Goal: Transaction & Acquisition: Purchase product/service

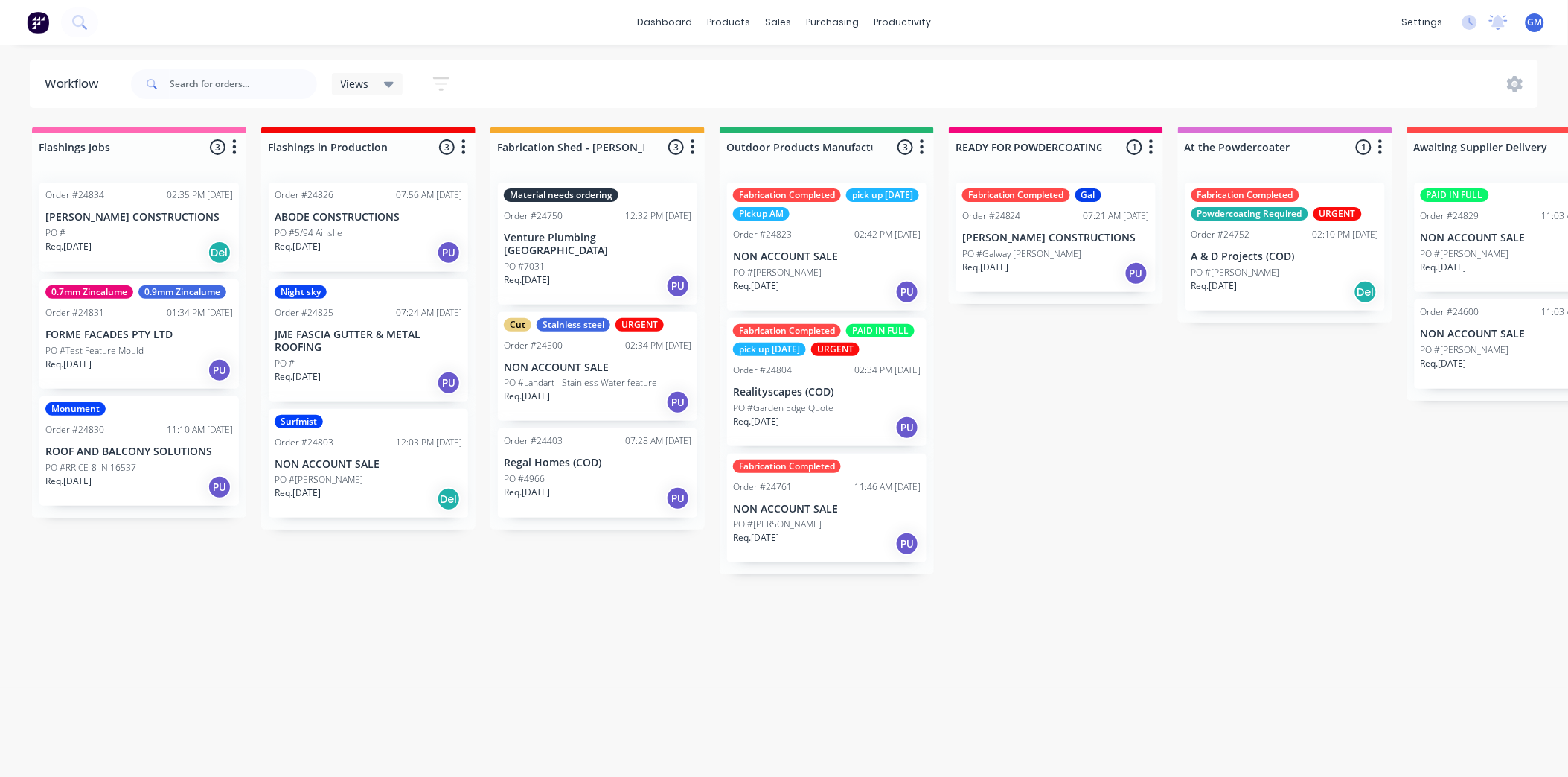
click at [1022, 250] on p "PO #Galway pl Deakin" at bounding box center [1023, 254] width 120 height 14
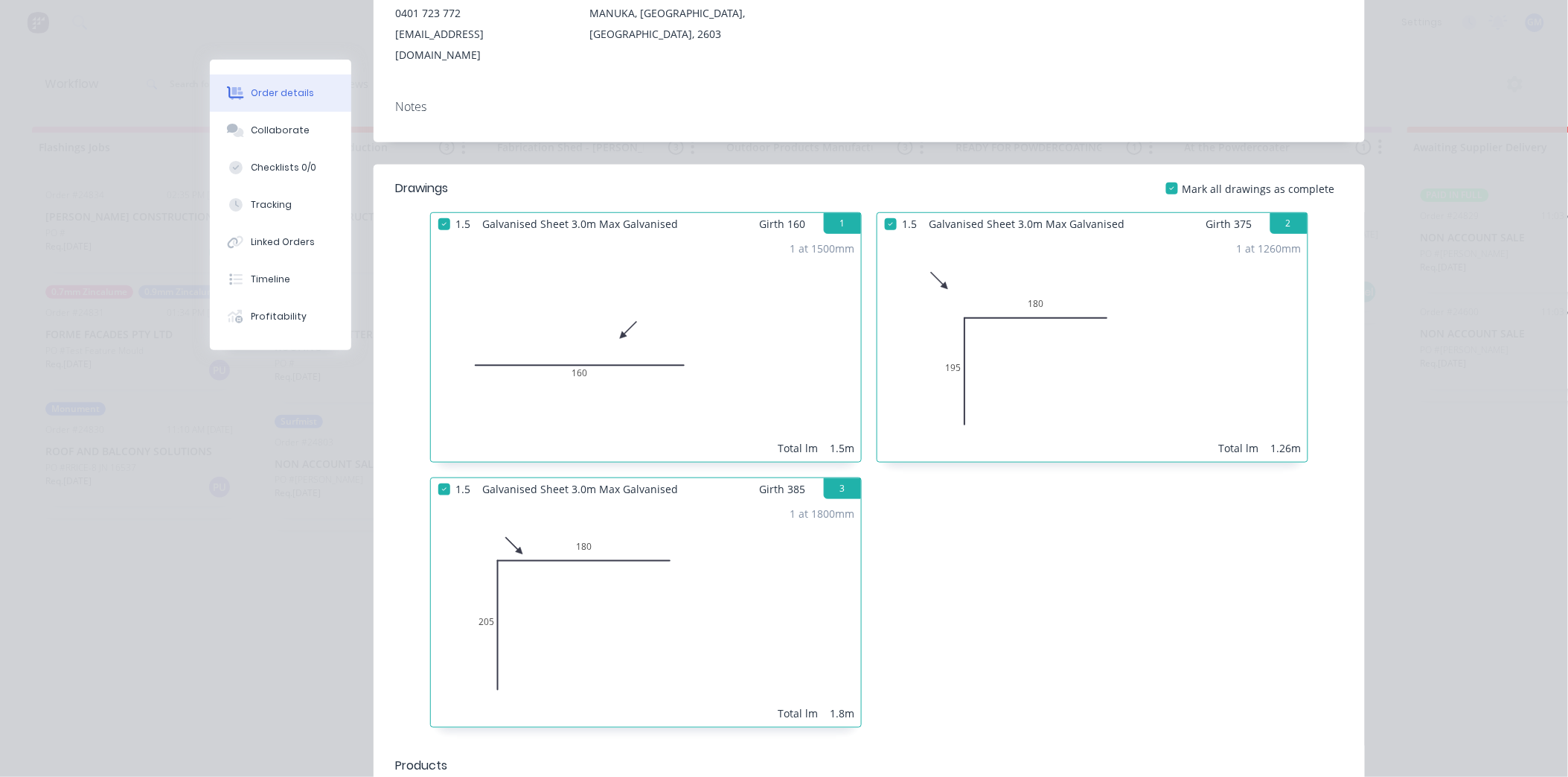
scroll to position [14, 0]
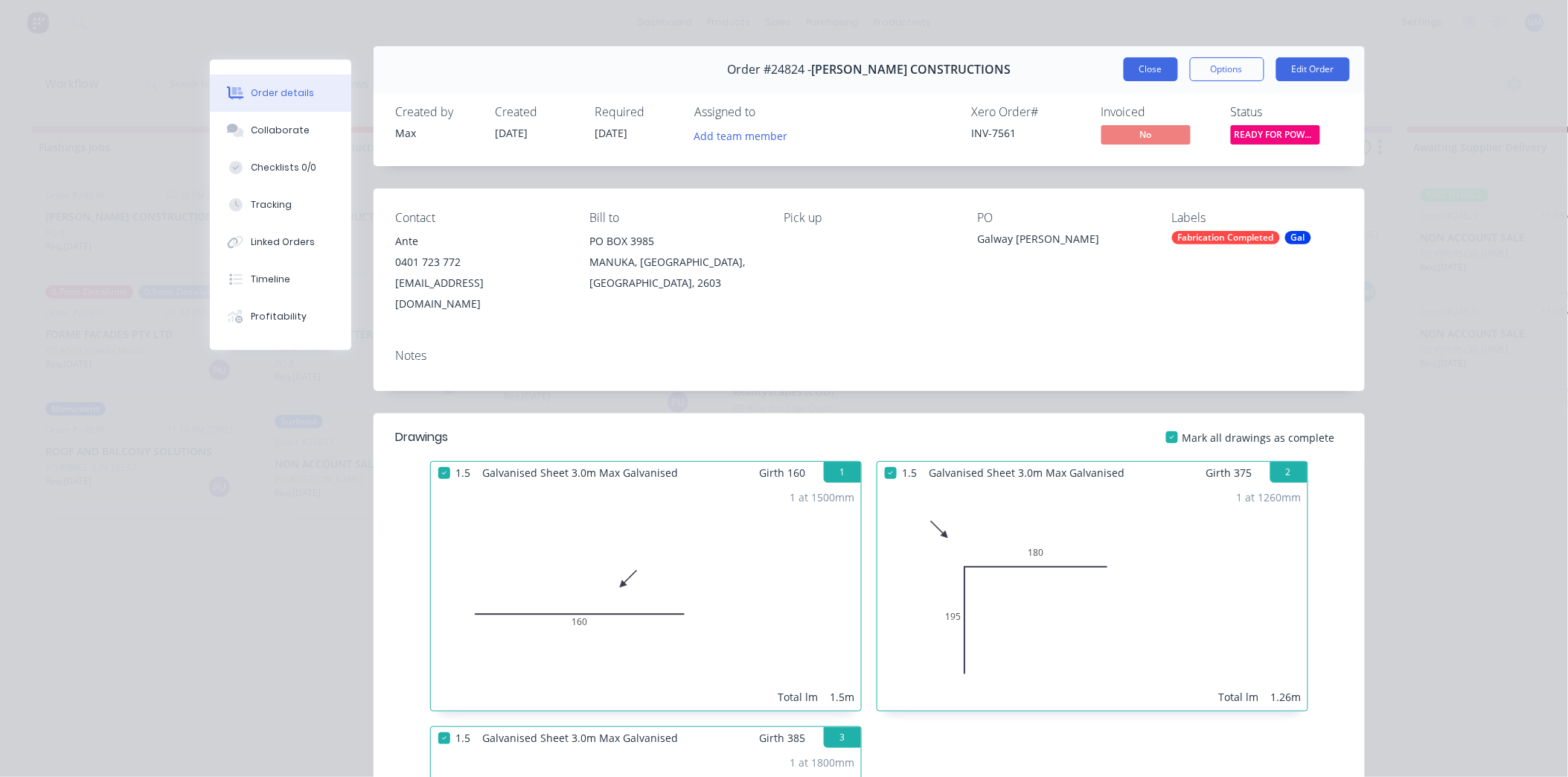
click at [1151, 67] on button "Close" at bounding box center [1152, 69] width 54 height 24
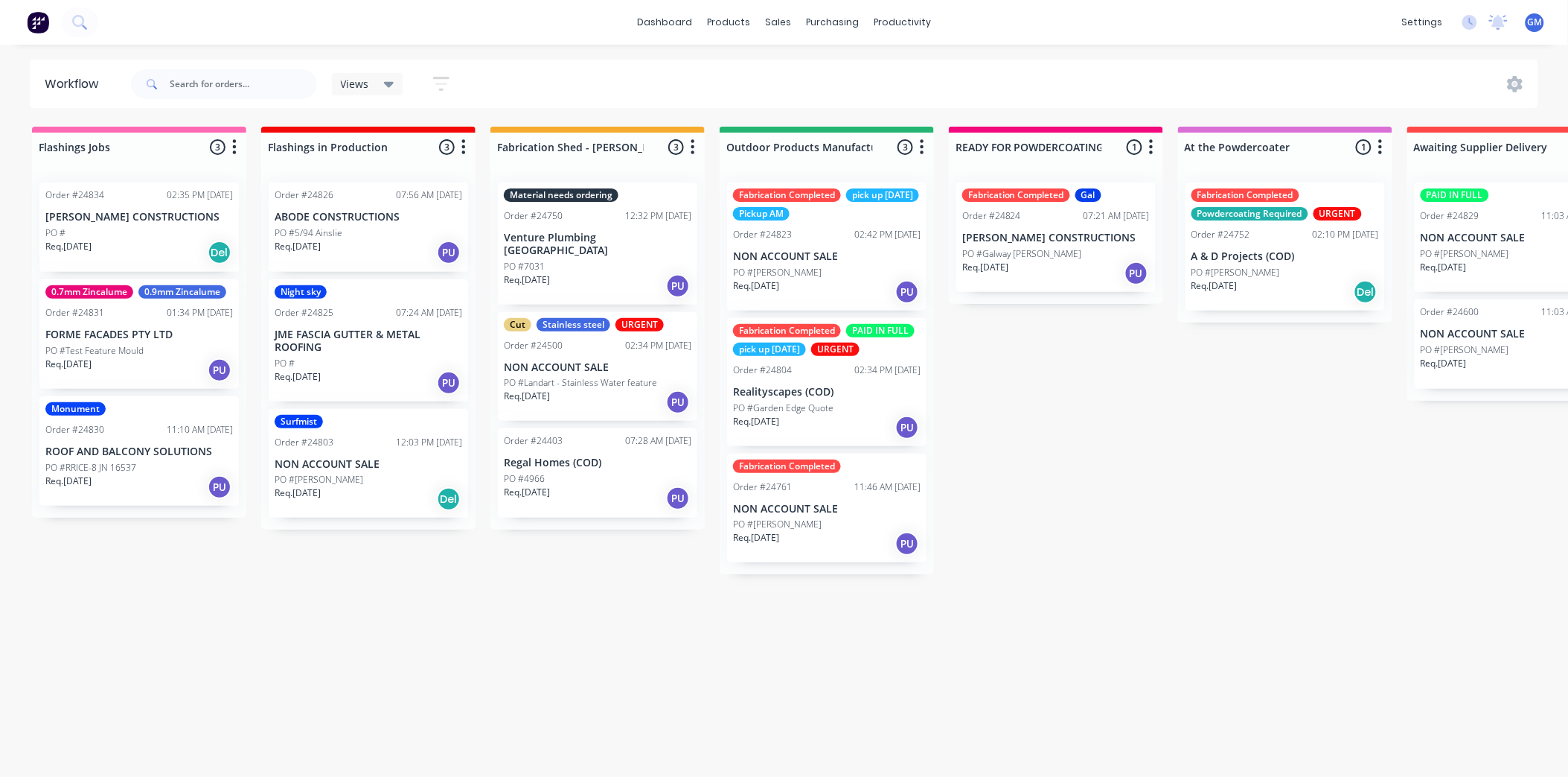
click at [600, 260] on div "PO #7031" at bounding box center [598, 266] width 188 height 14
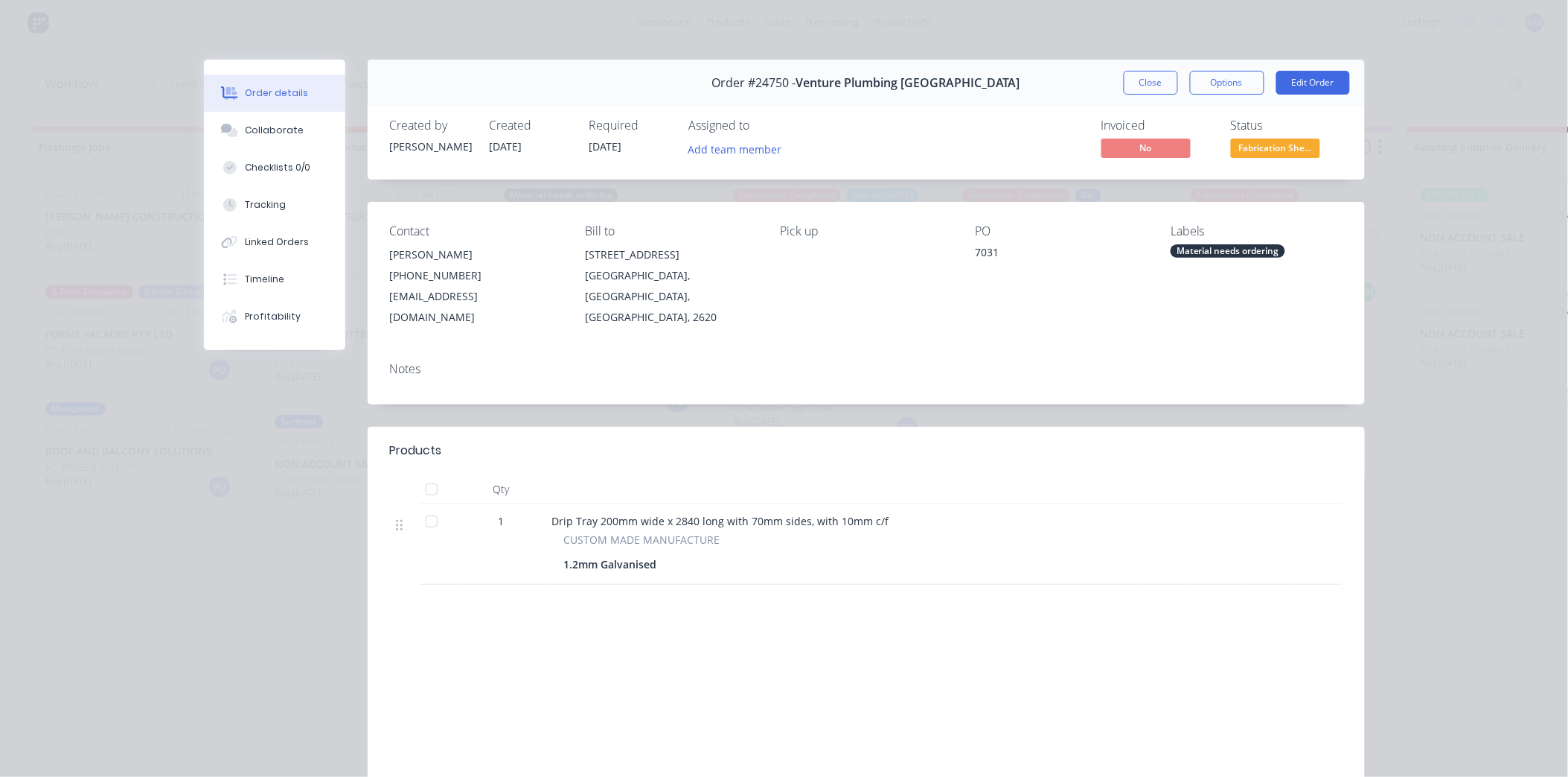
click at [1258, 248] on div "Material needs ordering" at bounding box center [1228, 251] width 114 height 14
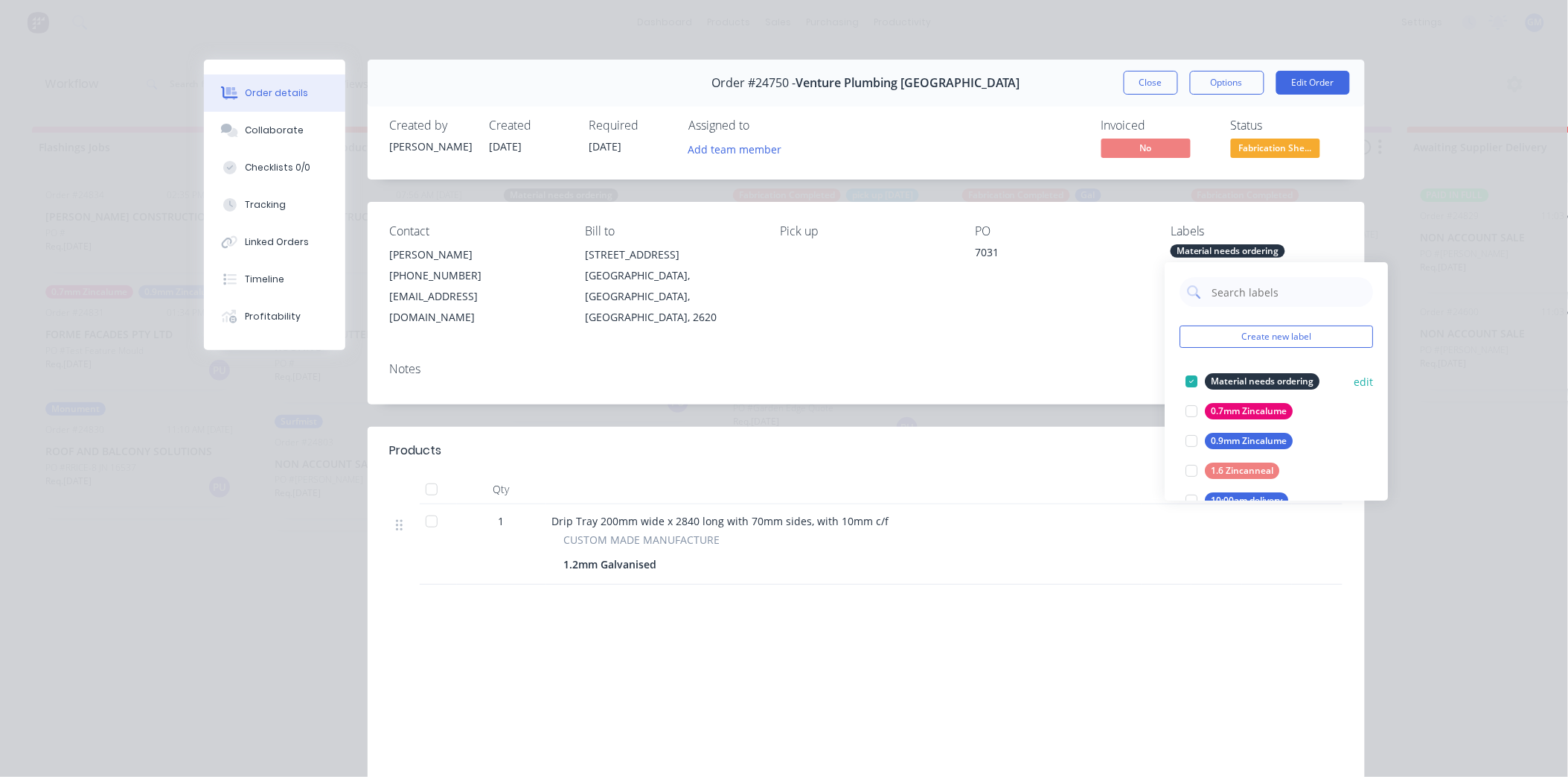
click at [1195, 377] on div at bounding box center [1192, 381] width 30 height 30
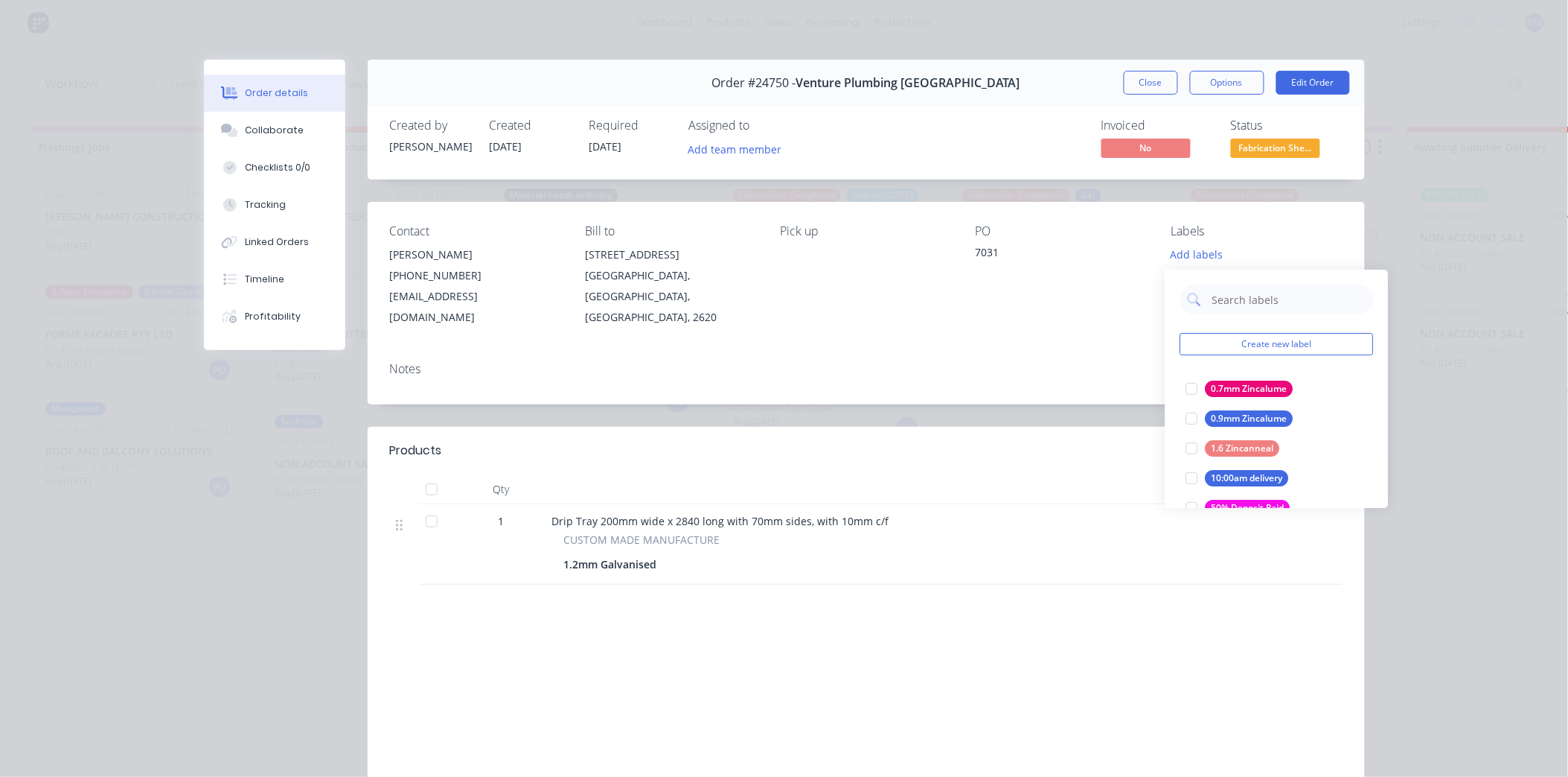
click at [1029, 350] on div "Notes" at bounding box center [867, 377] width 998 height 54
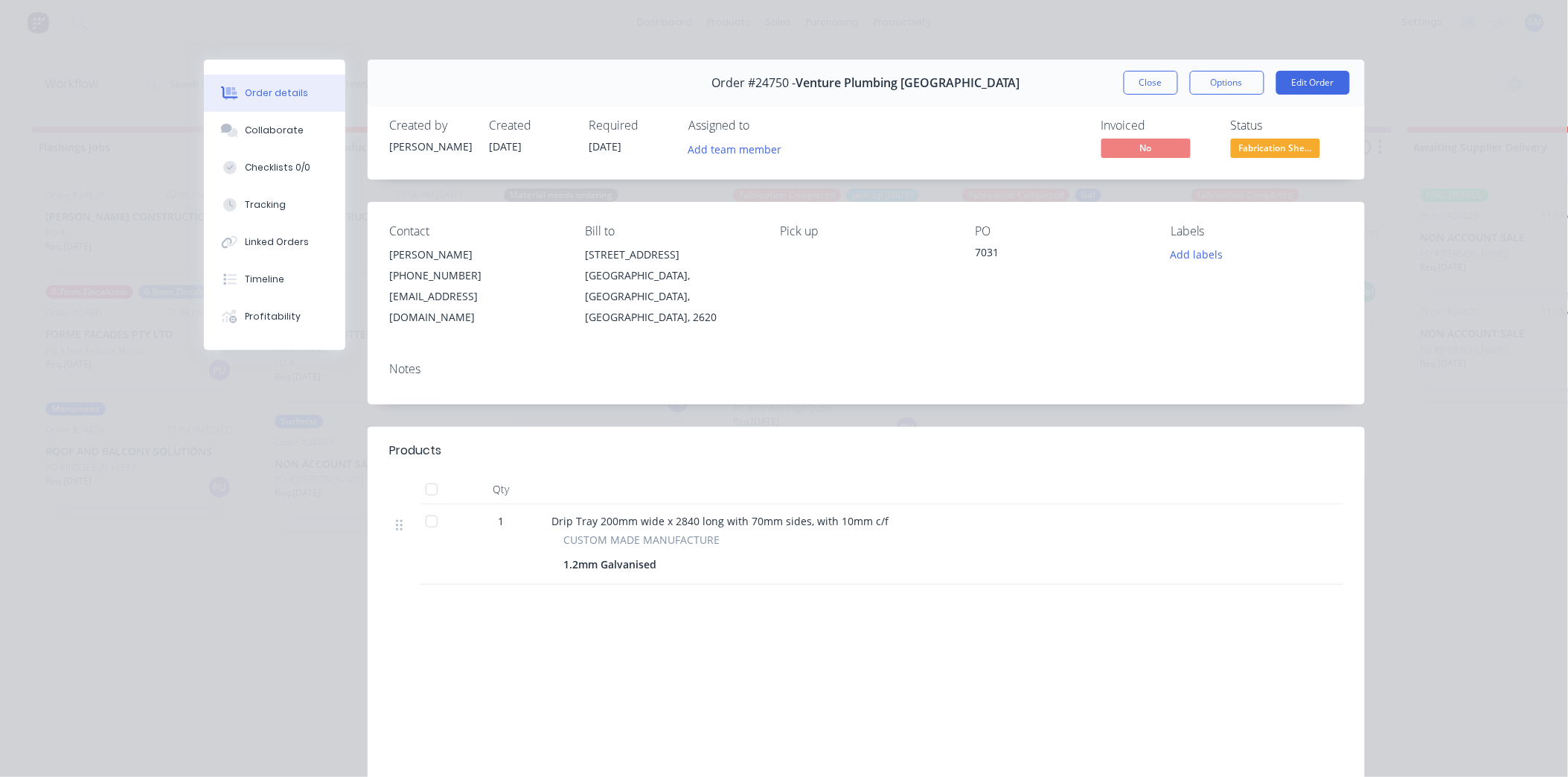
click at [1150, 79] on button "Close" at bounding box center [1152, 82] width 54 height 24
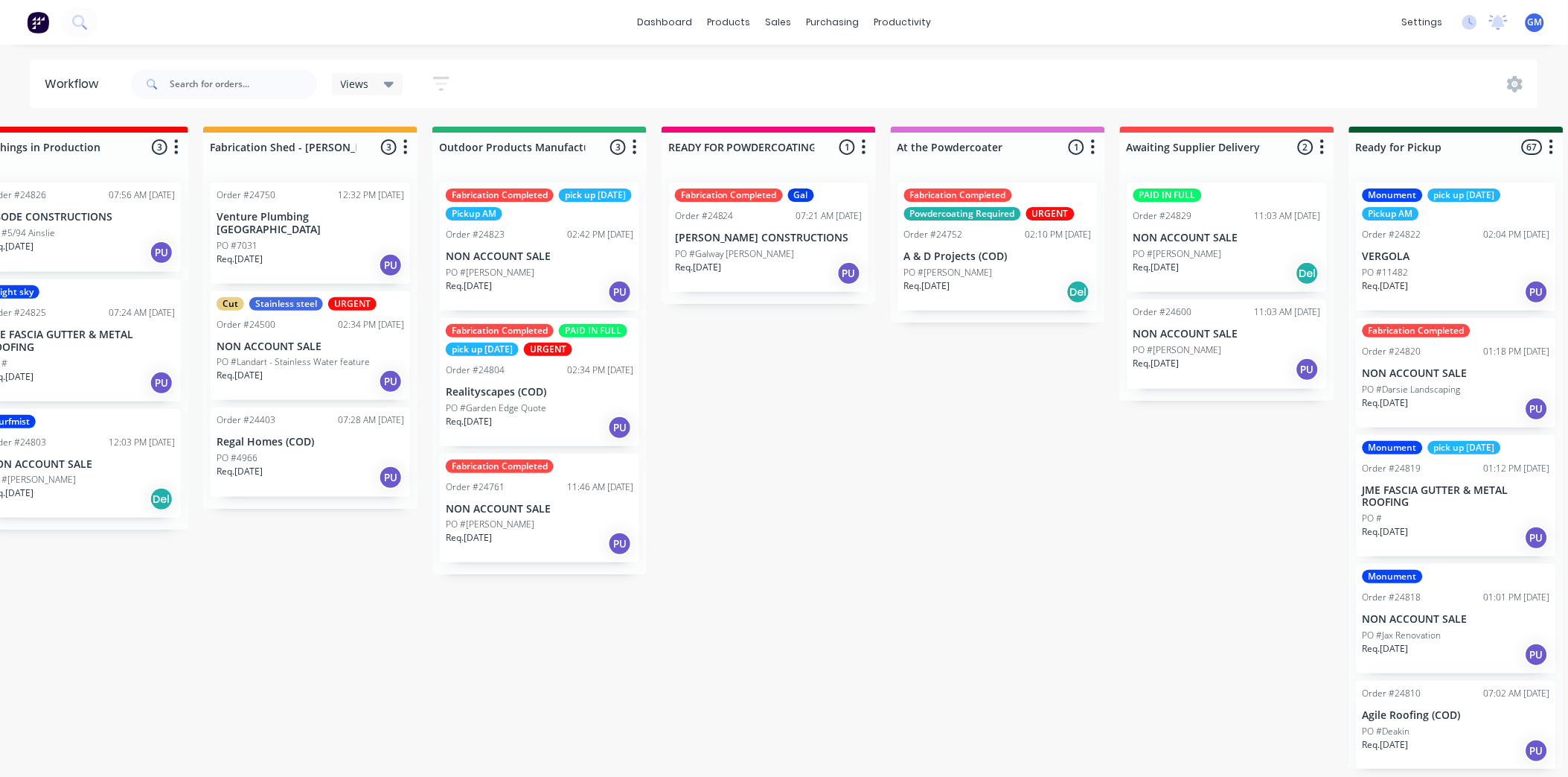
scroll to position [4, 249]
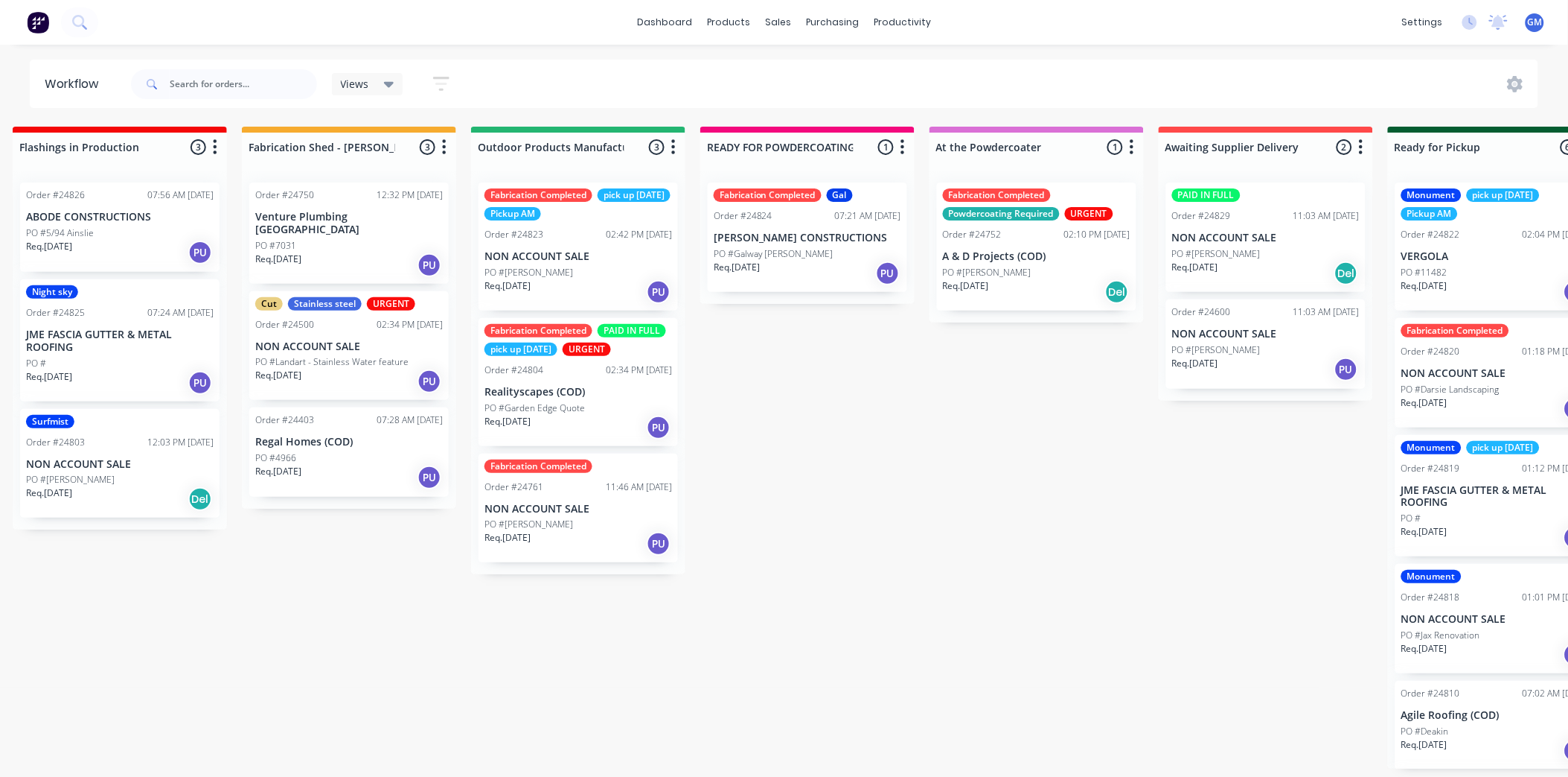
click at [137, 328] on p "JME FASCIA GUTTER & METAL ROOFING" at bounding box center [120, 341] width 188 height 25
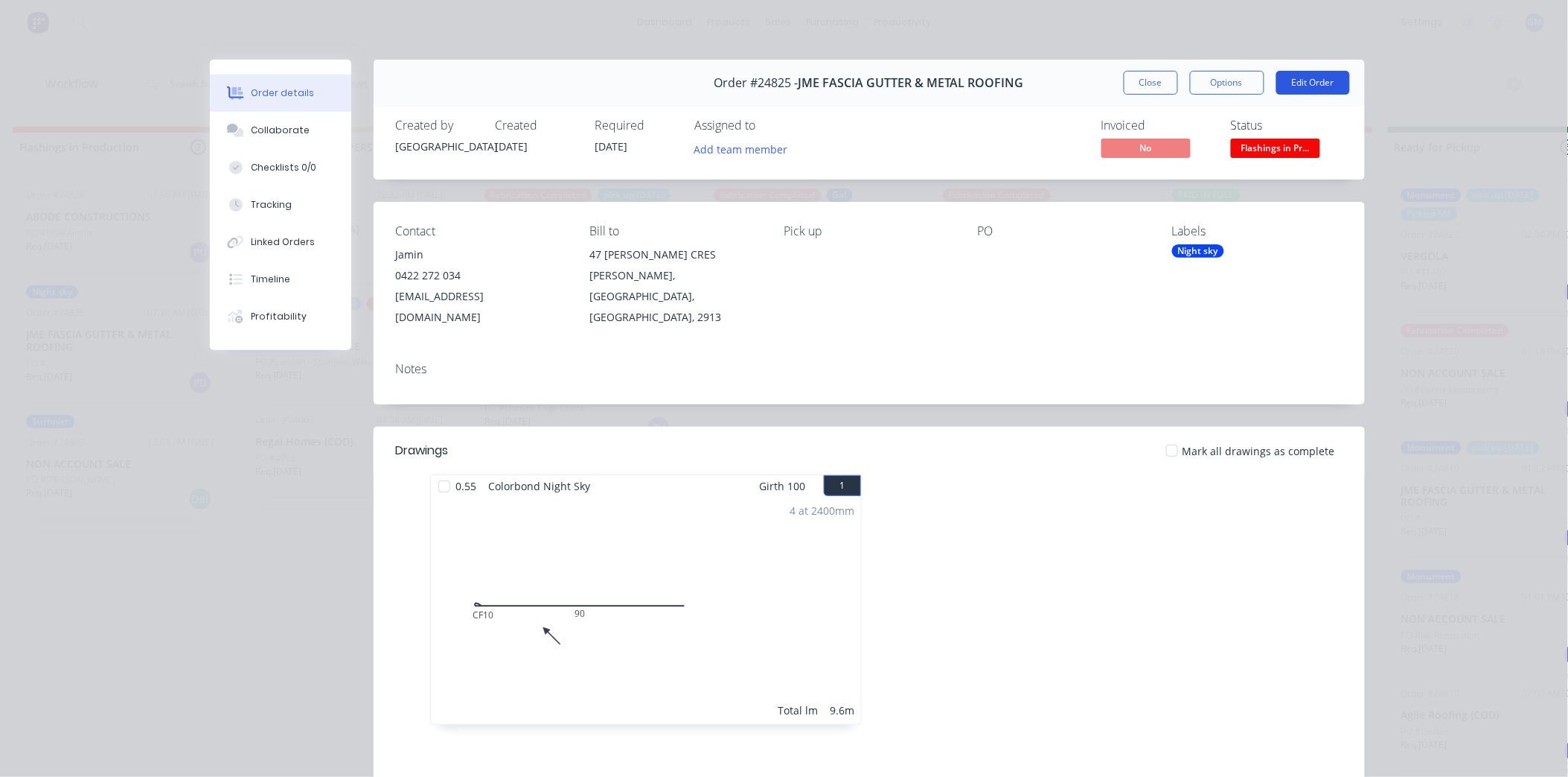
click at [1303, 78] on button "Edit Order" at bounding box center [1313, 82] width 74 height 24
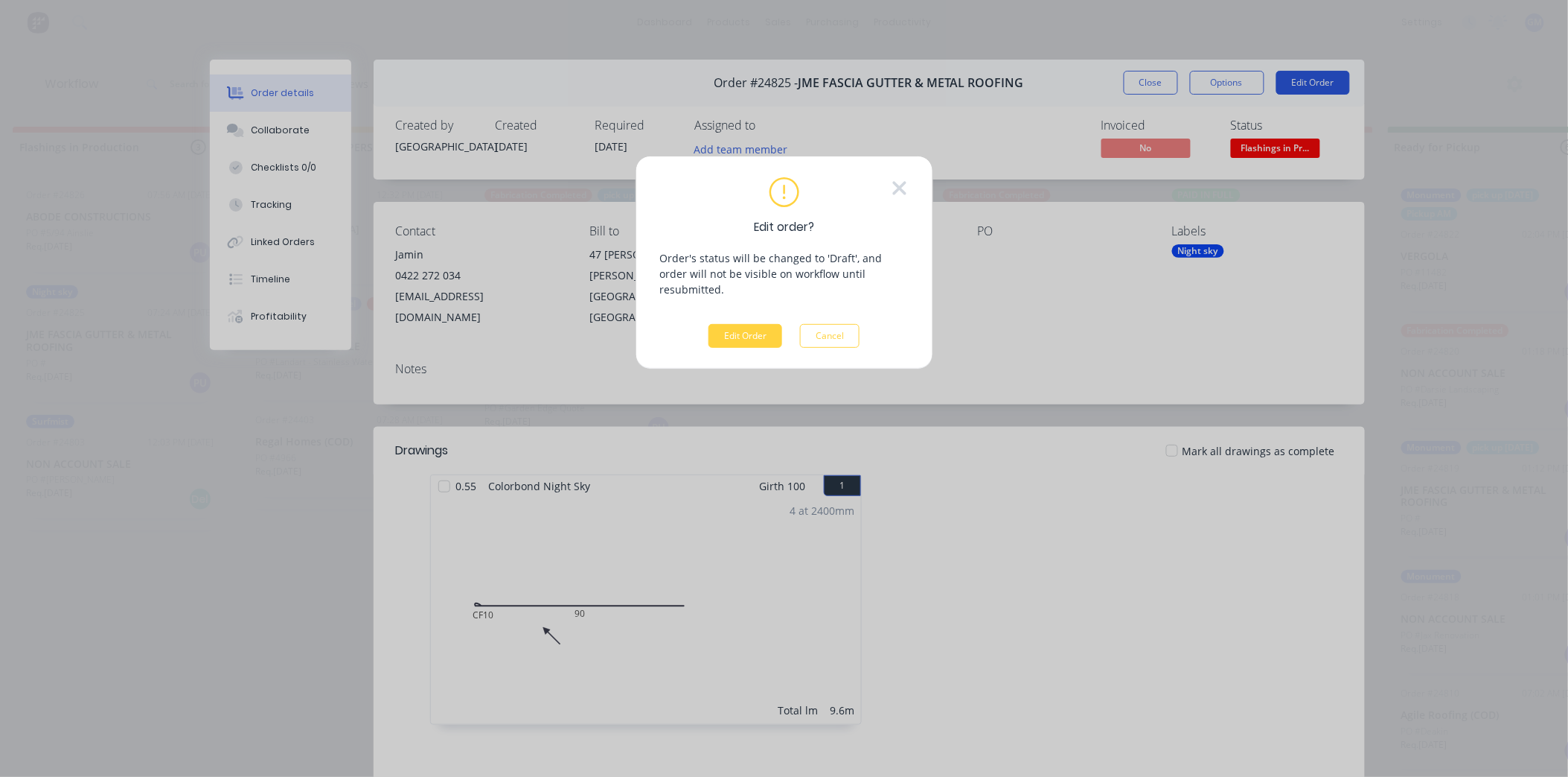
scroll to position [0, 249]
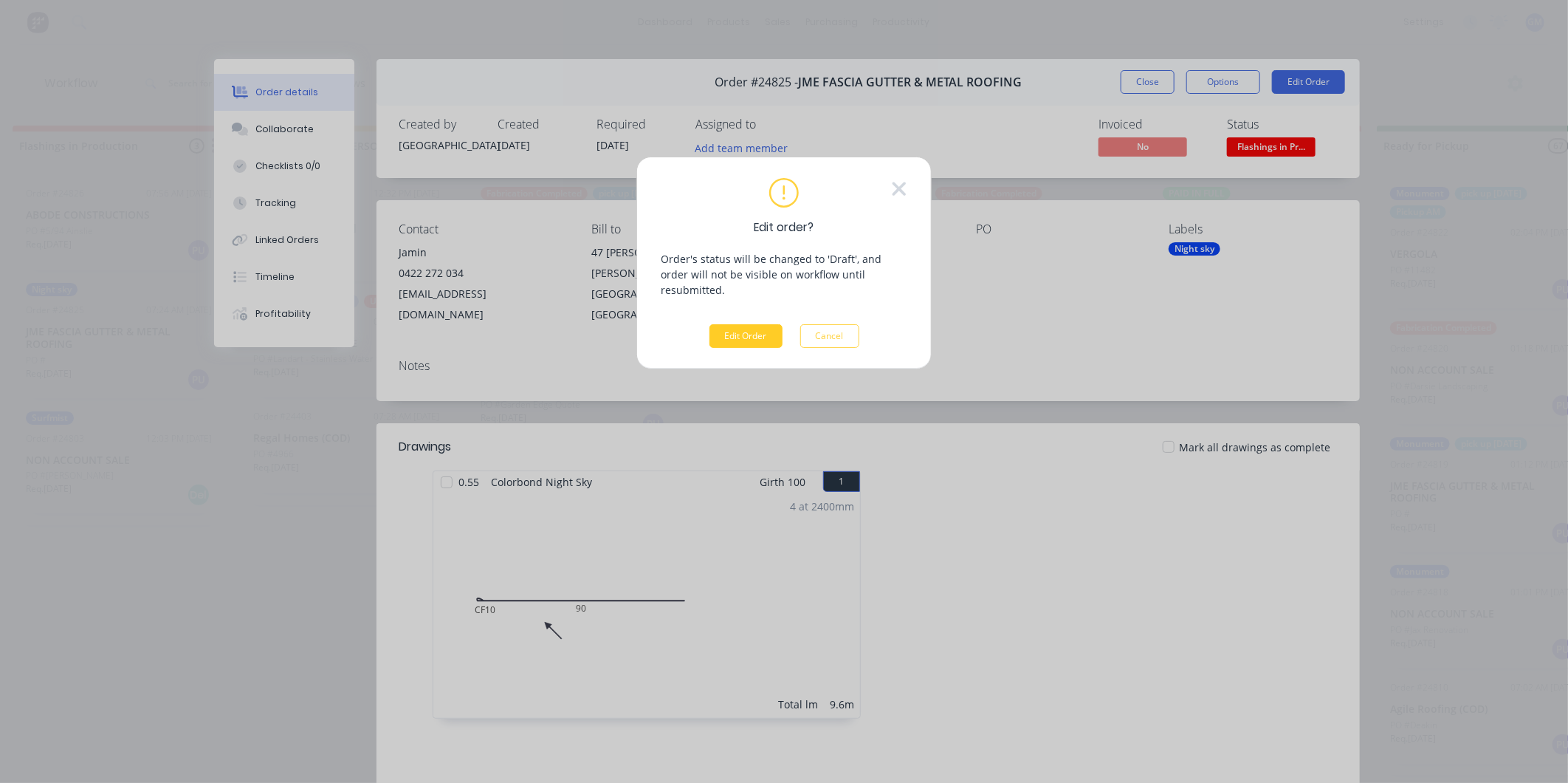
click at [748, 324] on button "Edit Order" at bounding box center [747, 335] width 73 height 24
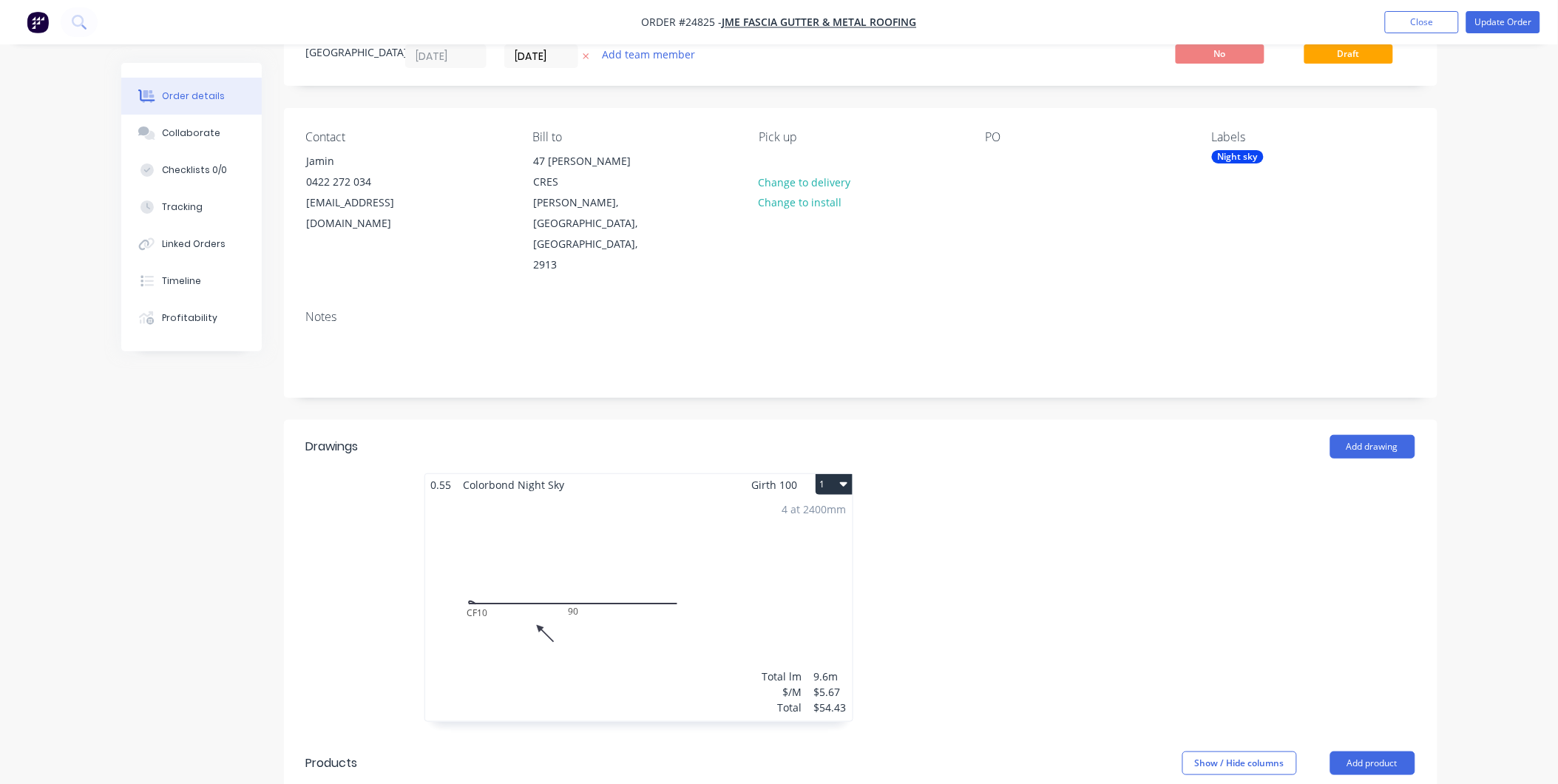
scroll to position [82, 0]
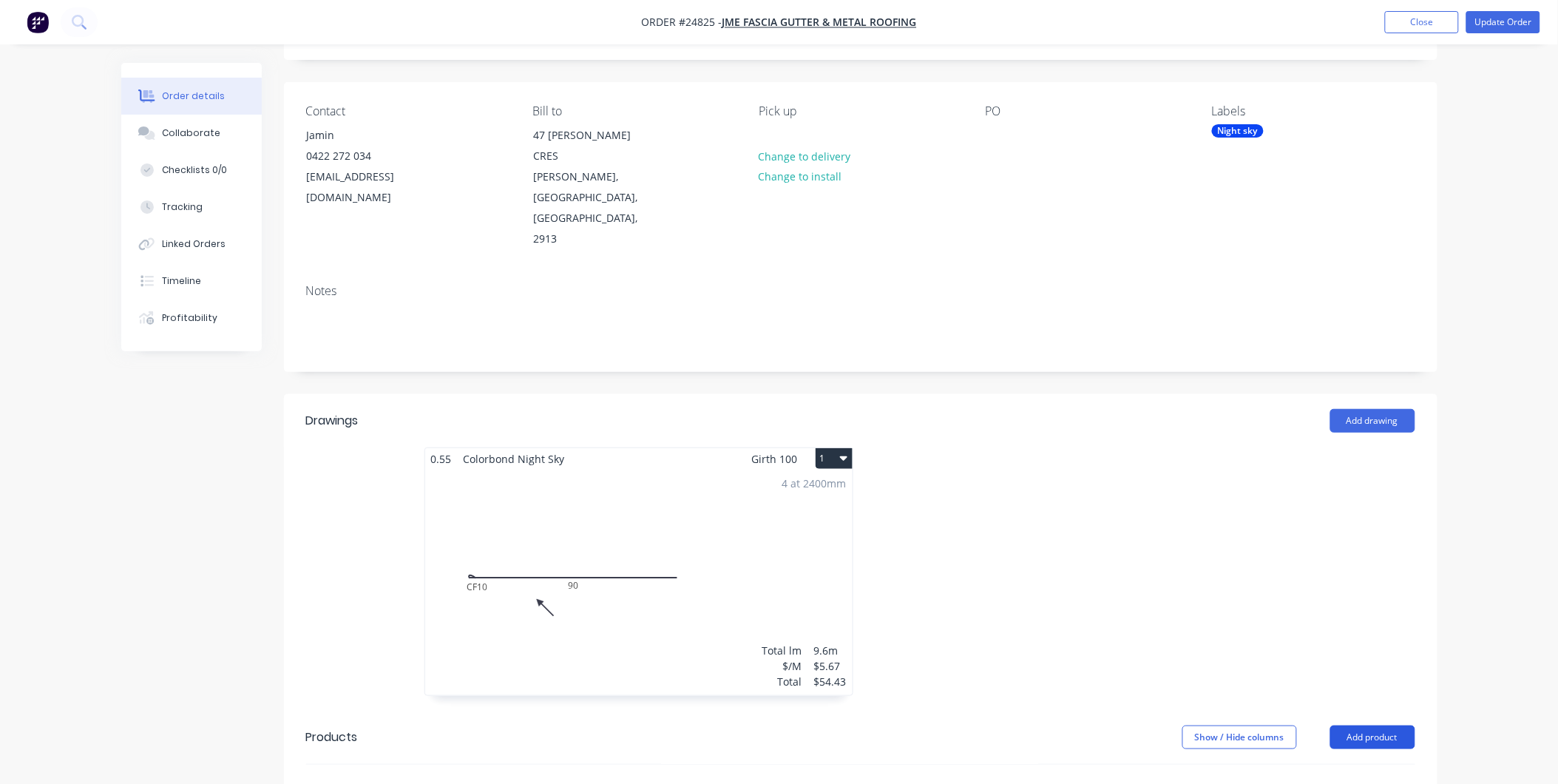
click at [1359, 725] on button "Add product" at bounding box center [1373, 737] width 85 height 24
click at [1341, 764] on div "Product catalogue" at bounding box center [1345, 774] width 114 height 21
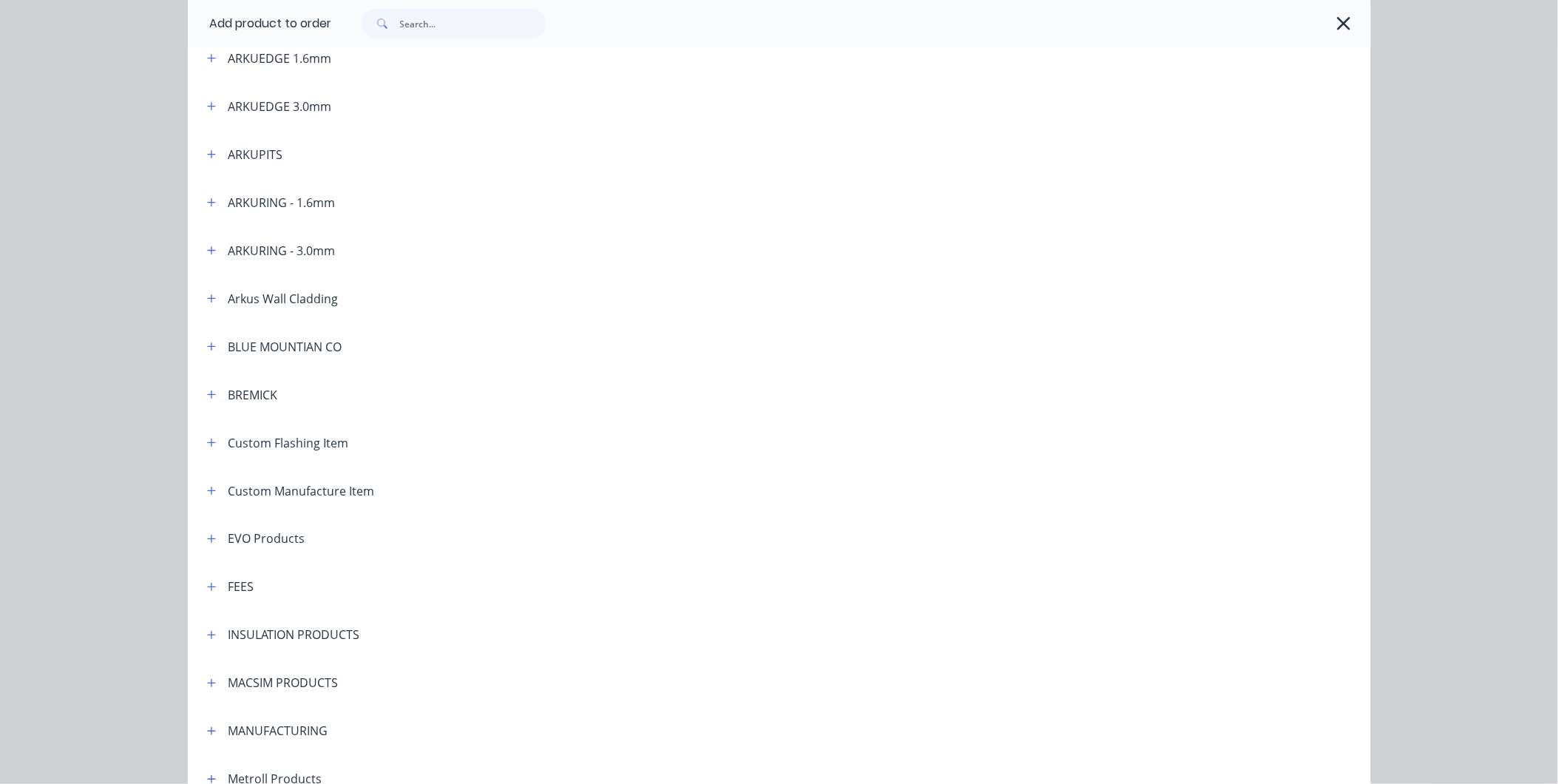
scroll to position [493, 0]
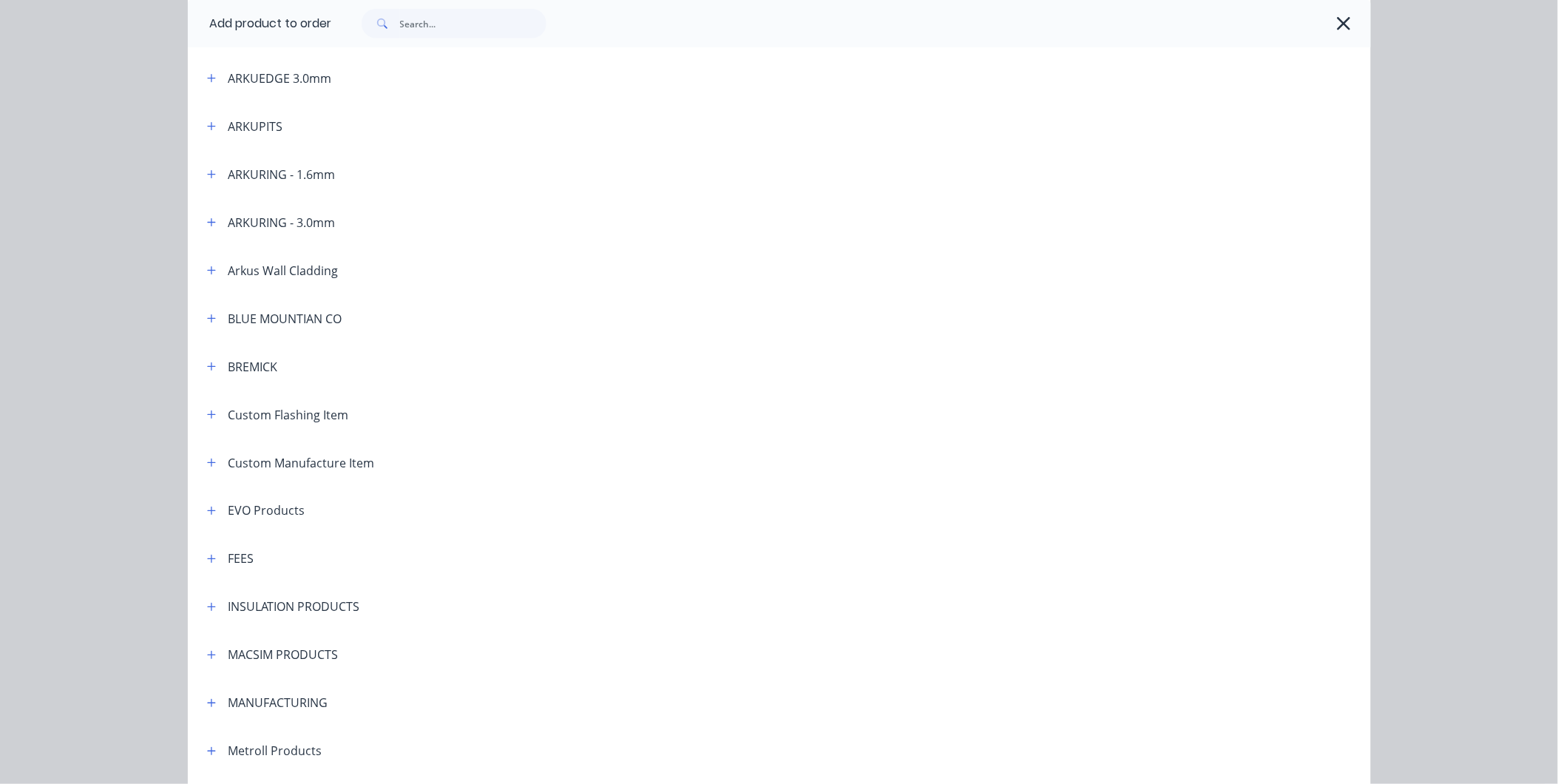
click at [265, 366] on div "BREMICK" at bounding box center [252, 367] width 49 height 17
click at [208, 367] on icon "button" at bounding box center [211, 367] width 9 height 11
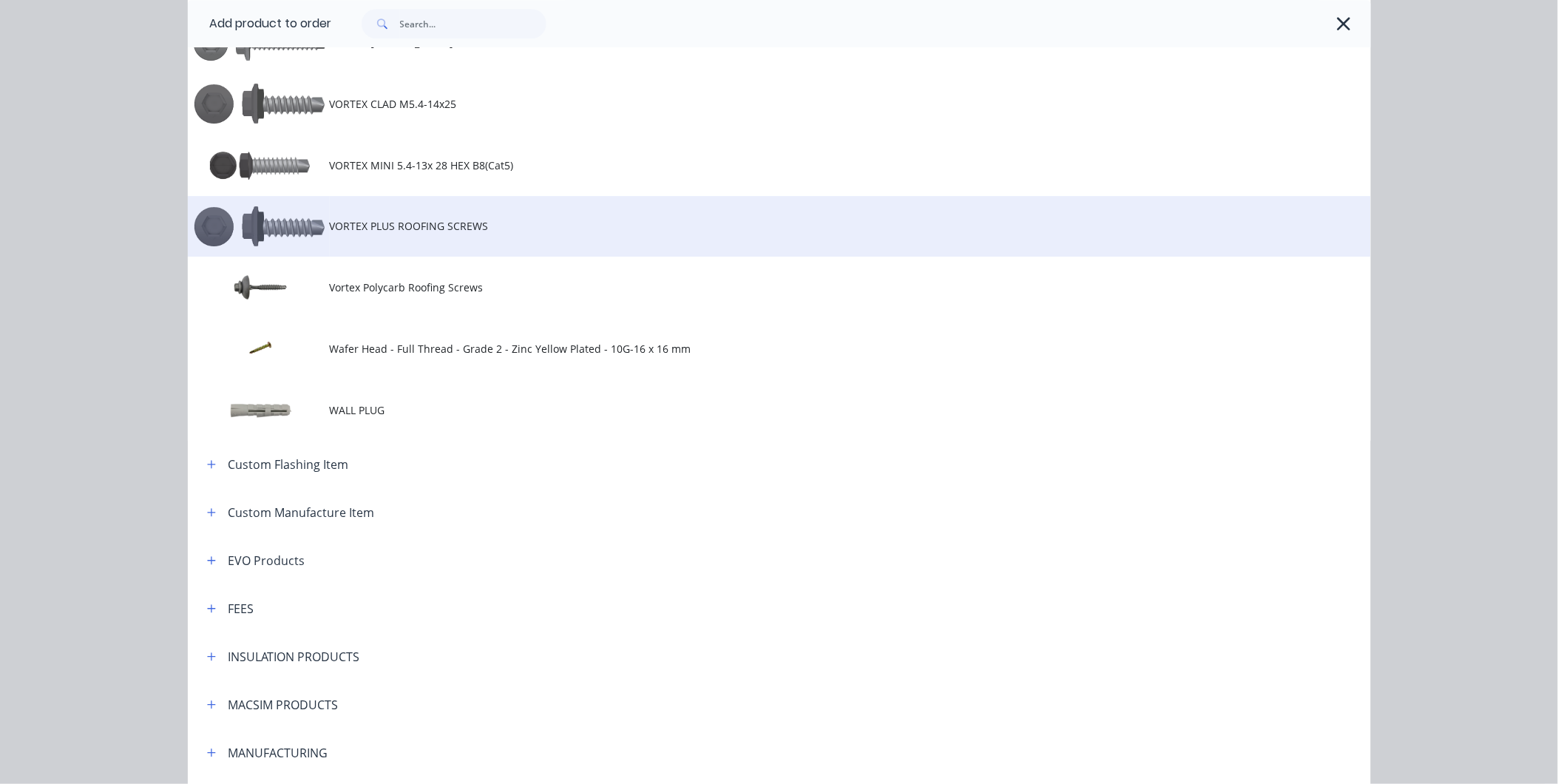
scroll to position [1643, 0]
click at [336, 230] on span "VORTEX PLUS ROOFING SCREWS" at bounding box center [746, 225] width 832 height 15
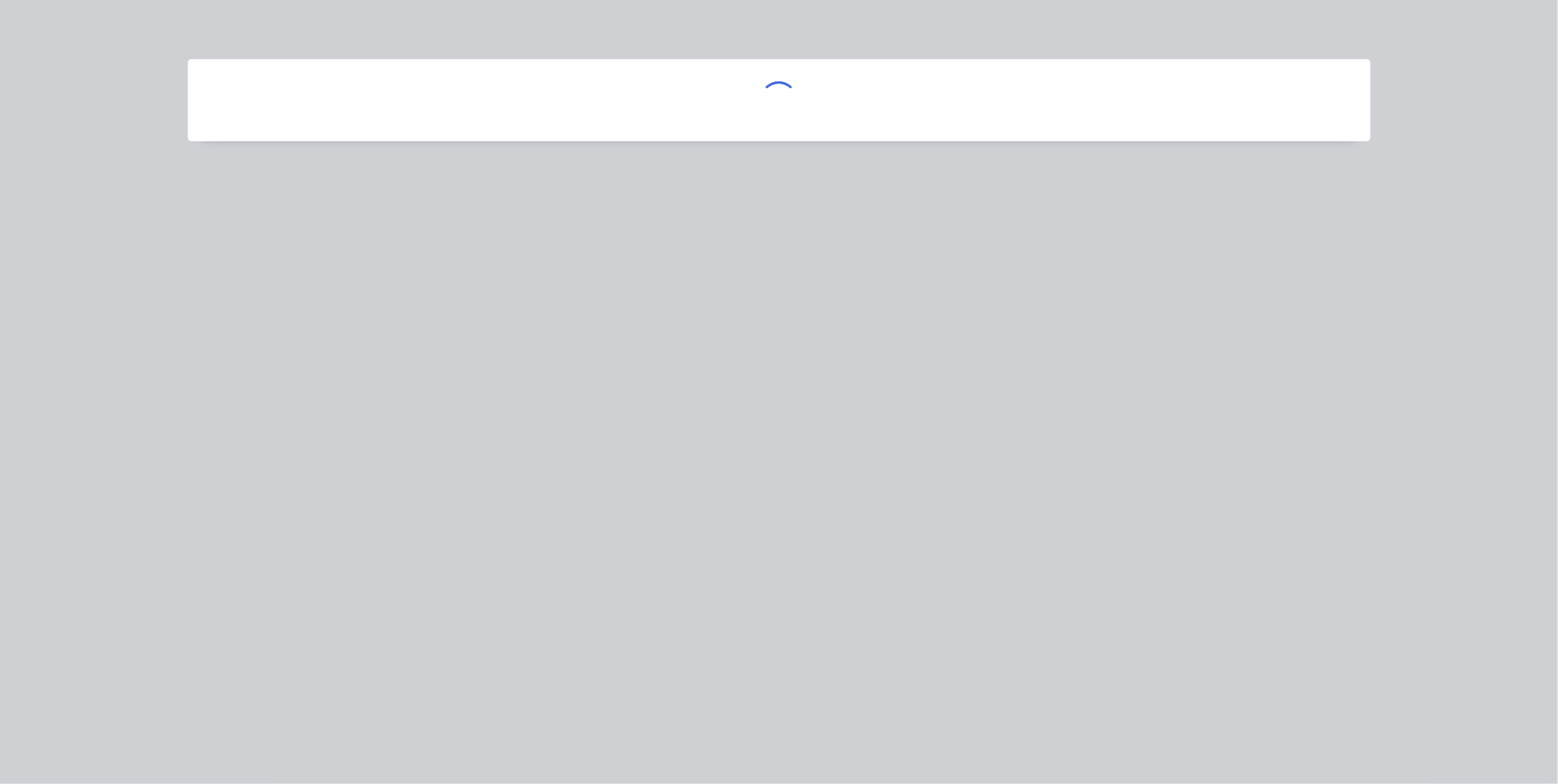
scroll to position [0, 0]
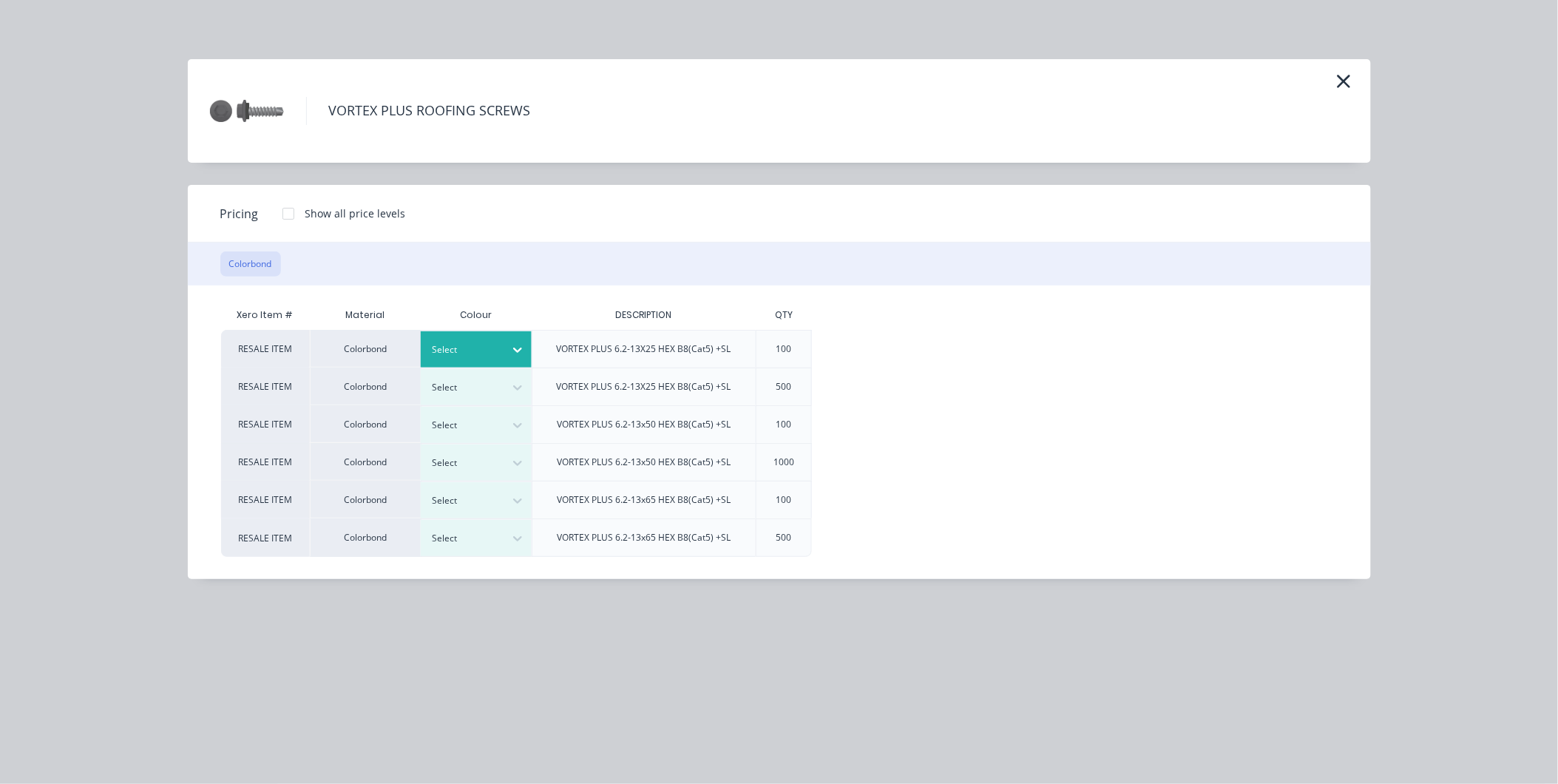
click at [507, 353] on div at bounding box center [518, 349] width 27 height 24
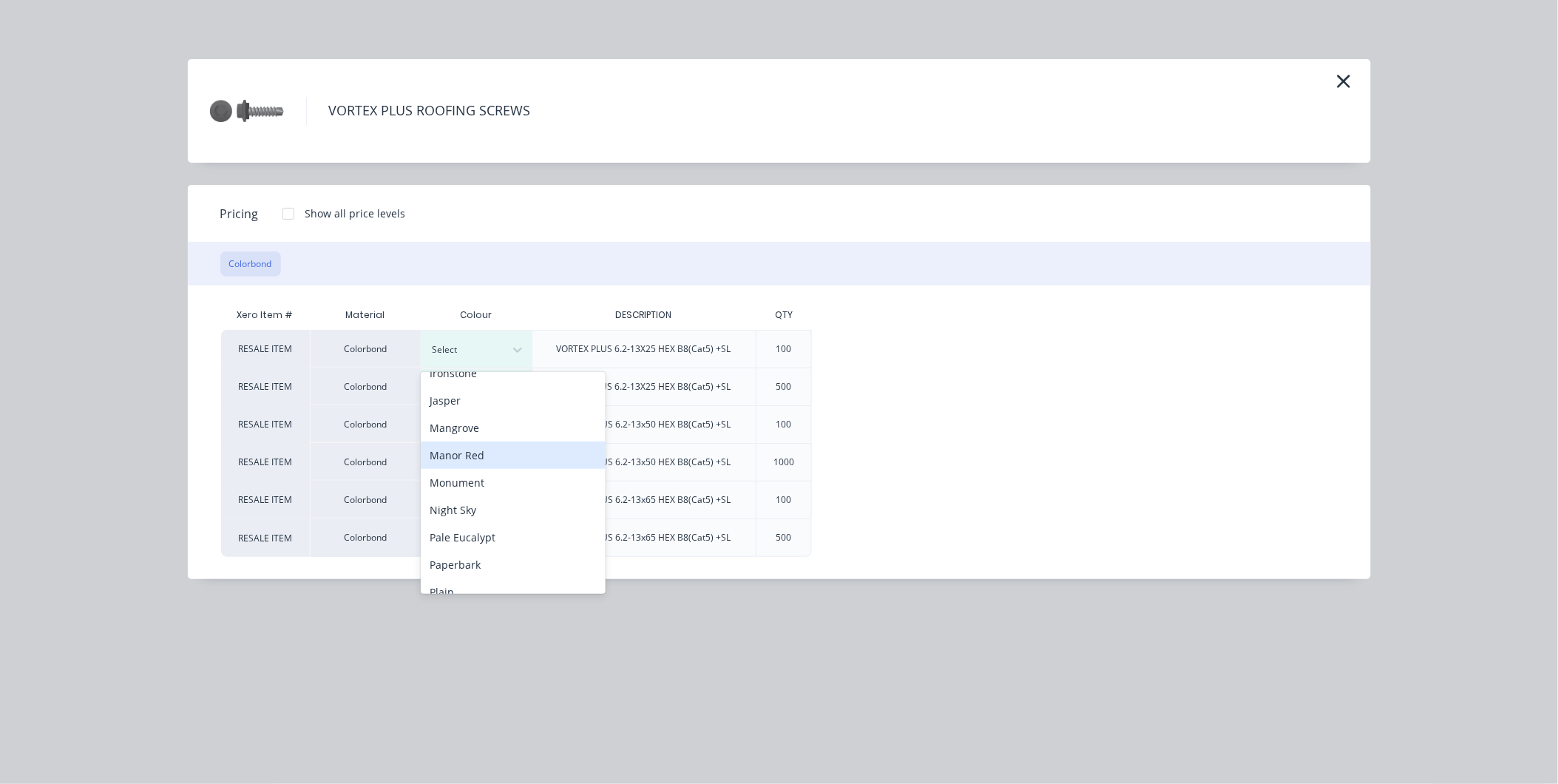
scroll to position [328, 0]
click at [455, 471] on div "Night Sky" at bounding box center [513, 470] width 185 height 27
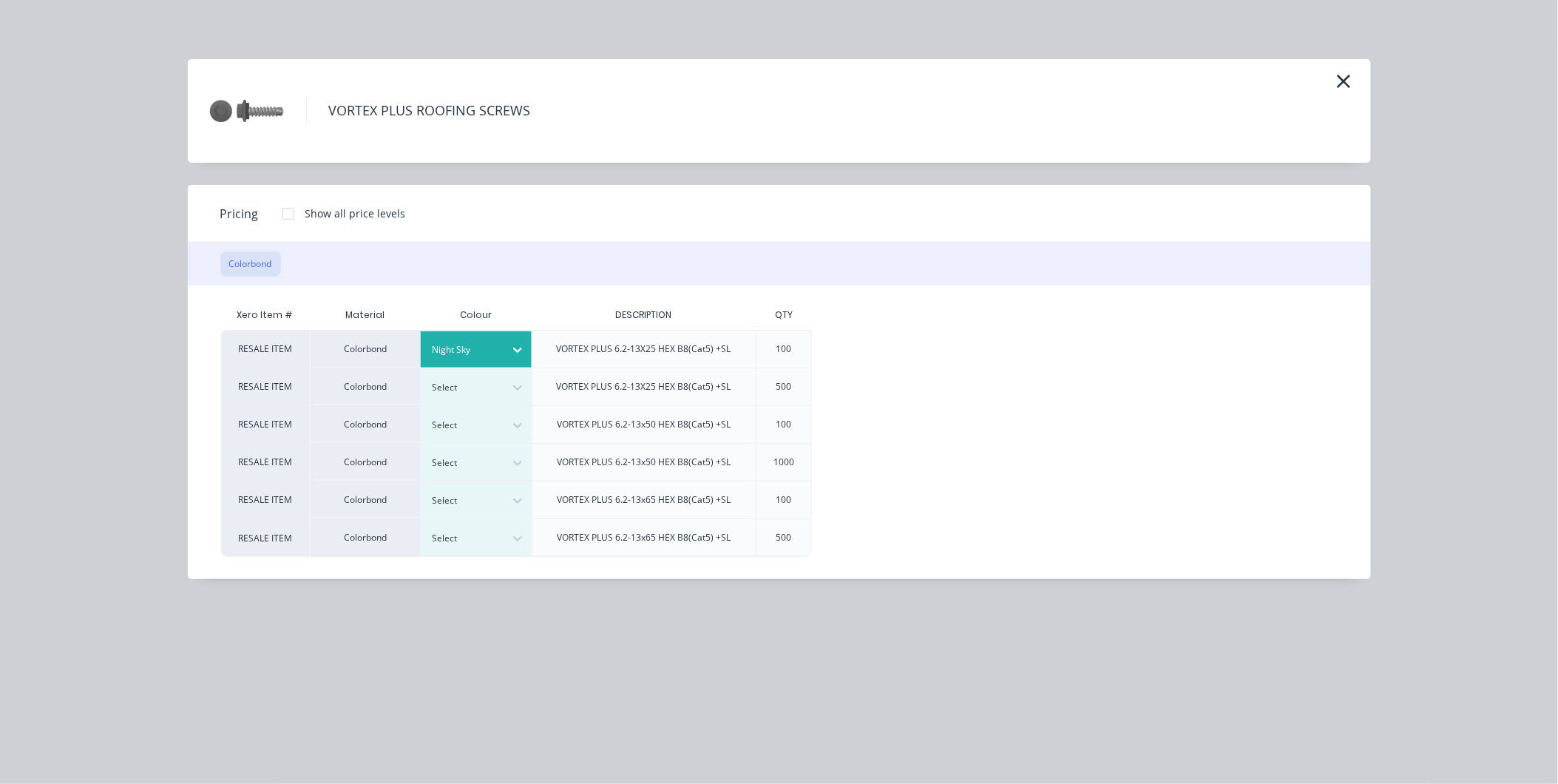
click at [286, 215] on div at bounding box center [288, 214] width 30 height 30
click at [858, 345] on div "$18.00" at bounding box center [862, 349] width 98 height 37
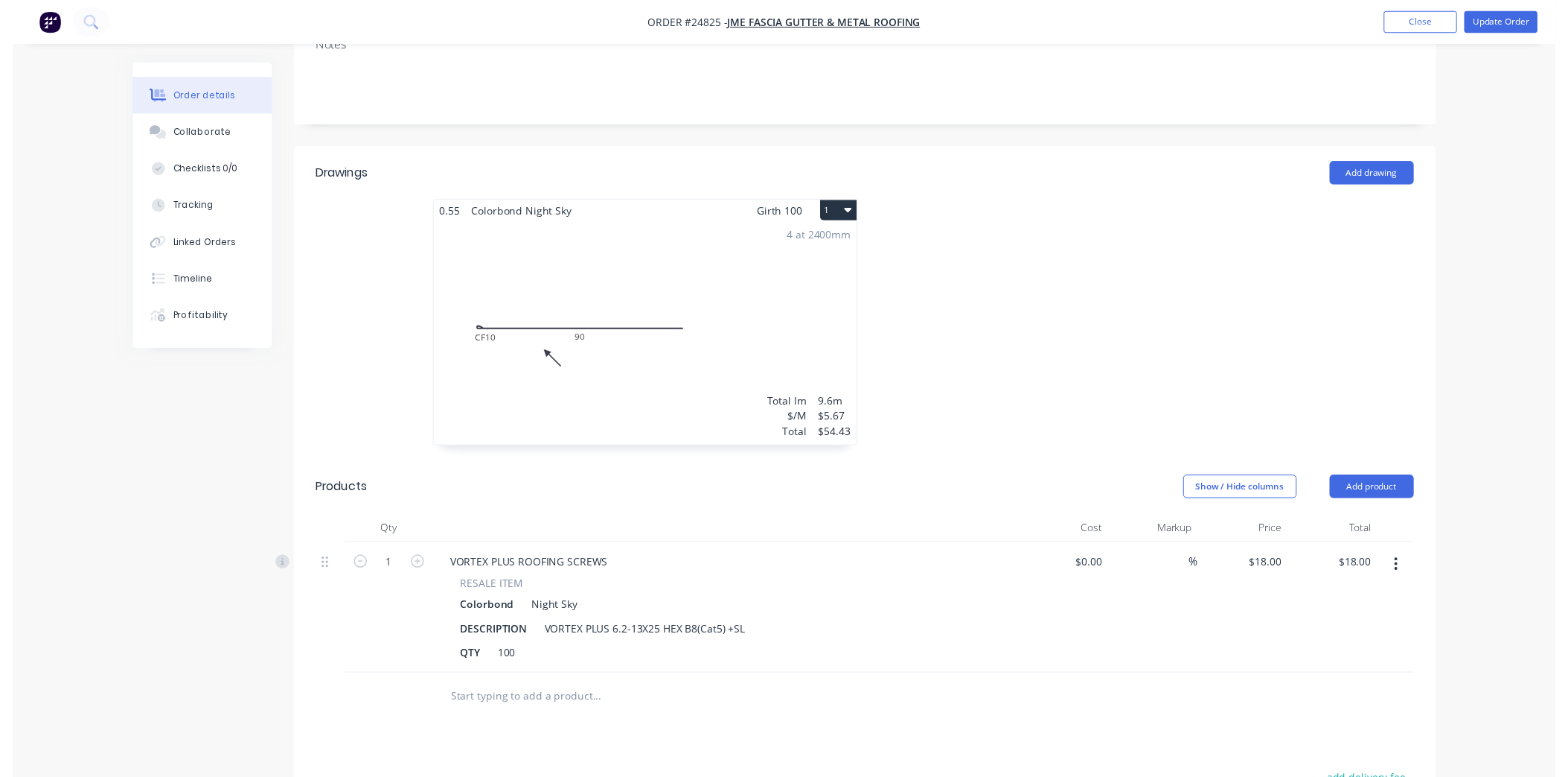
scroll to position [0, 0]
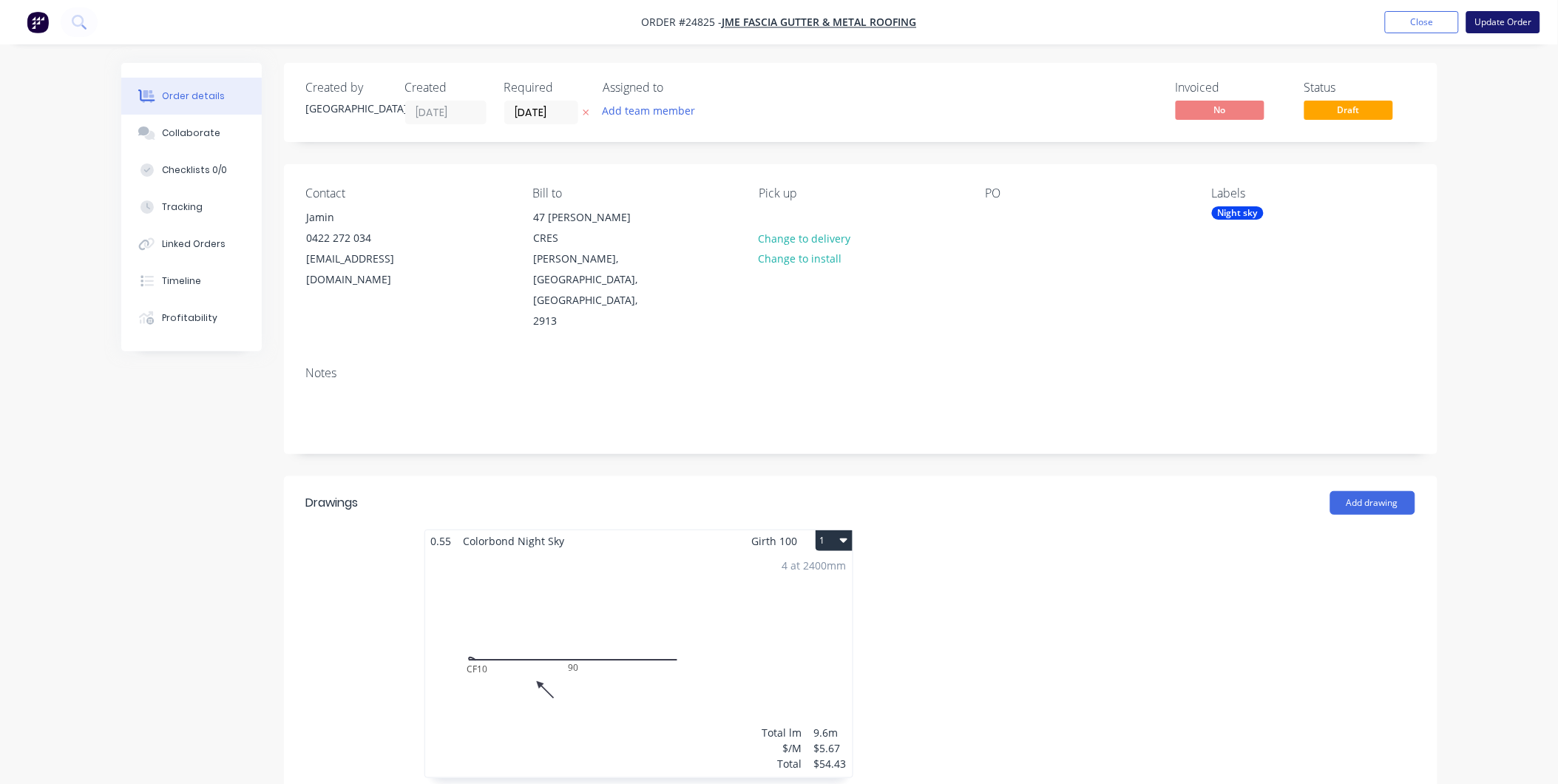
click at [1515, 23] on button "Update Order" at bounding box center [1503, 22] width 74 height 22
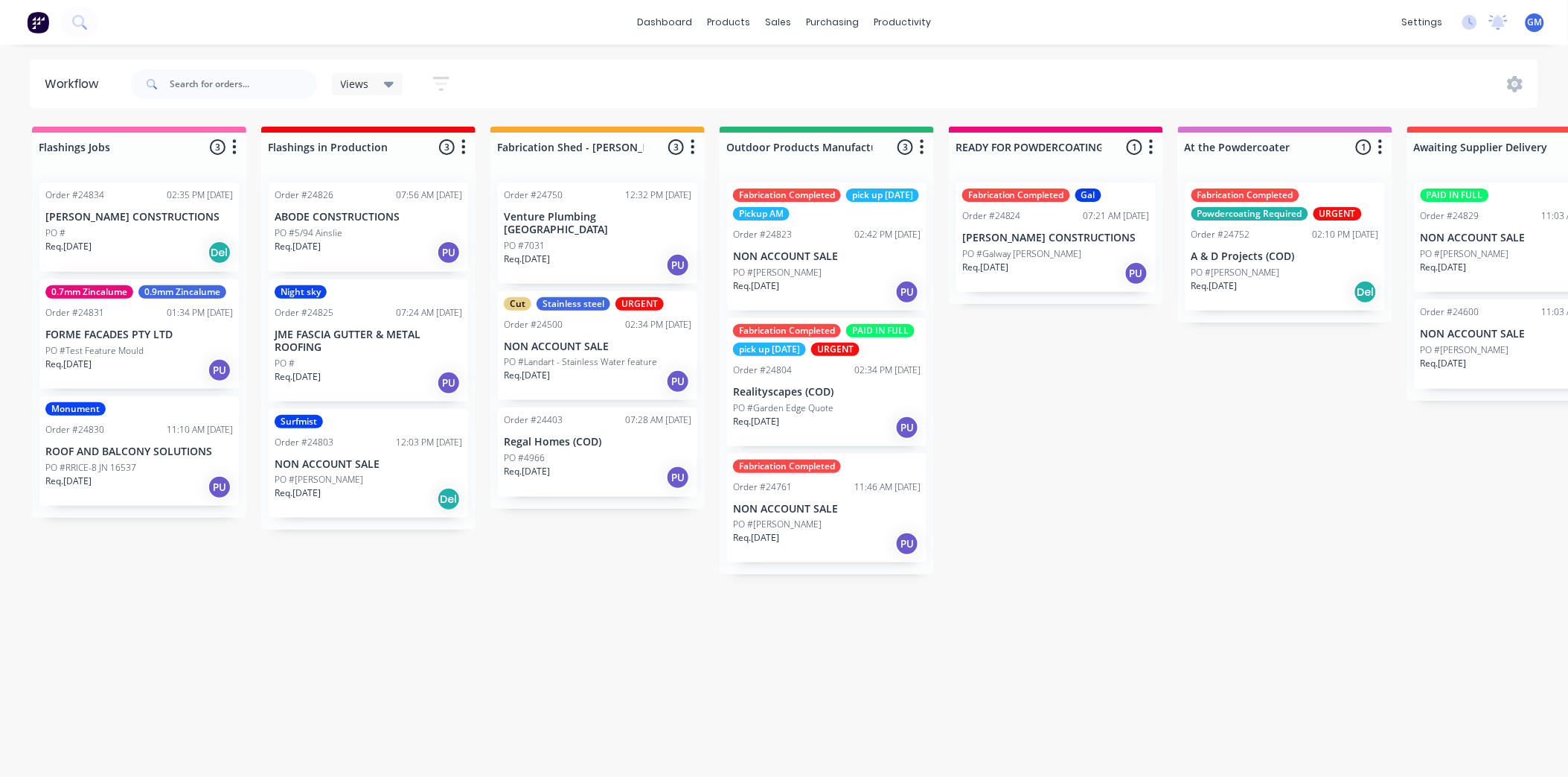
click at [361, 336] on p "JME FASCIA GUTTER & METAL ROOFING" at bounding box center [369, 341] width 188 height 25
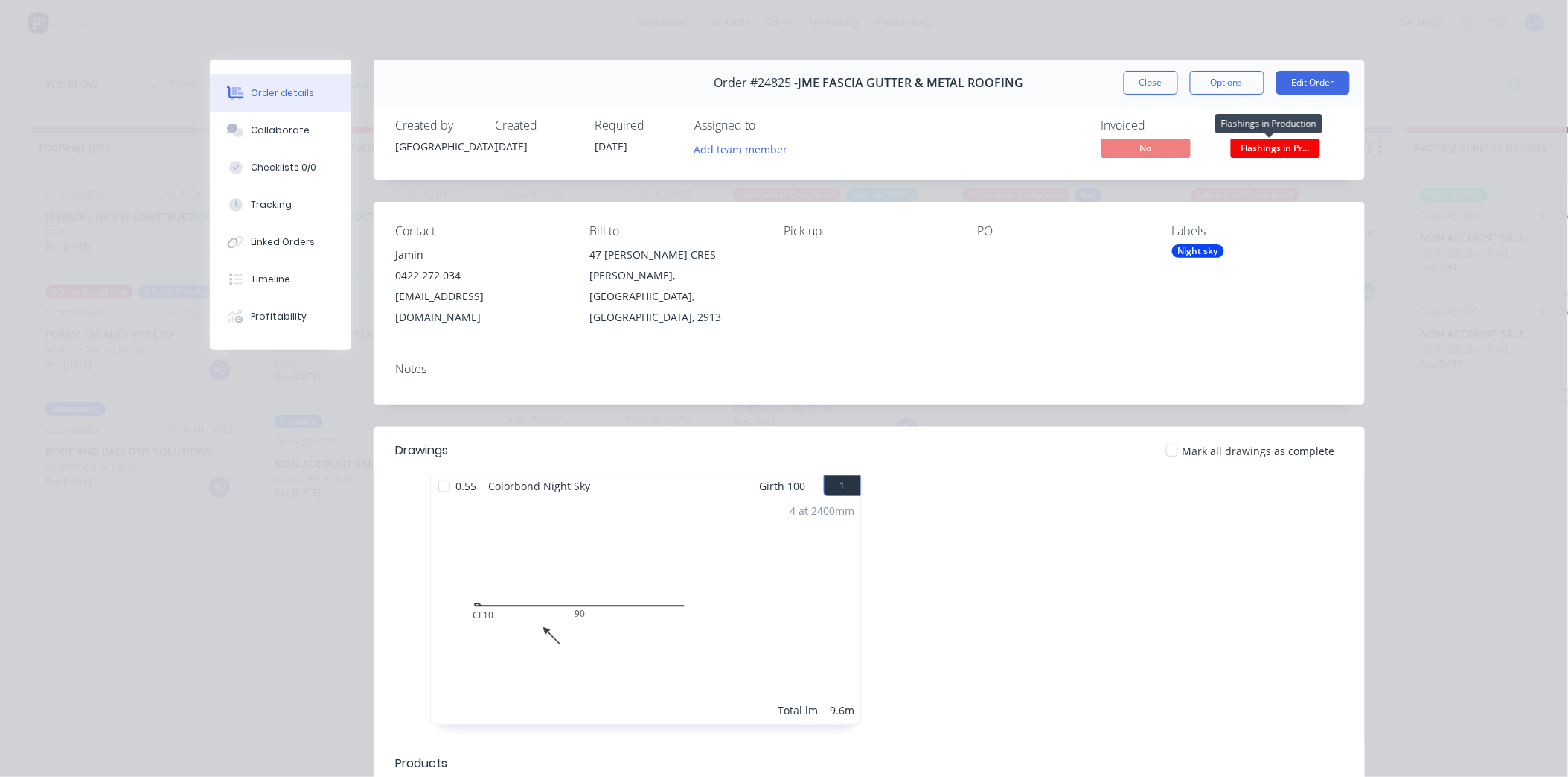
click at [1264, 146] on span "Flashings in Pr..." at bounding box center [1276, 147] width 89 height 18
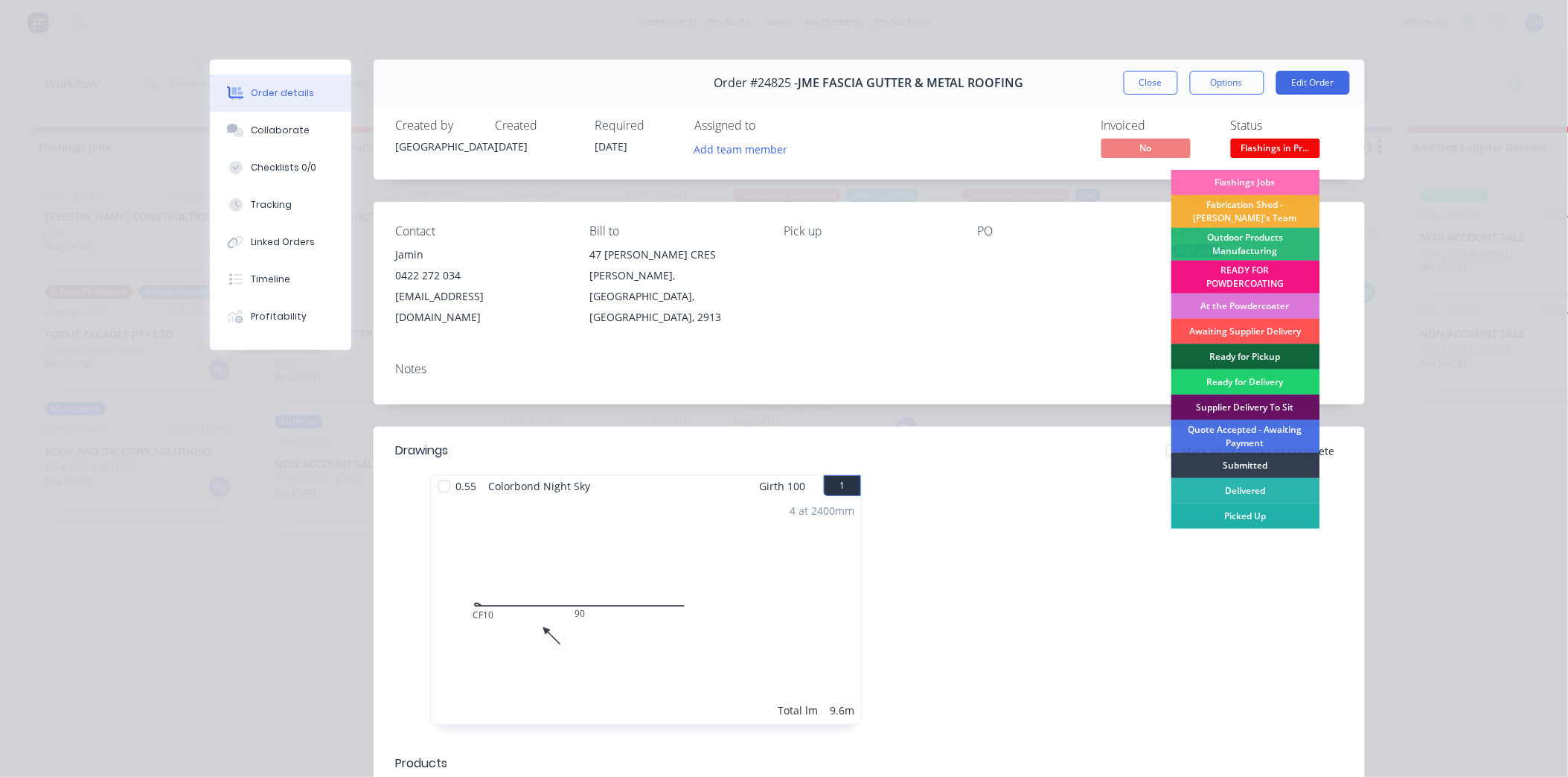
click at [1259, 515] on div "Picked Up" at bounding box center [1246, 516] width 149 height 25
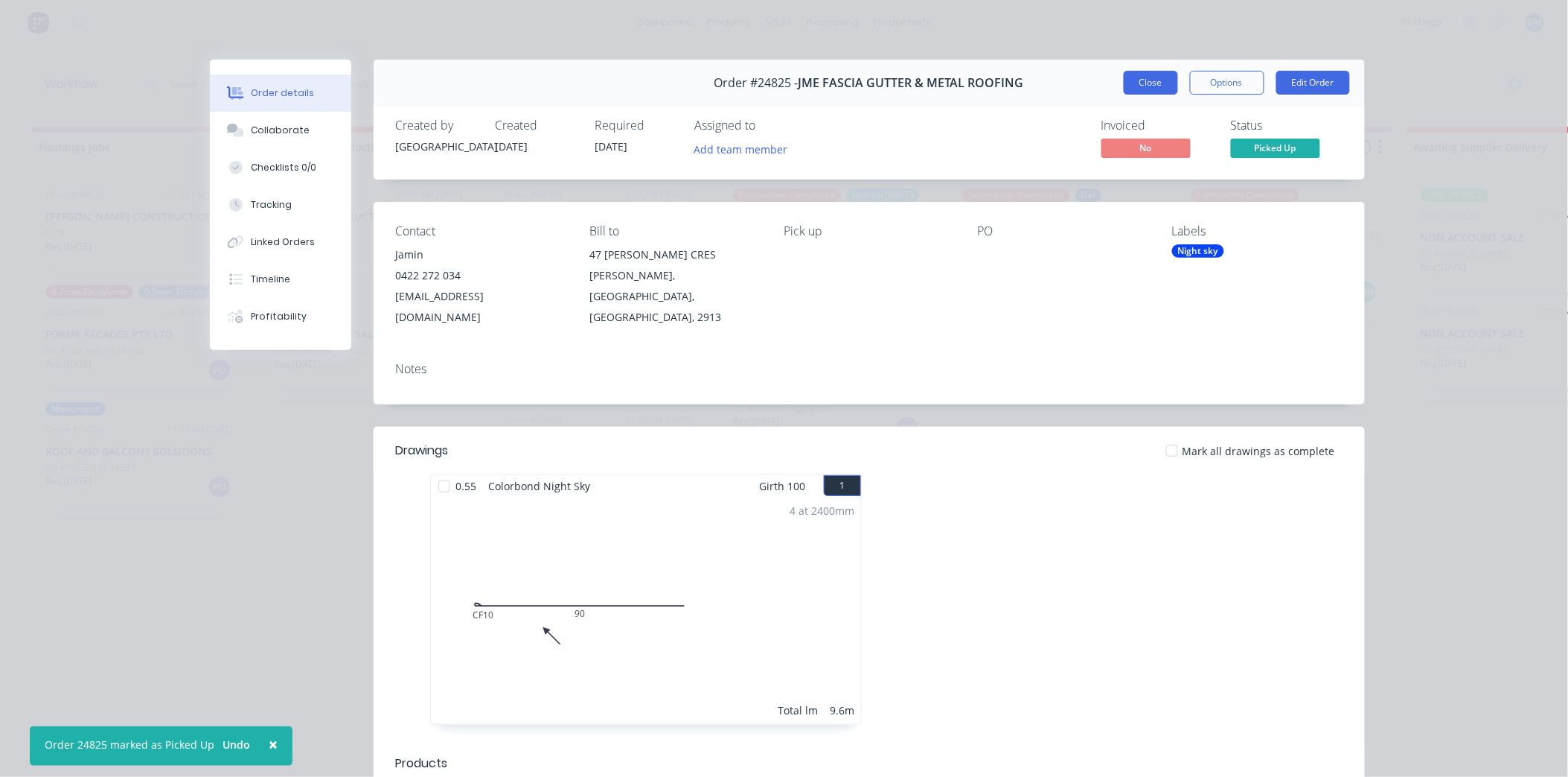
click at [1144, 79] on button "Close" at bounding box center [1152, 82] width 54 height 24
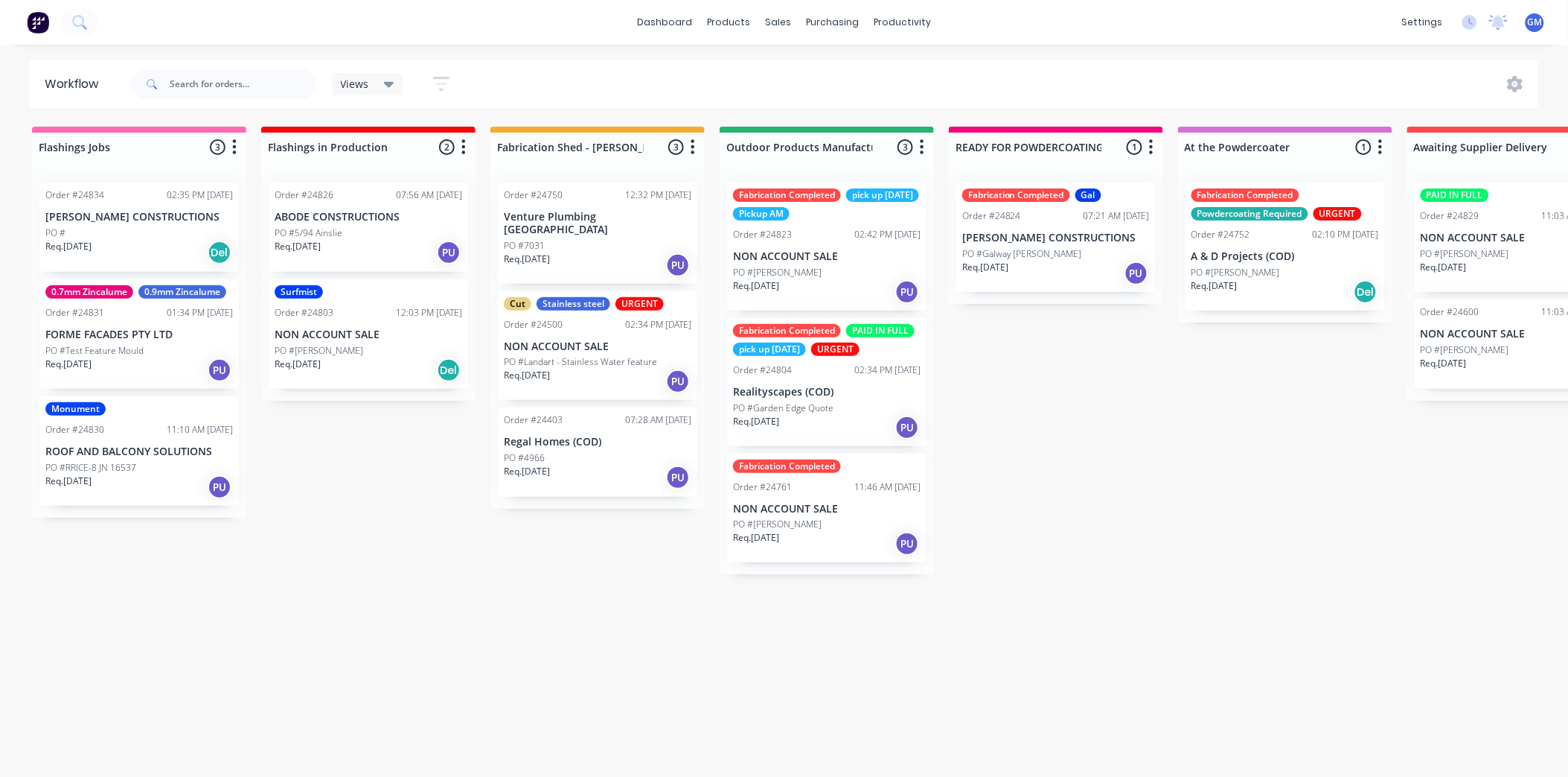
click at [370, 227] on div "PO #5/94 Ainslie" at bounding box center [369, 233] width 188 height 14
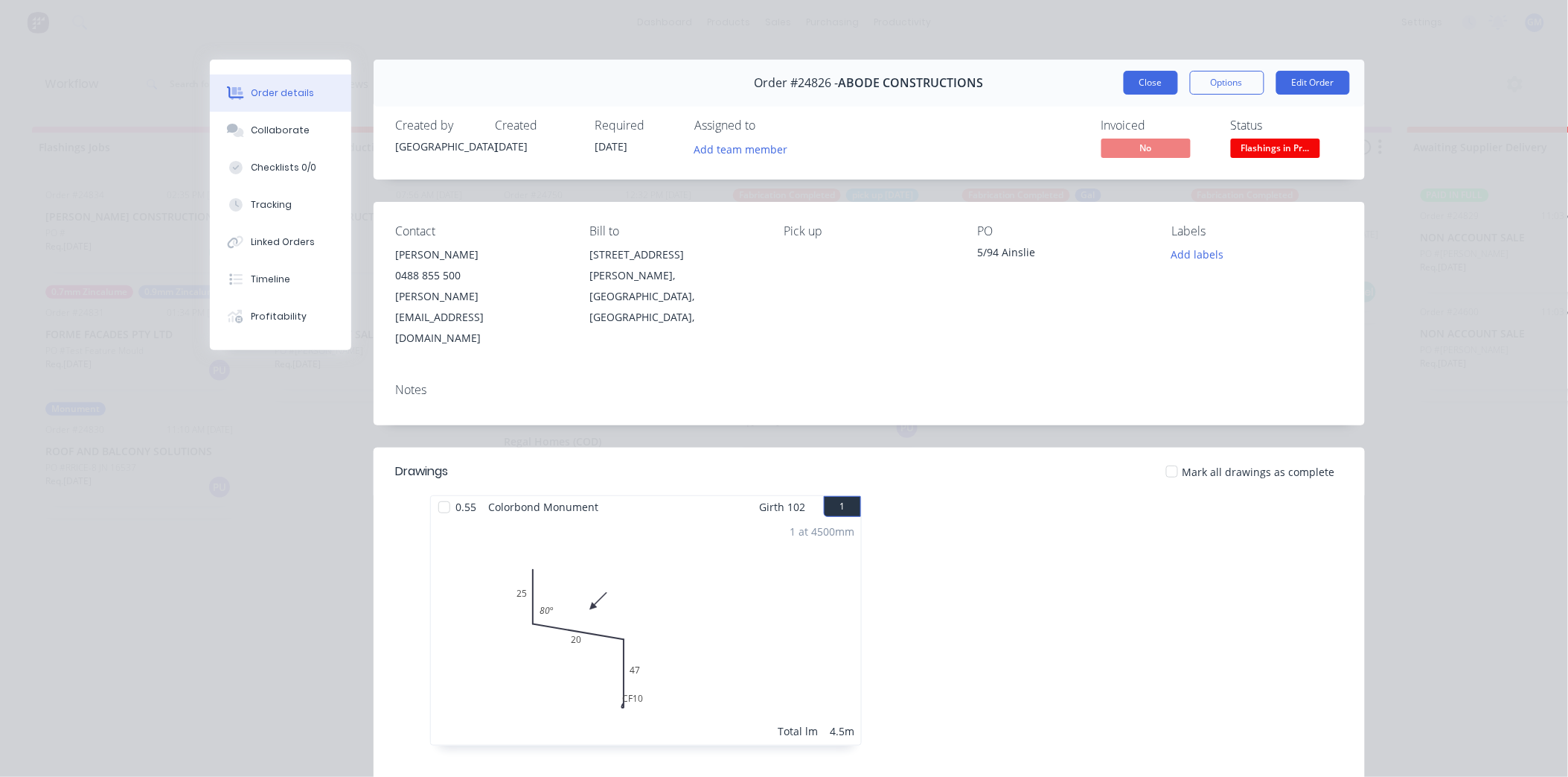
click at [1151, 77] on button "Close" at bounding box center [1152, 82] width 54 height 24
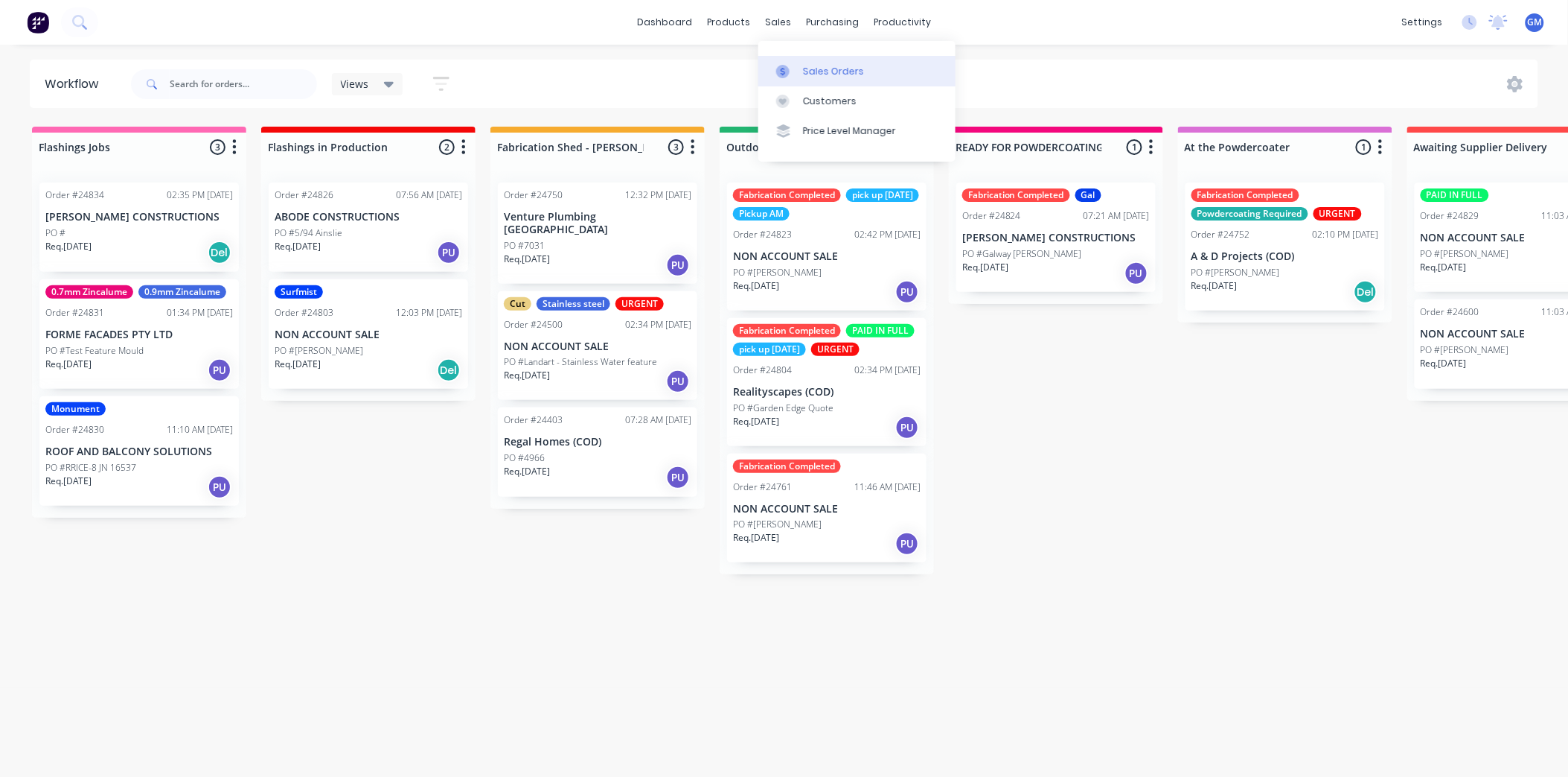
click at [809, 70] on div "Sales Orders" at bounding box center [833, 72] width 61 height 14
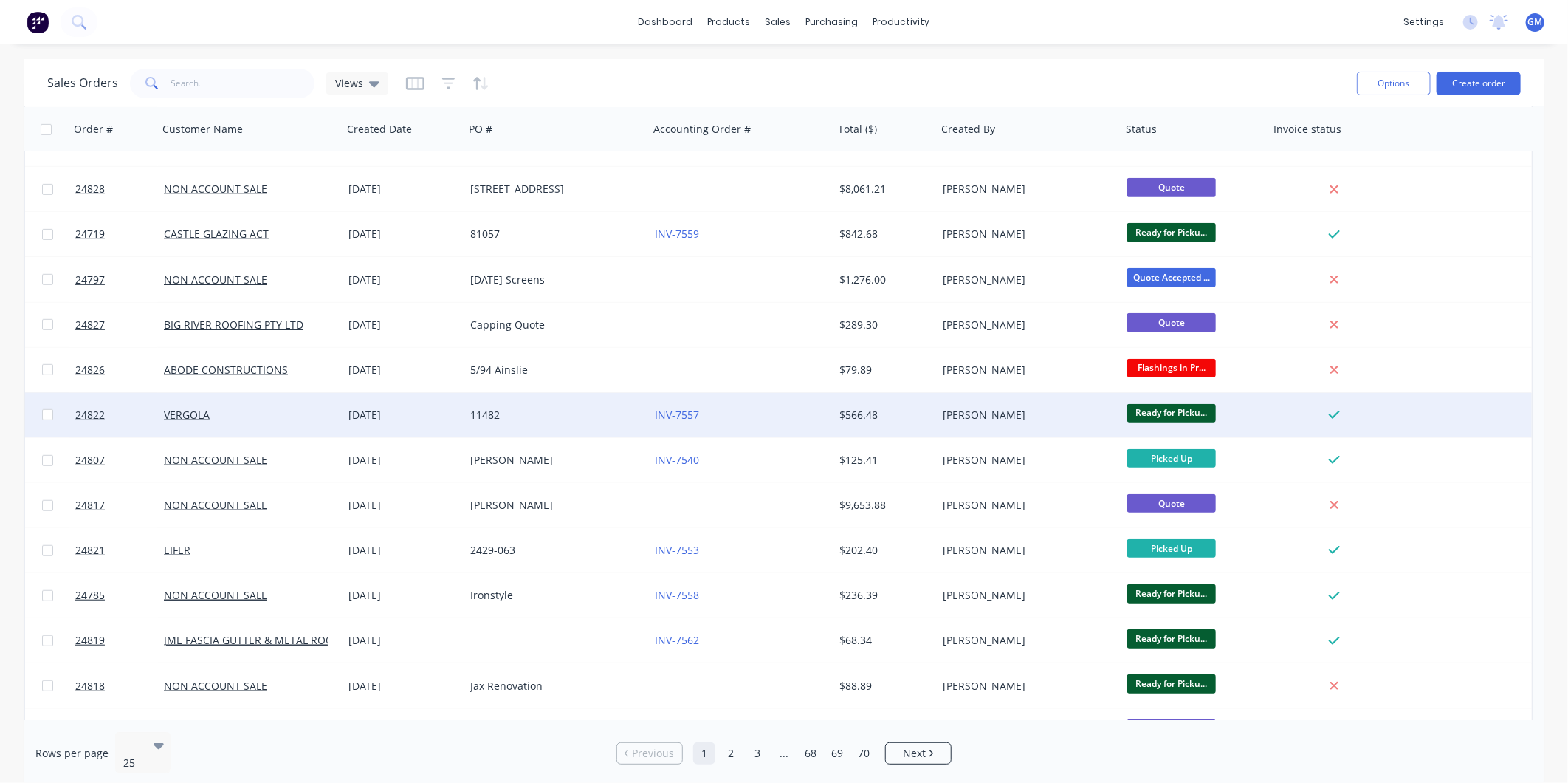
scroll to position [559, 0]
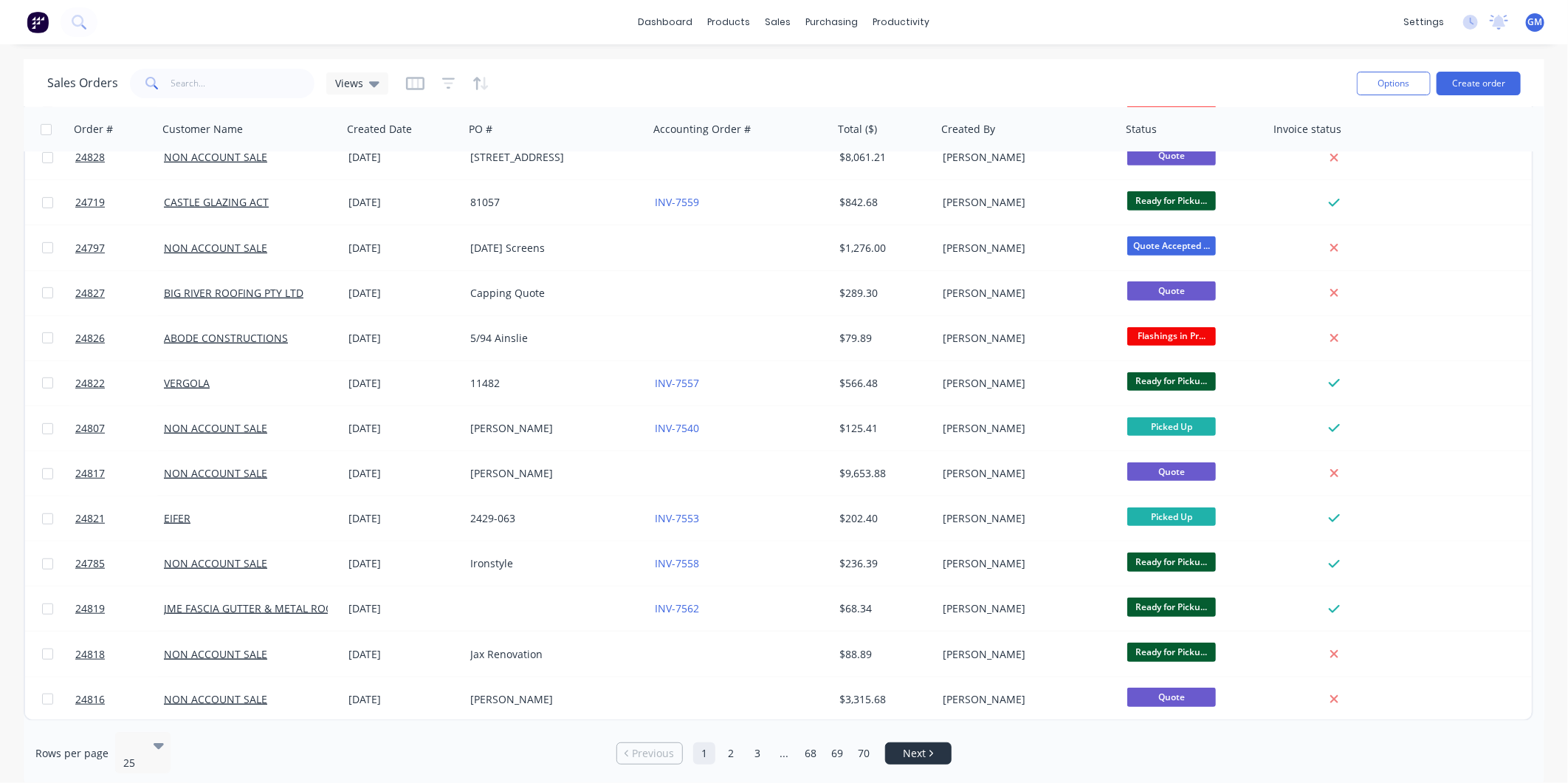
click at [899, 746] on link "Next" at bounding box center [919, 752] width 65 height 14
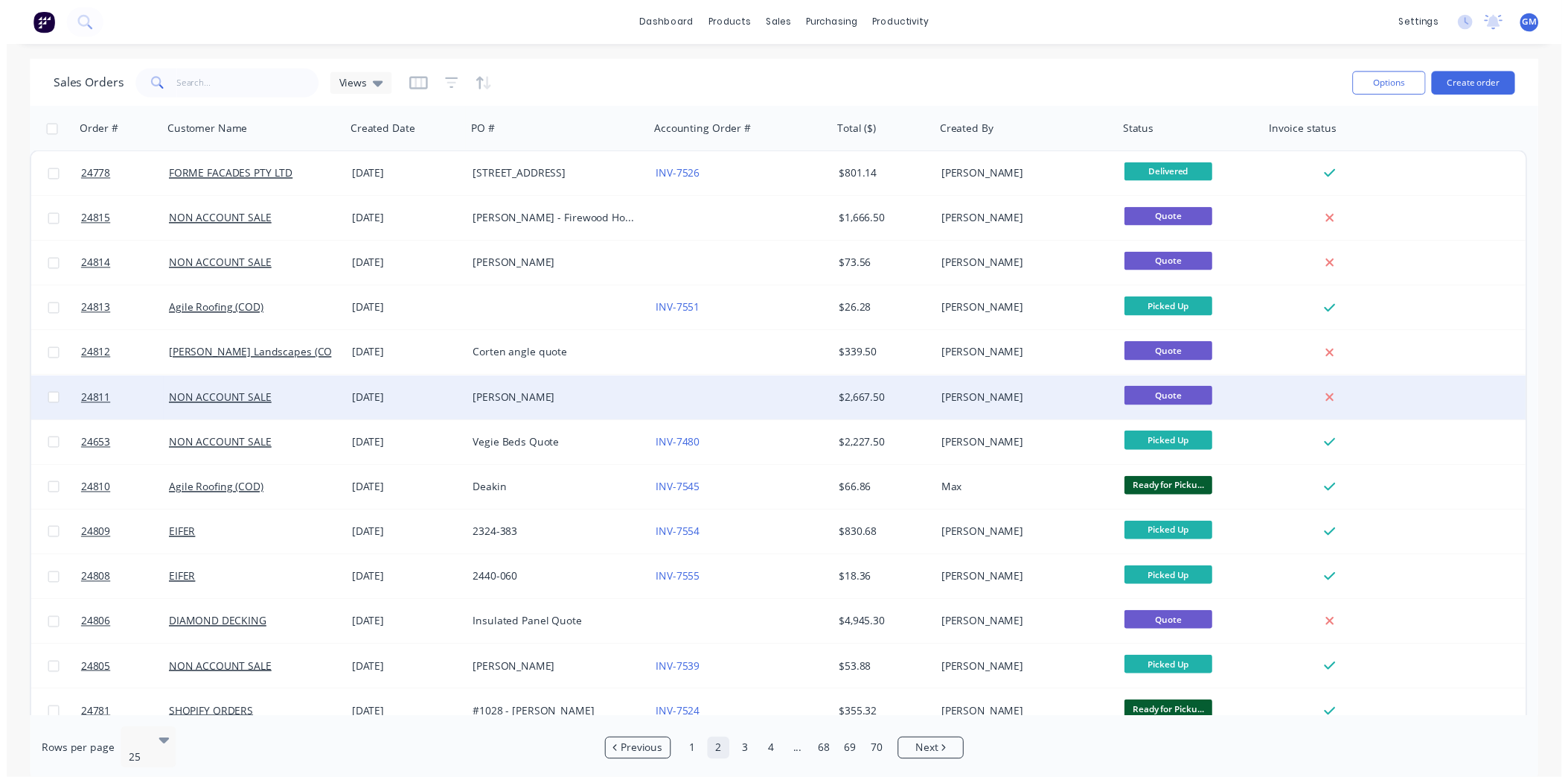
scroll to position [0, 0]
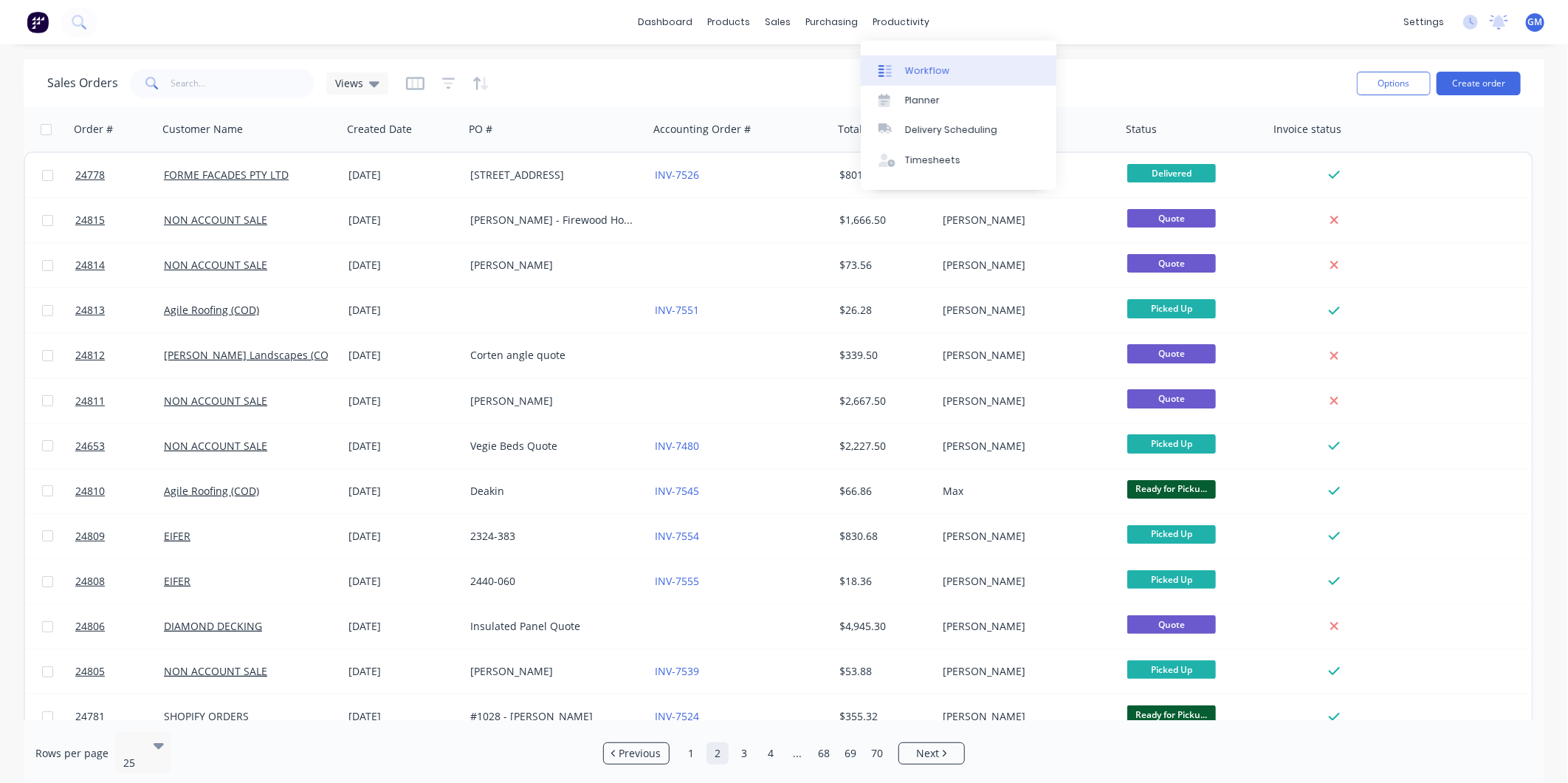
click at [940, 68] on div "Workflow" at bounding box center [927, 71] width 44 height 13
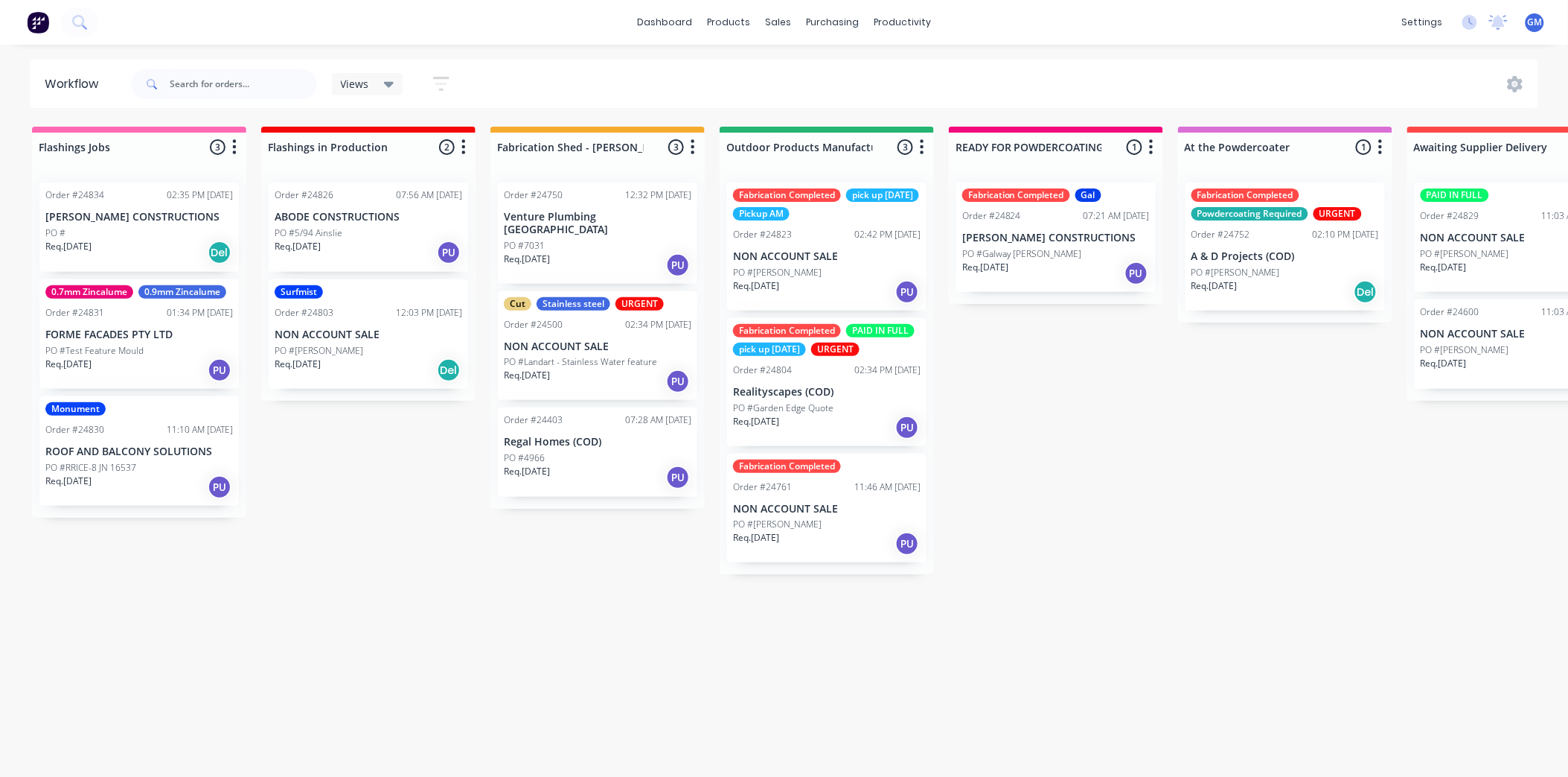
click at [372, 247] on div "Req. 04/09/25 PU" at bounding box center [369, 252] width 188 height 25
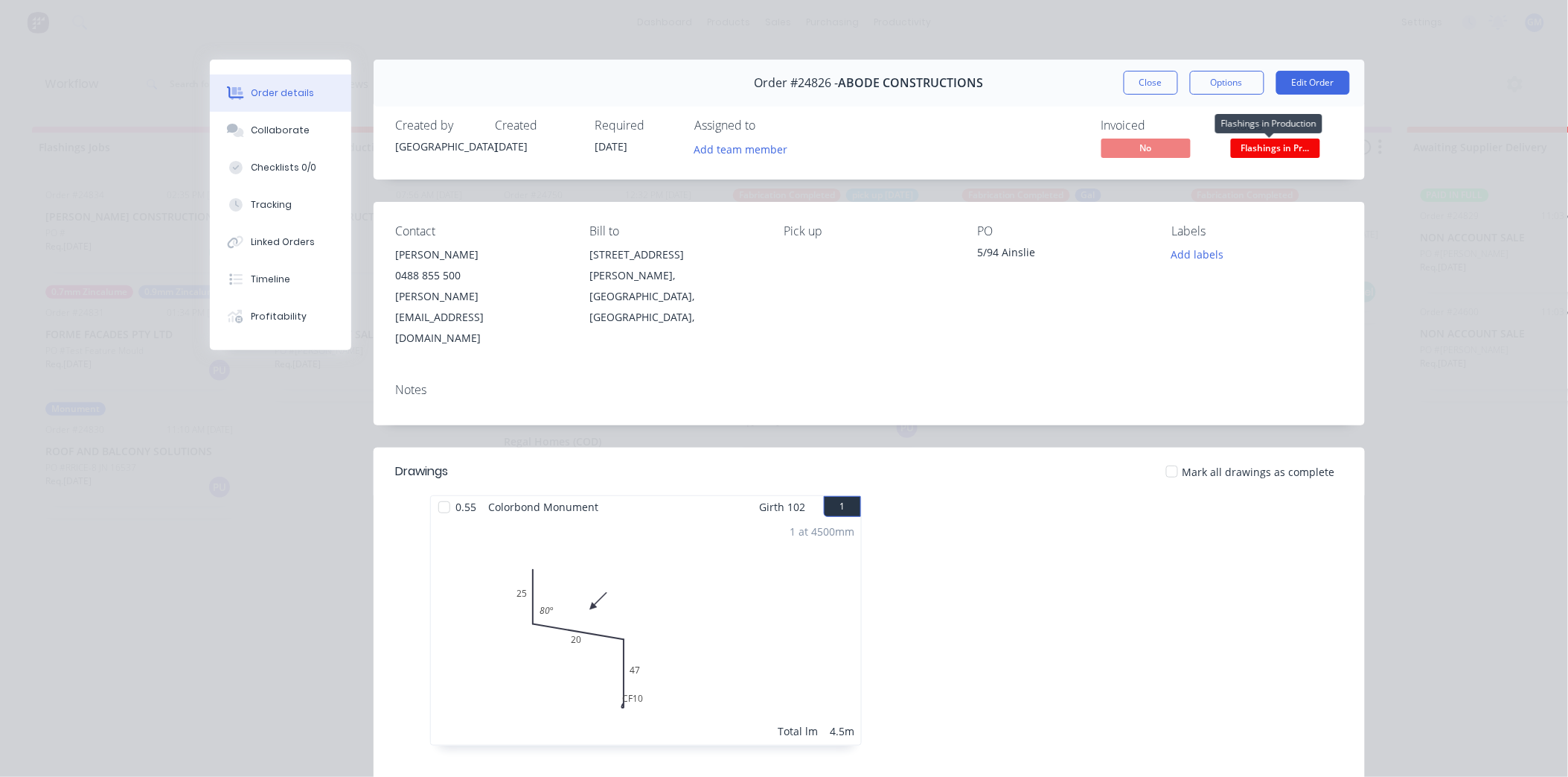
click at [1259, 151] on span "Flashings in Pr..." at bounding box center [1276, 147] width 89 height 18
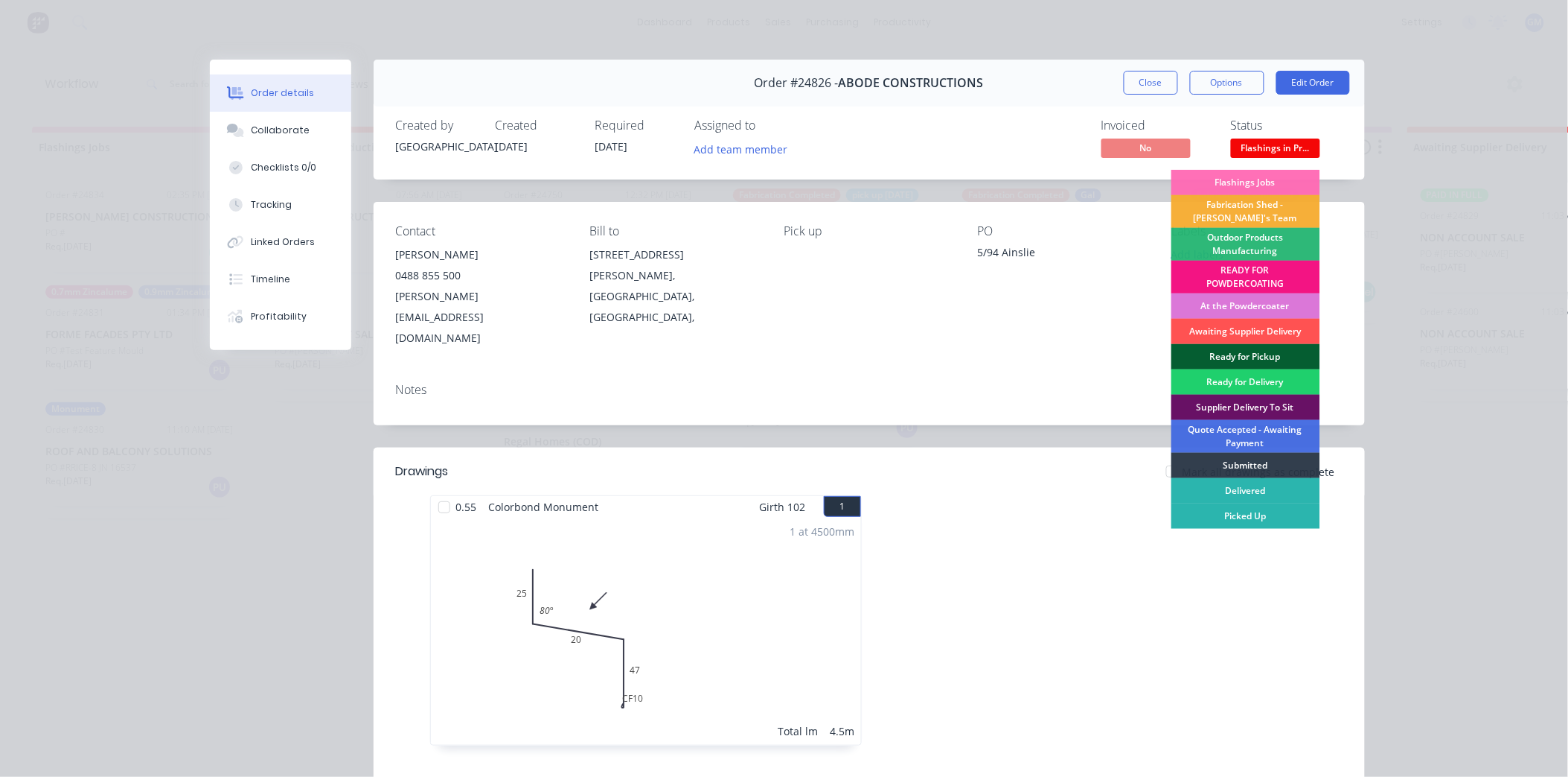
click at [1276, 353] on div "Ready for Pickup" at bounding box center [1246, 357] width 149 height 25
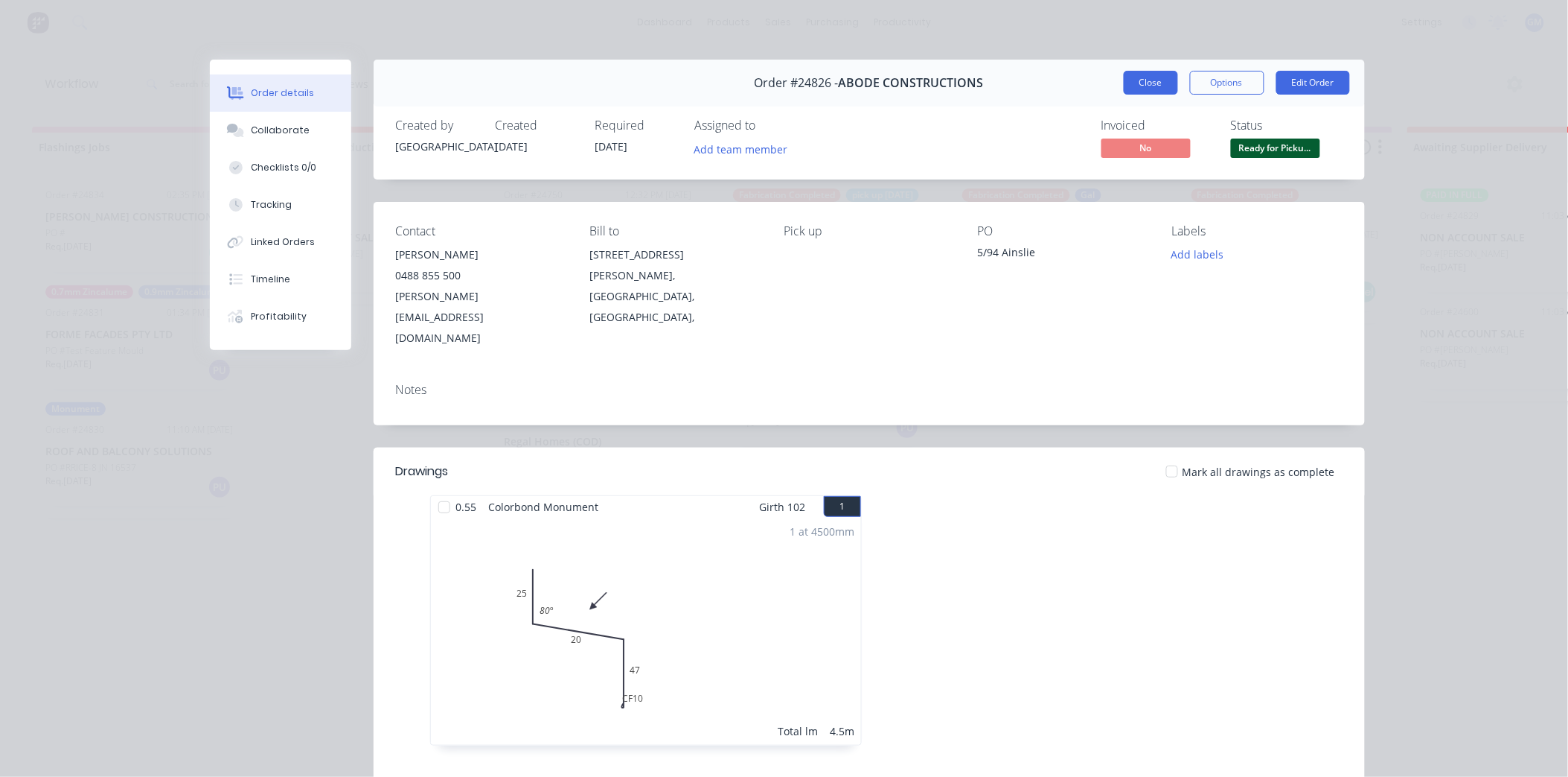
click at [1162, 85] on button "Close" at bounding box center [1152, 82] width 54 height 24
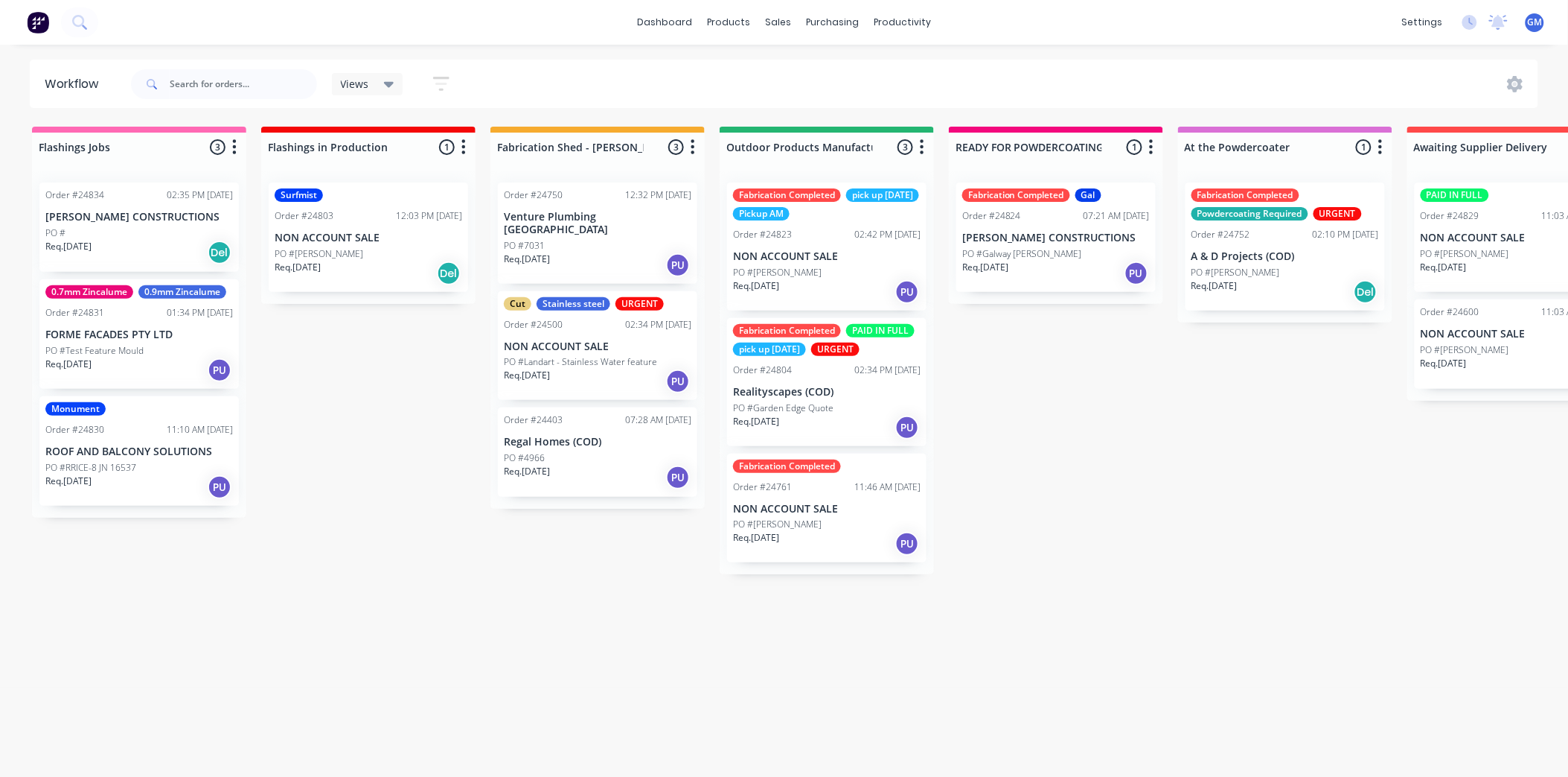
click at [839, 264] on div "Fabrication Completed pick up Friday Pickup AM Order #24823 02:42 PM 03/09/25 N…" at bounding box center [827, 246] width 200 height 128
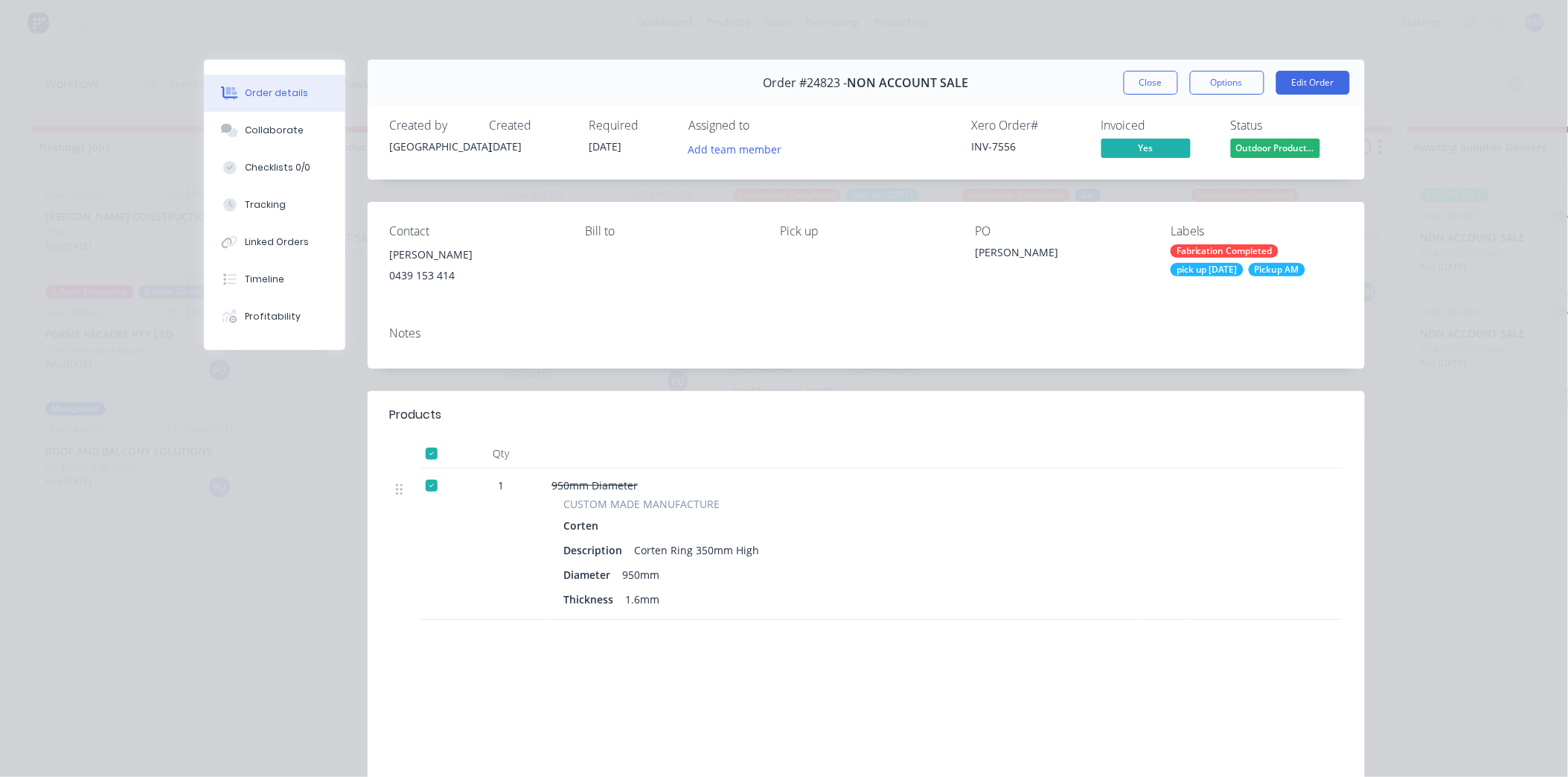
click at [1258, 141] on span "Outdoor Product..." at bounding box center [1276, 147] width 89 height 18
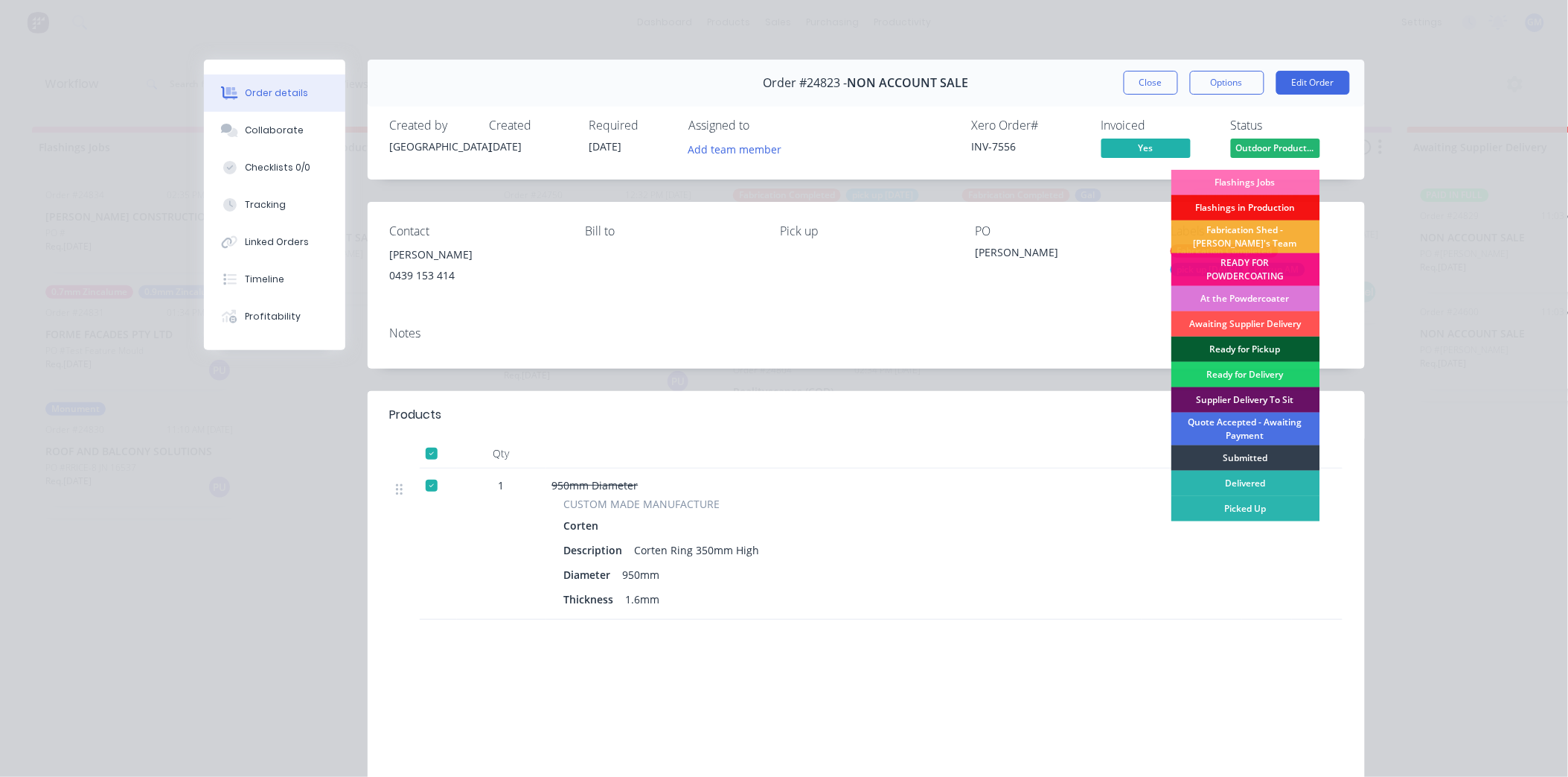
click at [1241, 346] on div "Ready for Pickup" at bounding box center [1246, 349] width 149 height 25
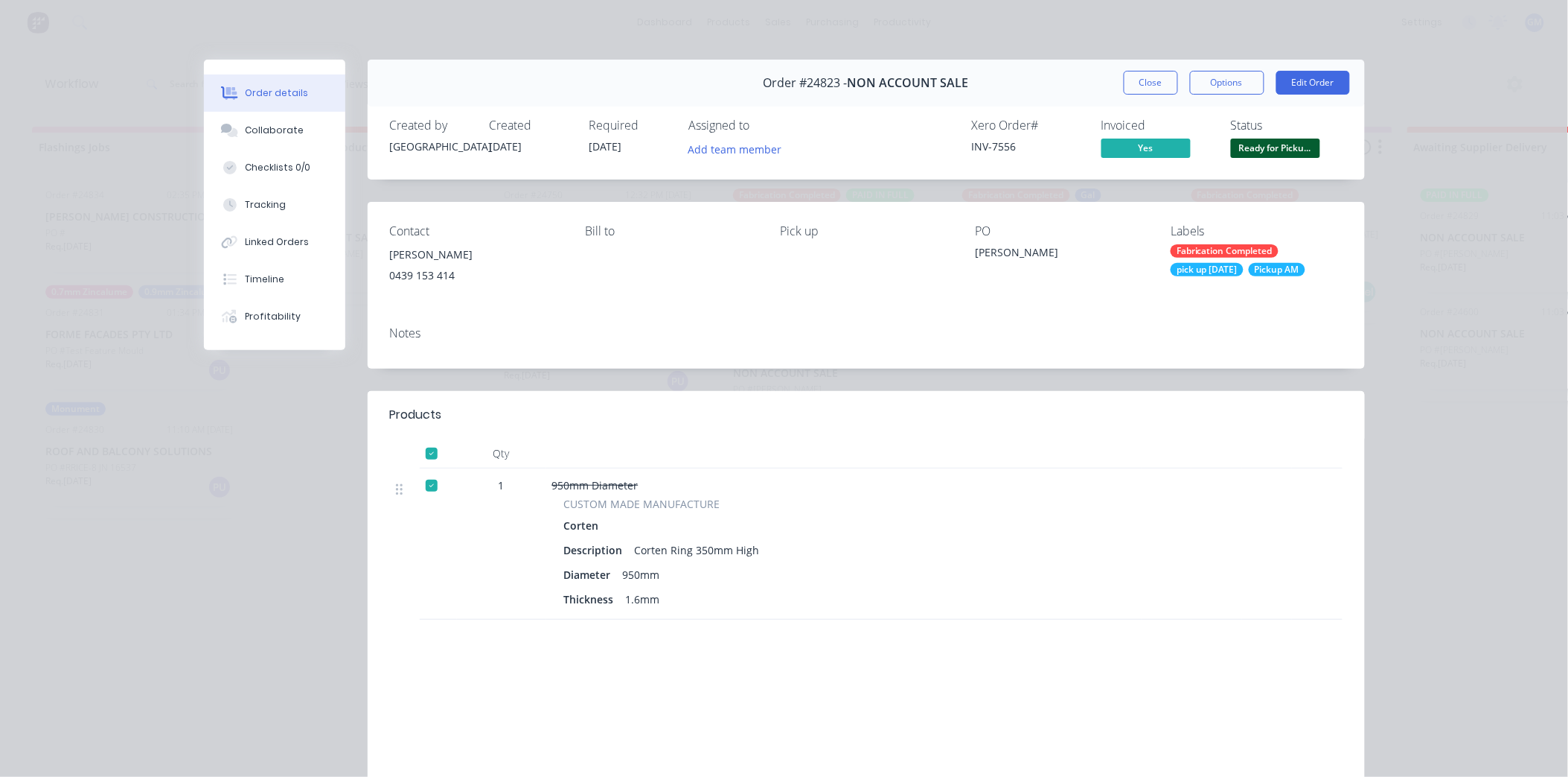
drag, startPoint x: 1142, startPoint y: 78, endPoint x: 1153, endPoint y: 211, distance: 133.5
click at [1143, 78] on button "Close" at bounding box center [1152, 82] width 54 height 24
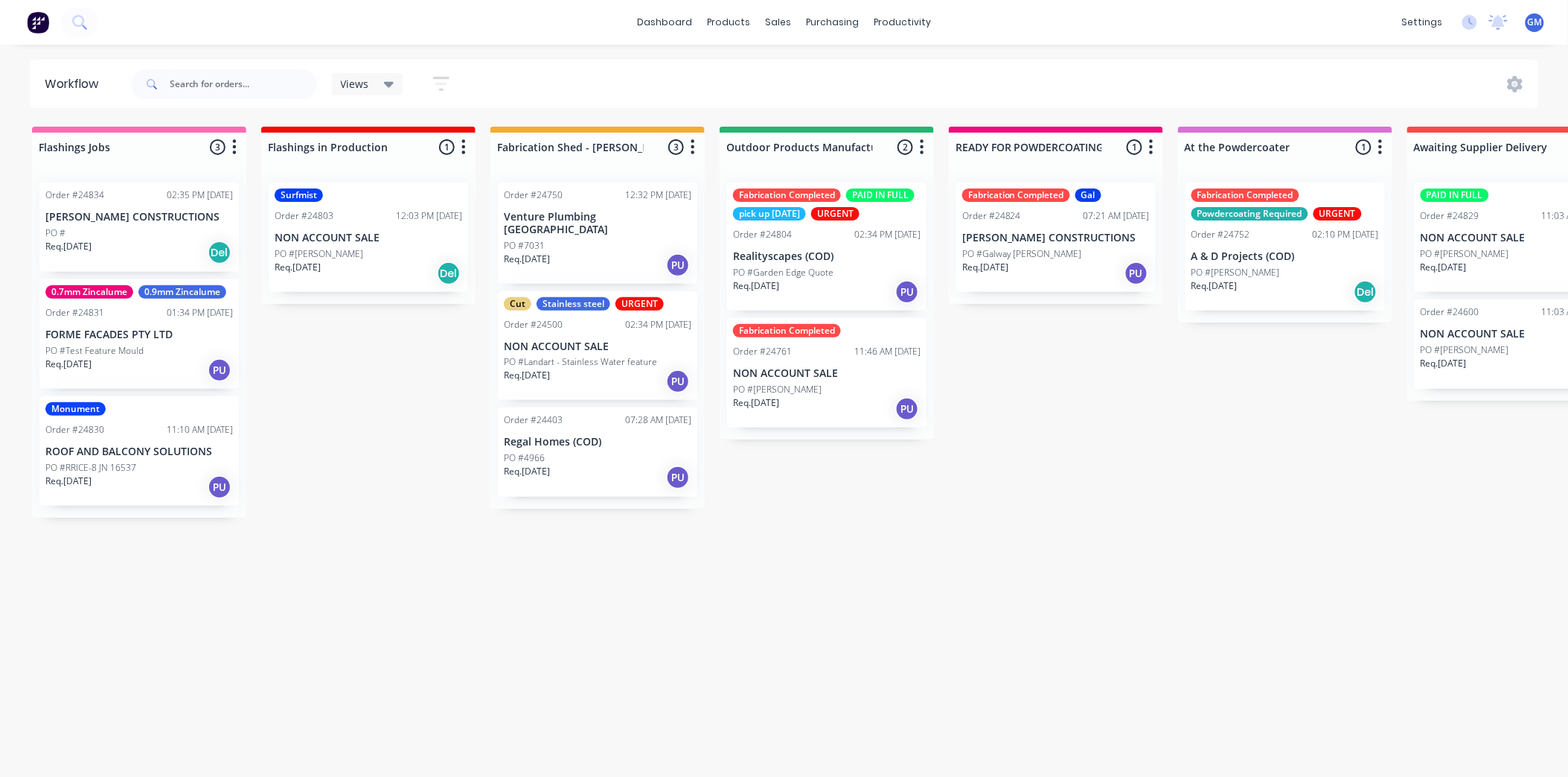
click at [821, 262] on p "Realityscapes (COD)" at bounding box center [827, 256] width 188 height 13
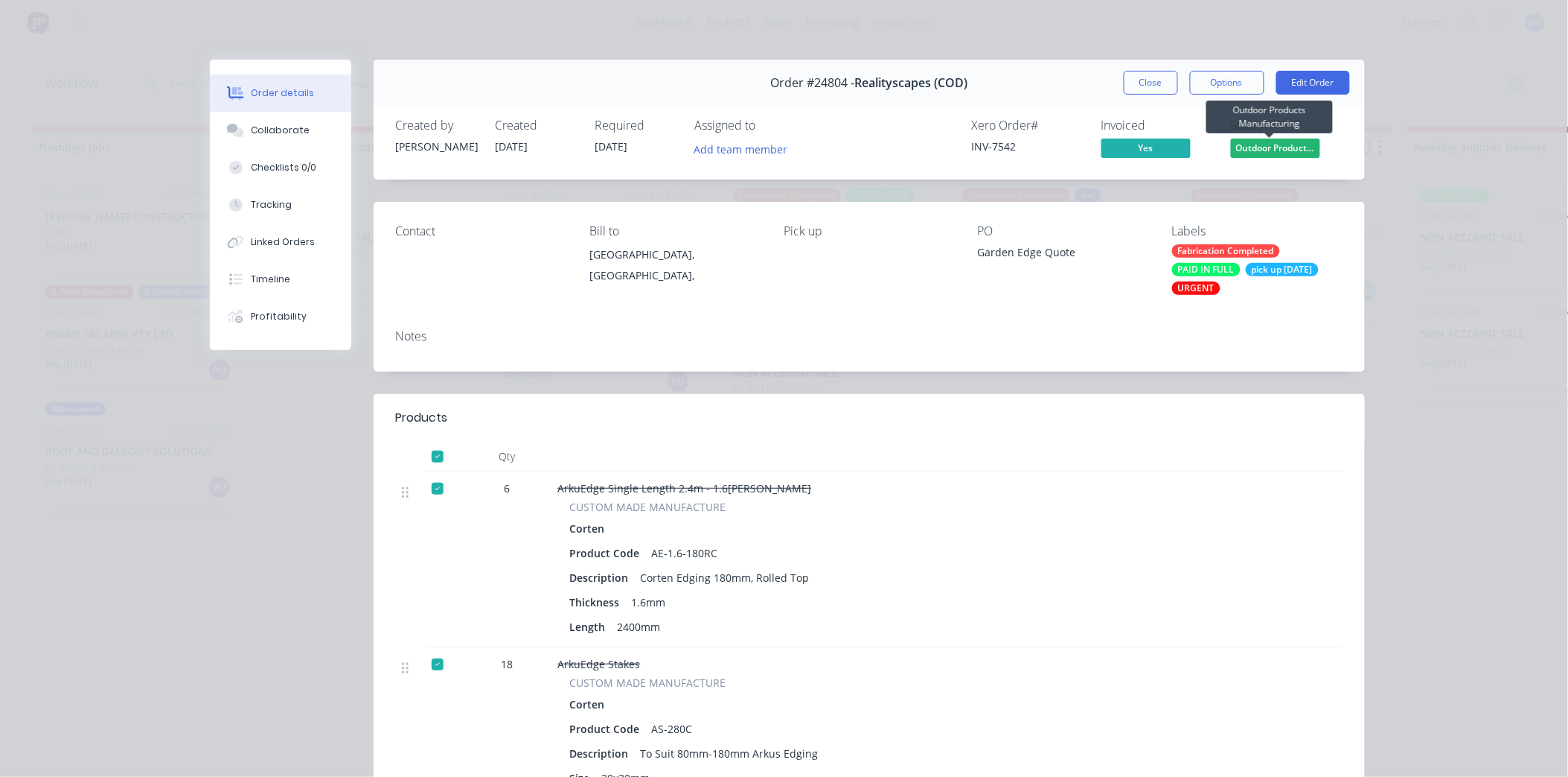
click at [1266, 152] on span "Outdoor Product..." at bounding box center [1276, 147] width 89 height 18
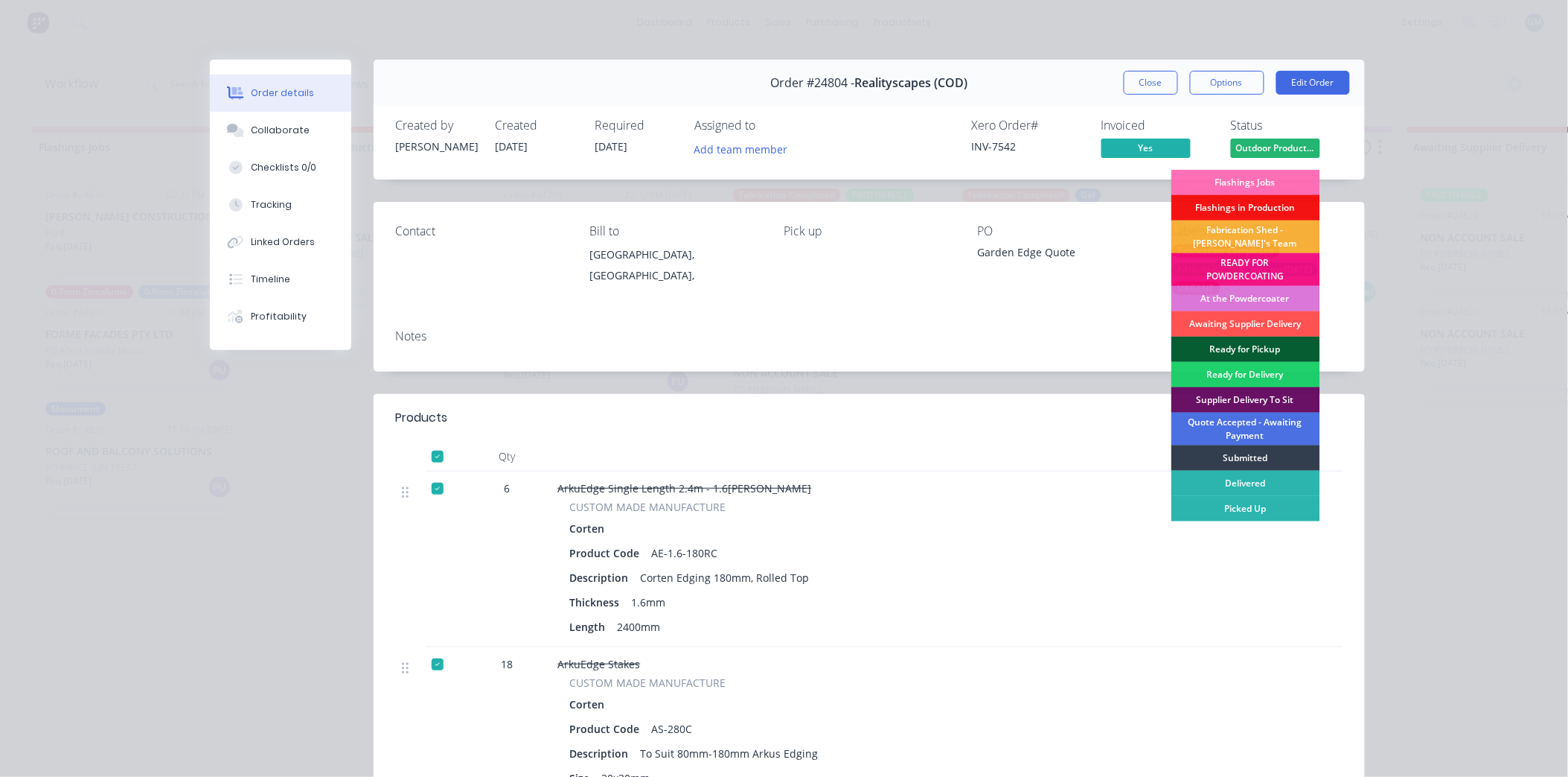
click at [1239, 346] on div "Ready for Pickup" at bounding box center [1246, 349] width 149 height 25
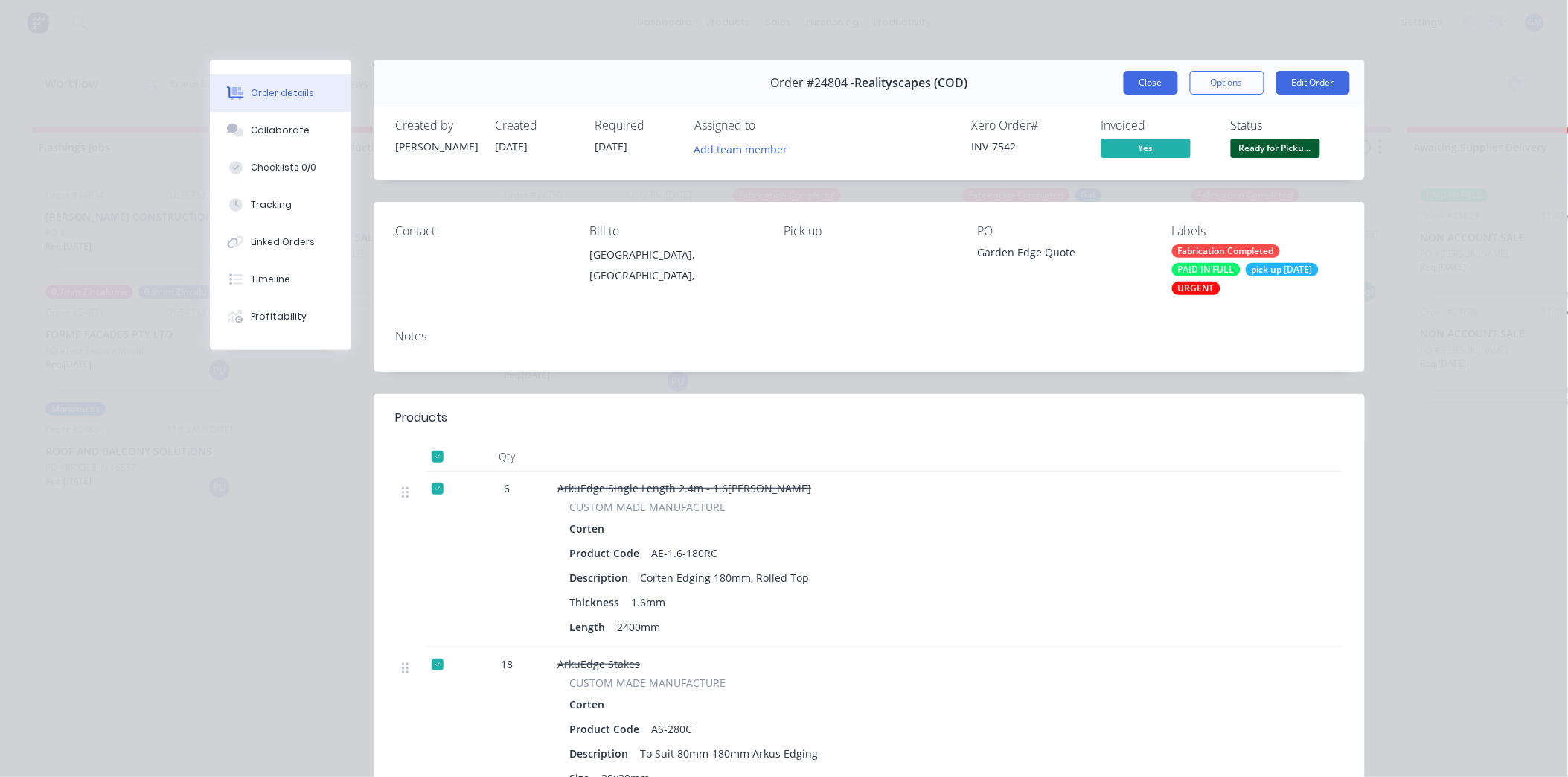
click at [1143, 85] on button "Close" at bounding box center [1152, 82] width 54 height 24
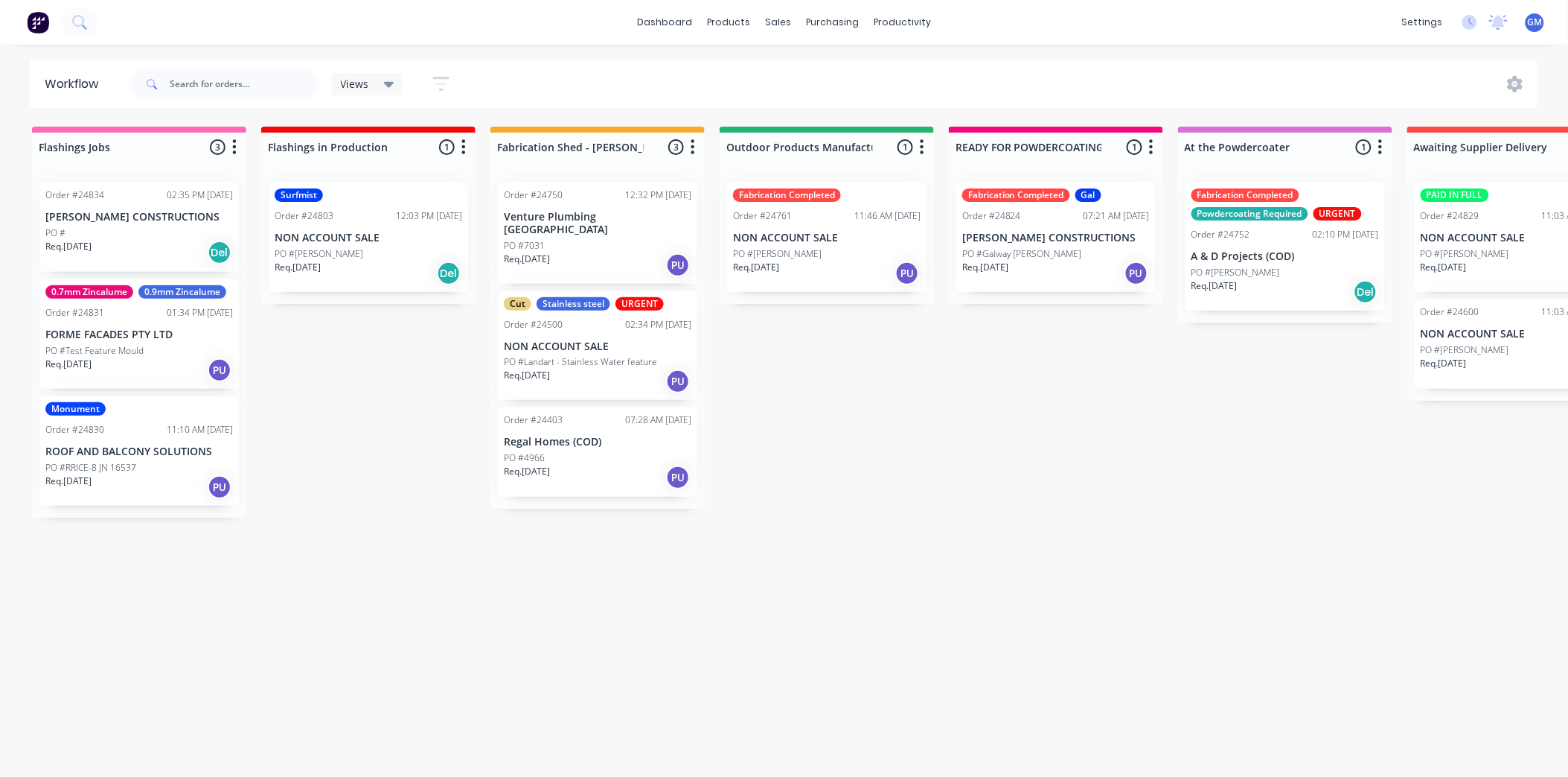
click at [823, 246] on div "Fabrication Completed Order #24761 11:46 AM 28/08/25 NON ACCOUNT SALE PO #Robyn…" at bounding box center [827, 236] width 200 height 109
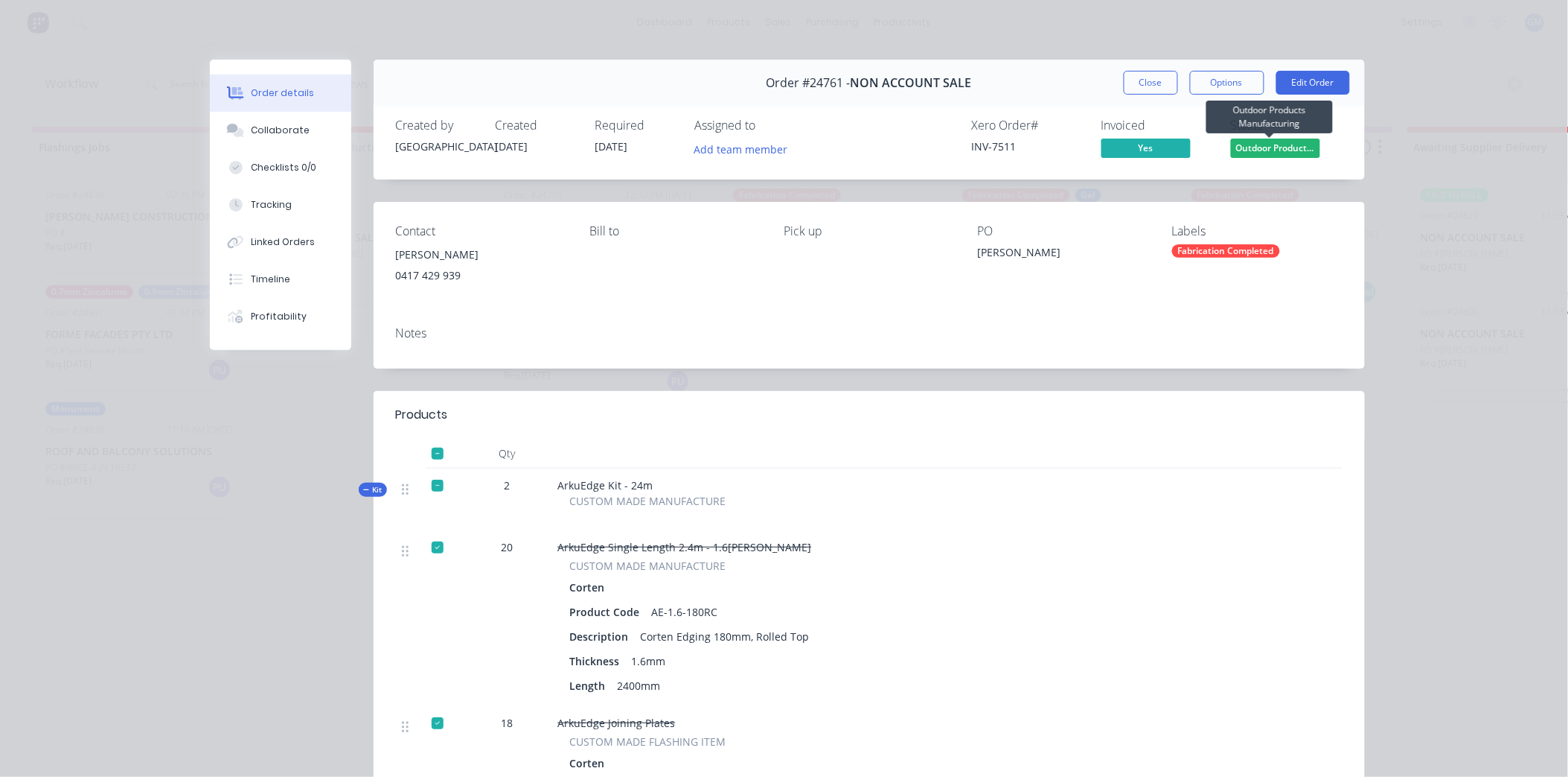
click at [1283, 146] on span "Outdoor Product..." at bounding box center [1276, 147] width 89 height 18
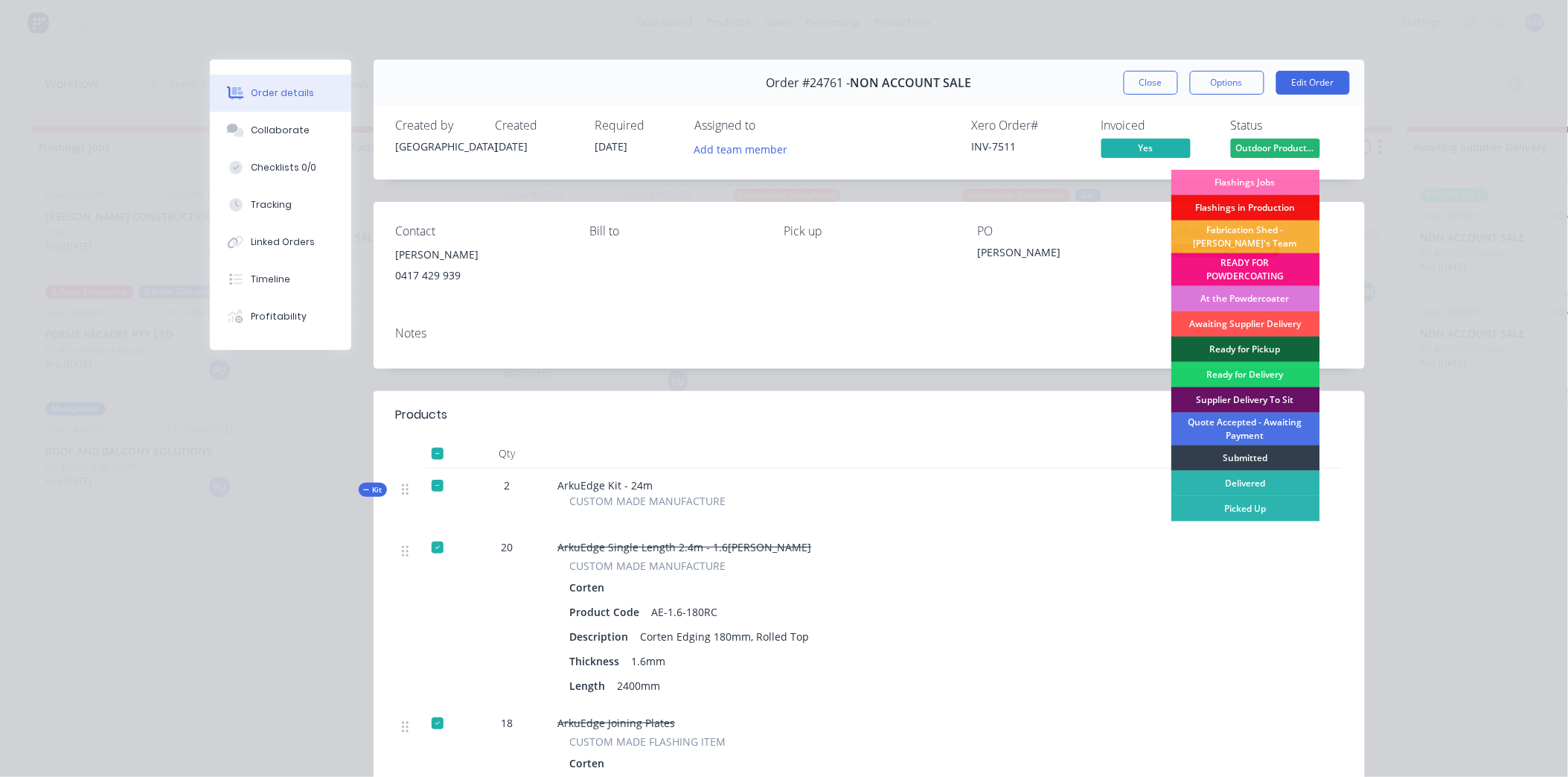
click at [1246, 343] on div "Ready for Pickup" at bounding box center [1246, 349] width 149 height 25
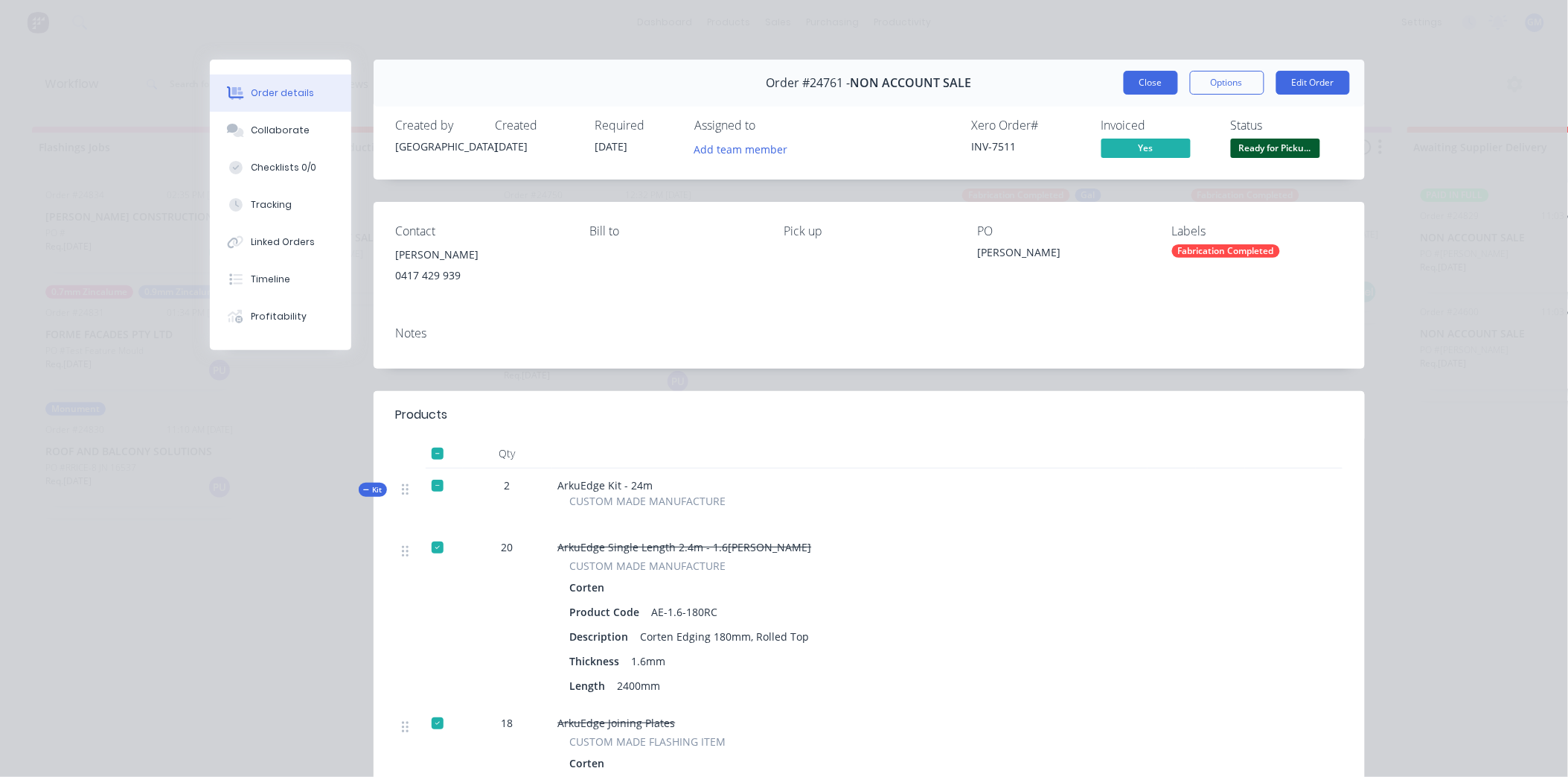
click at [1144, 78] on button "Close" at bounding box center [1152, 82] width 54 height 24
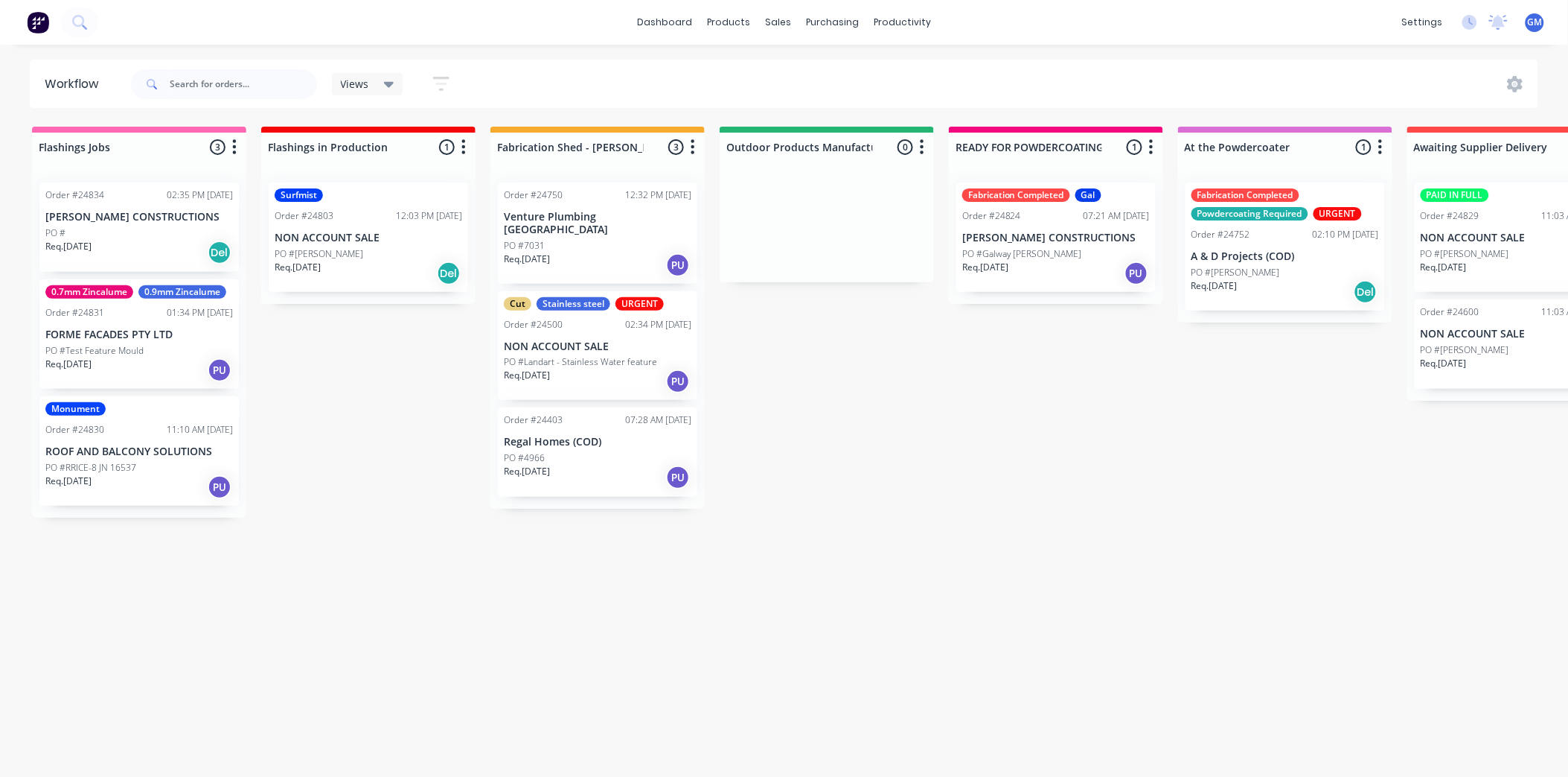
click at [1068, 247] on div "PO #Galway pl Deakin" at bounding box center [1057, 254] width 188 height 14
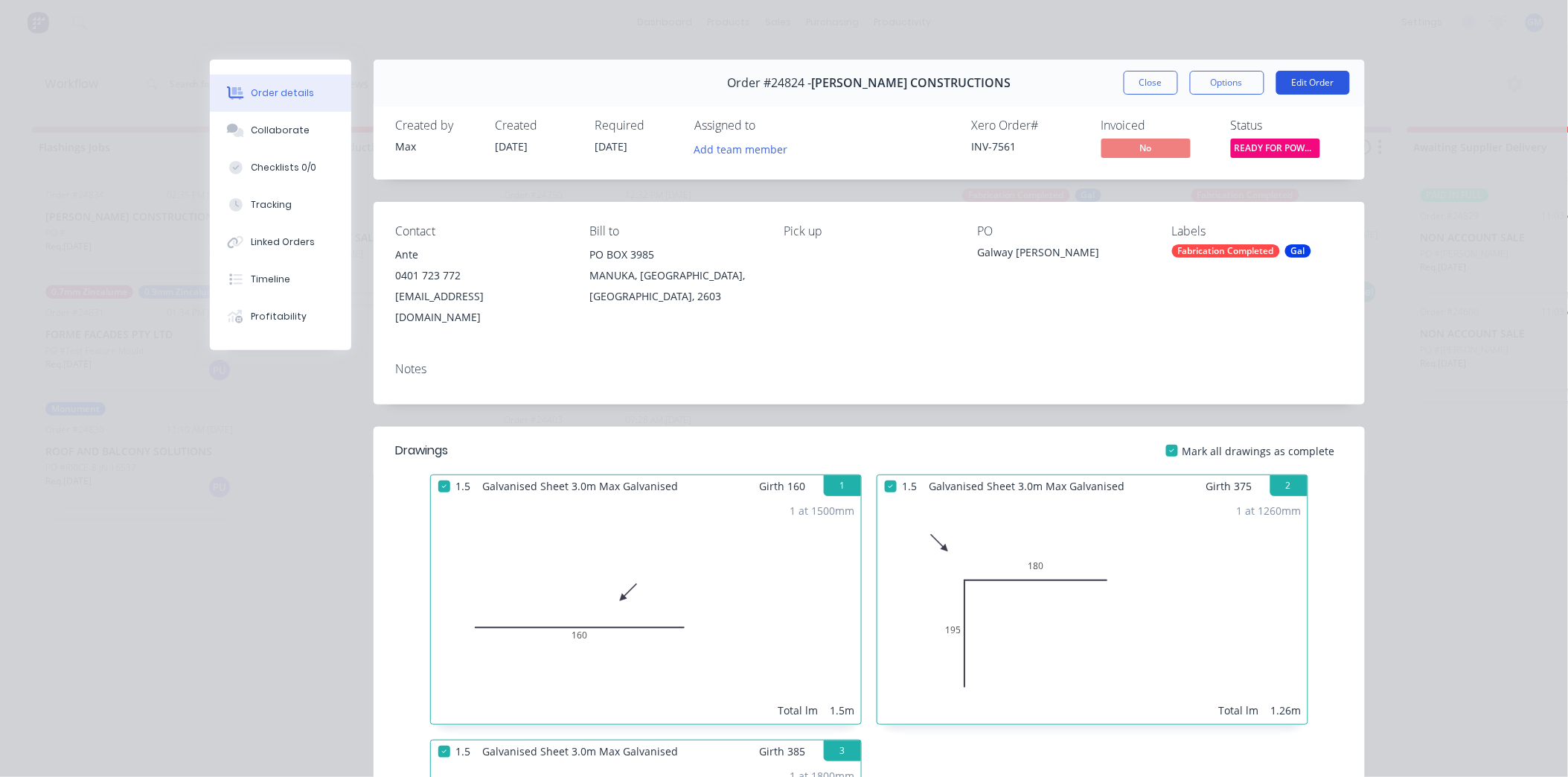
click at [1301, 80] on button "Edit Order" at bounding box center [1313, 82] width 74 height 24
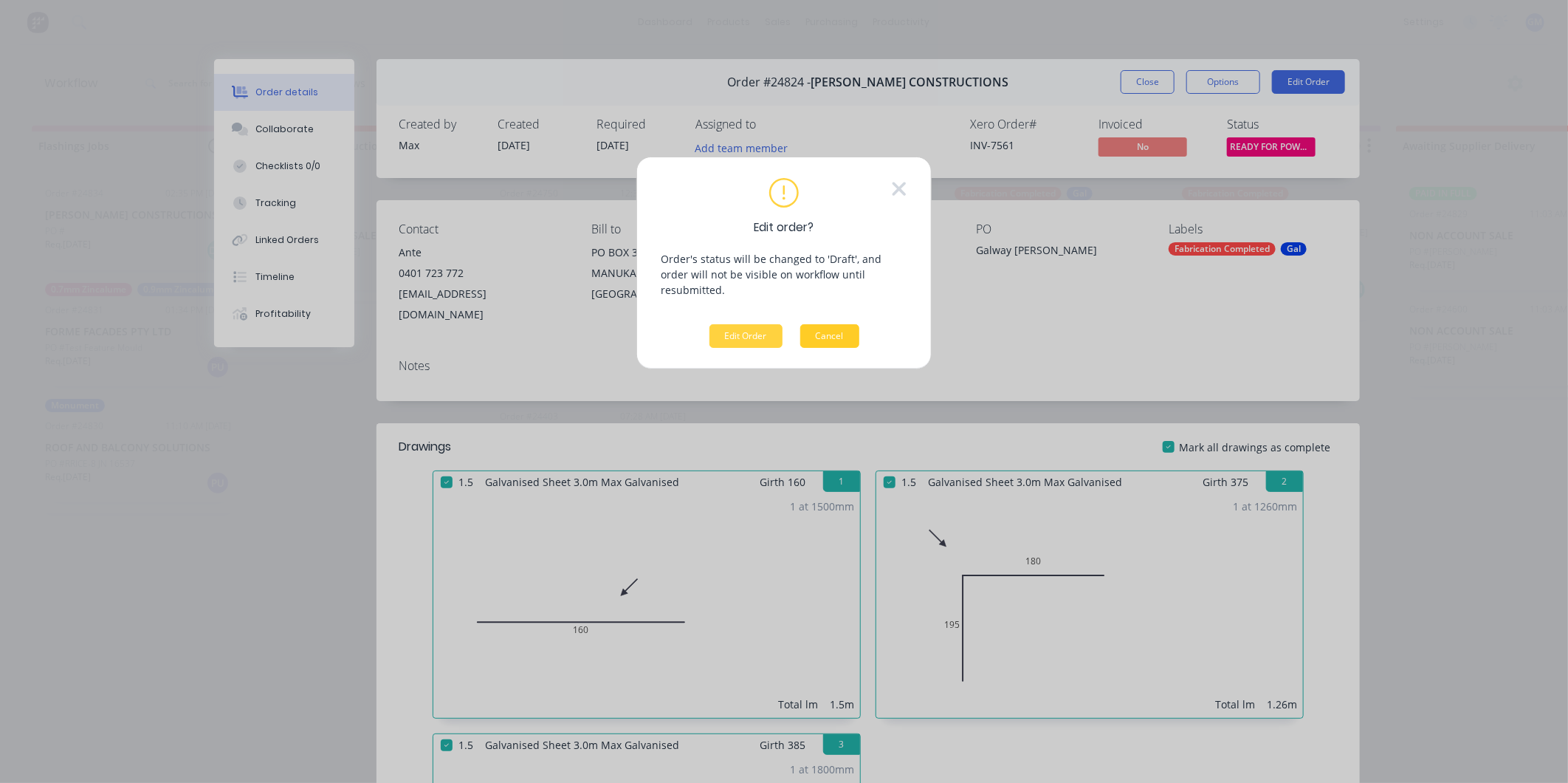
click at [822, 324] on button "Cancel" at bounding box center [829, 335] width 59 height 24
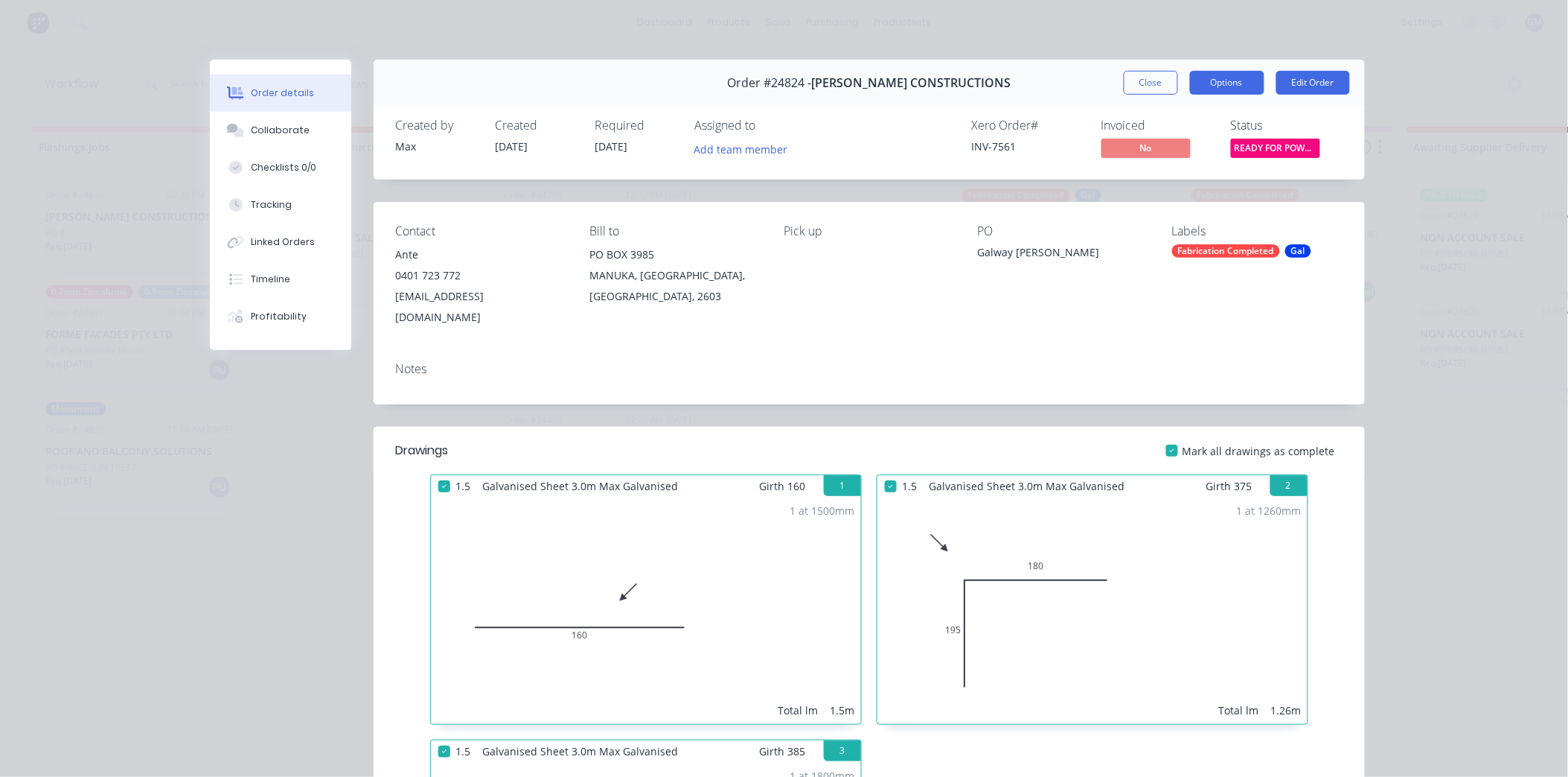
click at [1203, 83] on button "Options" at bounding box center [1227, 82] width 75 height 24
click at [1410, 232] on div "Order details Collaborate Checklists 0/0 Tracking Linked Orders Timeline Profit…" at bounding box center [784, 388] width 1568 height 777
click at [1134, 79] on button "Close" at bounding box center [1152, 82] width 54 height 24
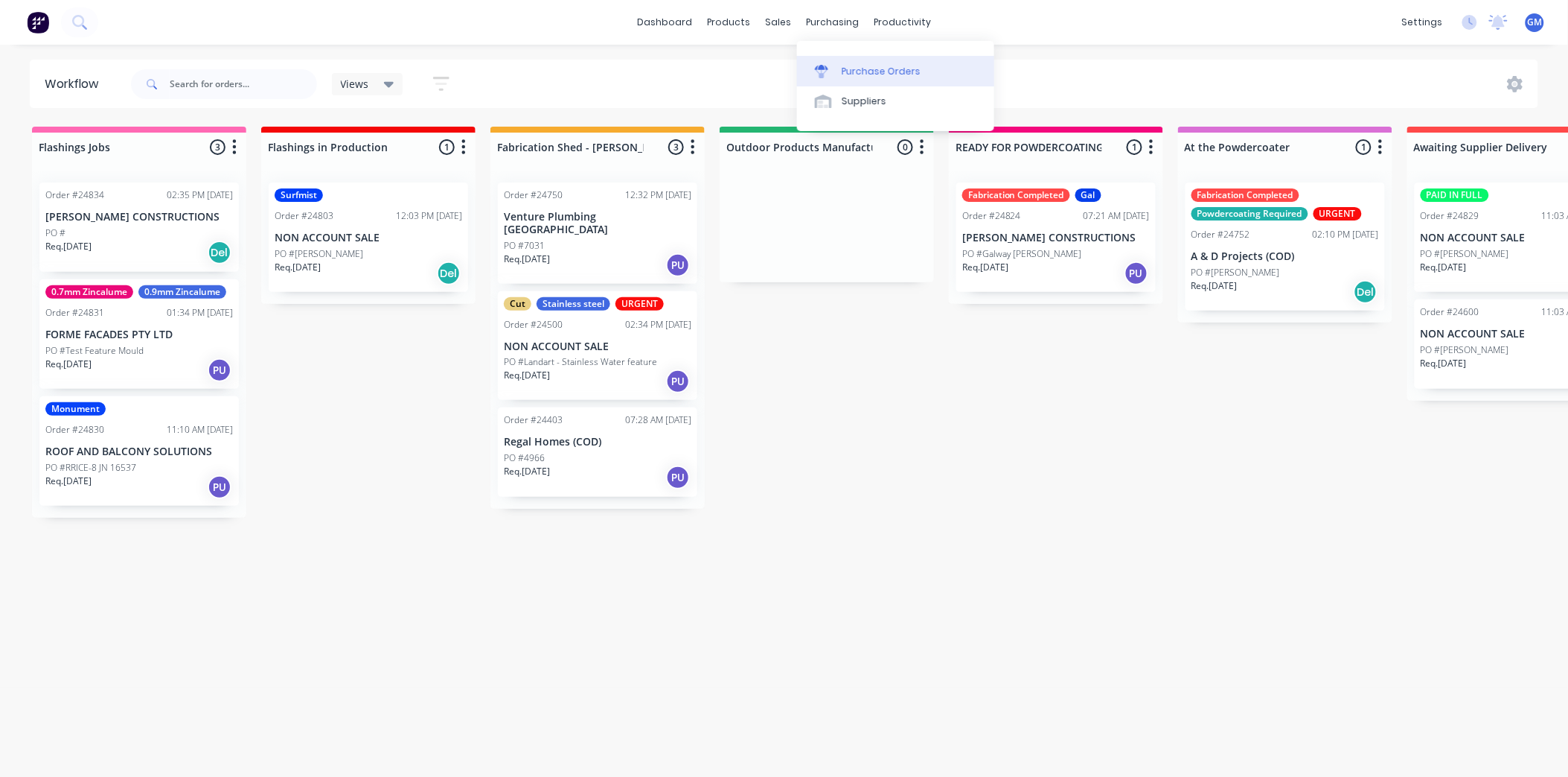
click at [845, 68] on div "Purchase Orders" at bounding box center [880, 72] width 78 height 14
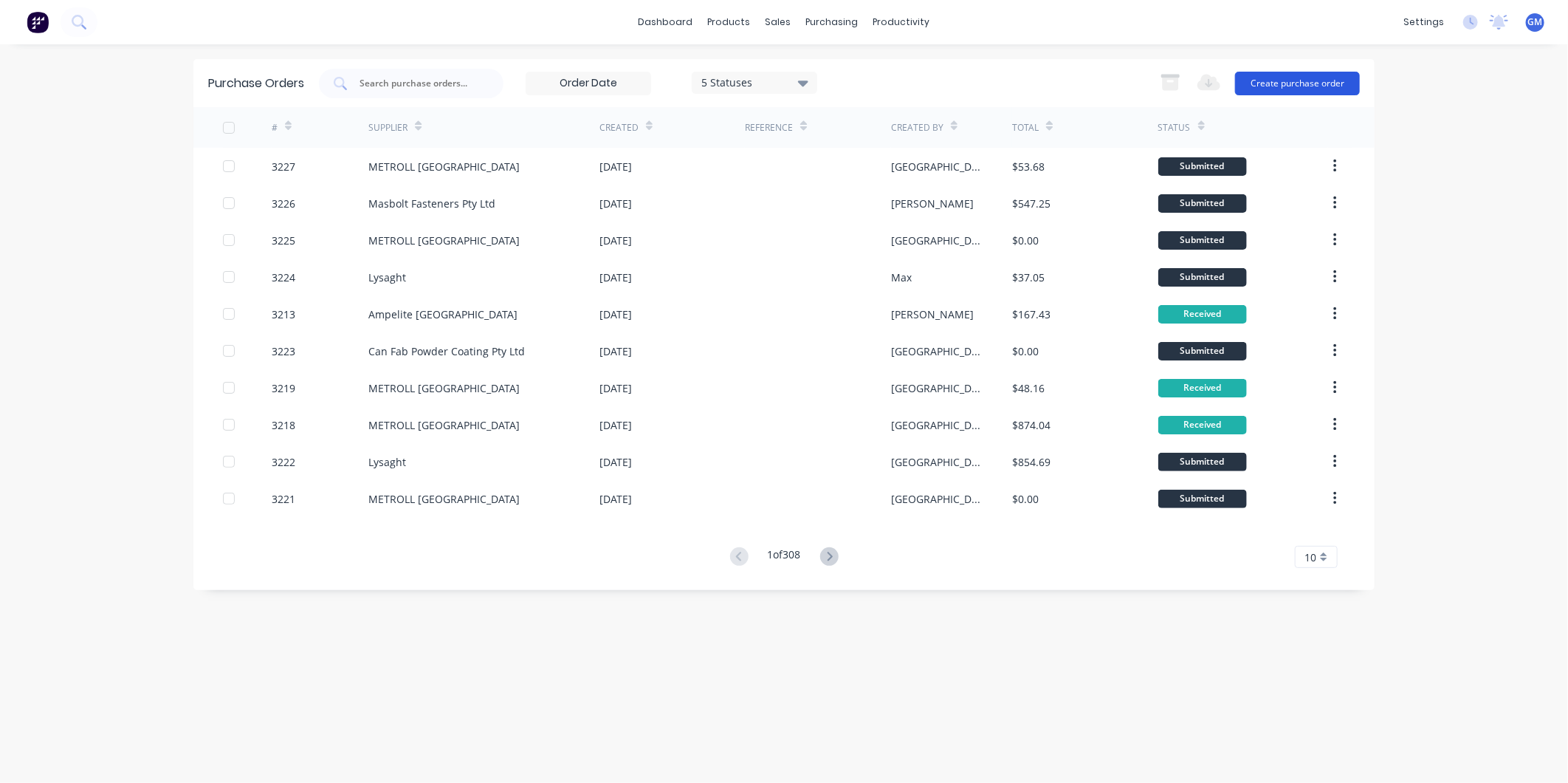
click at [1271, 79] on button "Create purchase order" at bounding box center [1298, 84] width 125 height 24
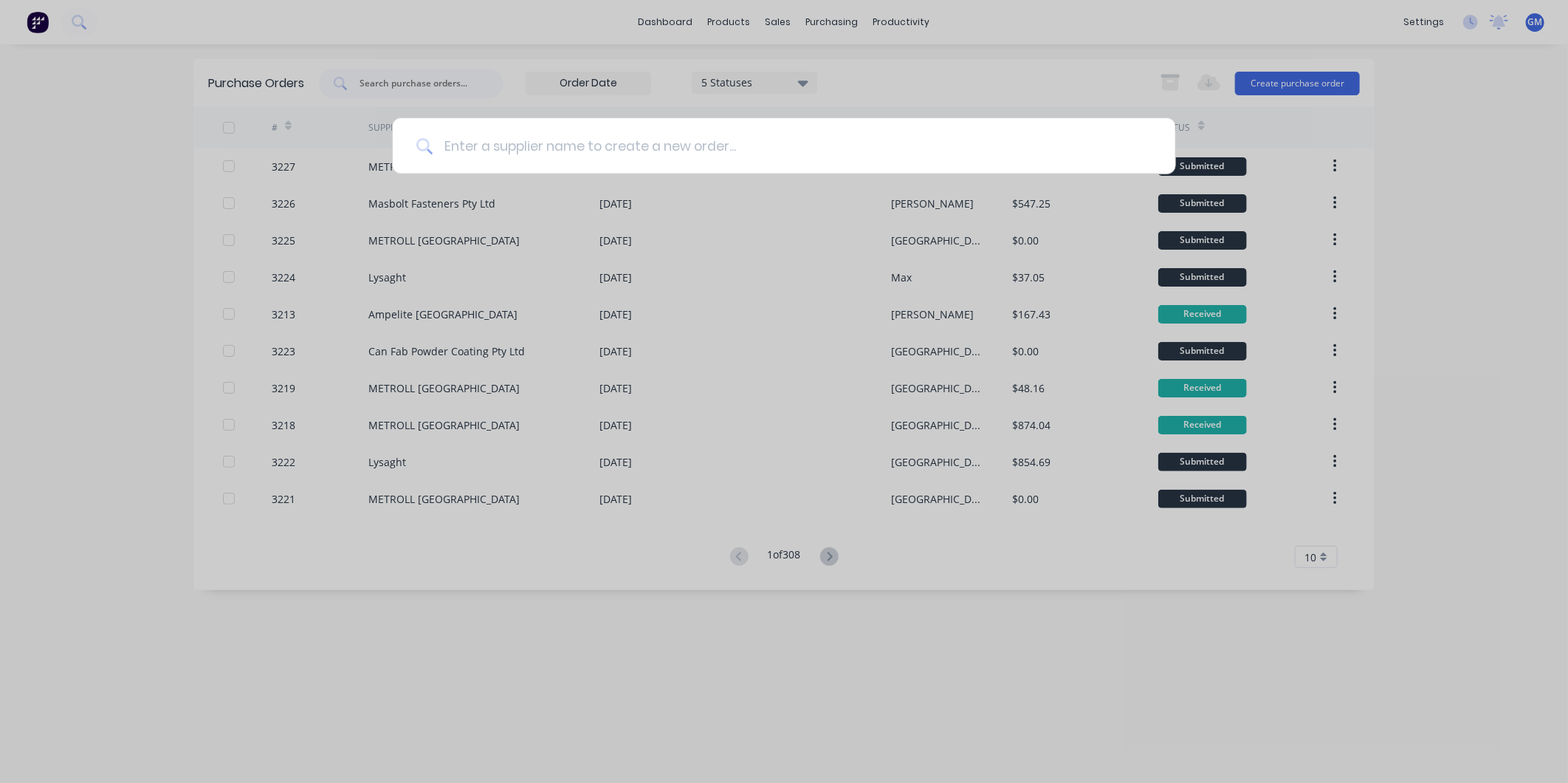
click at [624, 144] on input at bounding box center [792, 146] width 720 height 56
click at [624, 145] on input at bounding box center [792, 146] width 720 height 56
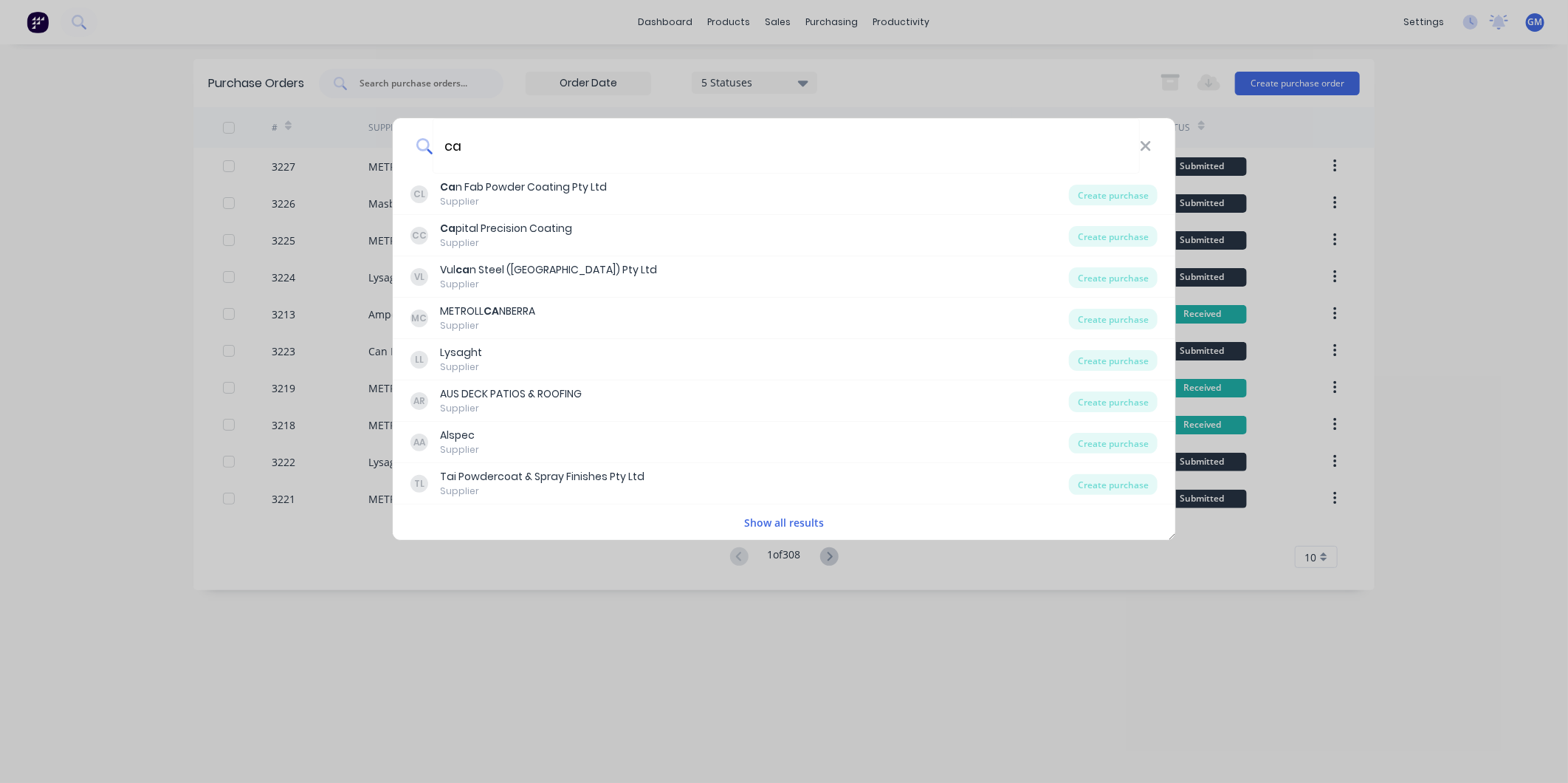
type input "ca"
drag, startPoint x: 97, startPoint y: 238, endPoint x: 413, endPoint y: 227, distance: 316.2
click at [100, 238] on div "ca CL Ca n Fab Powder Coating Pty Ltd Supplier Create purchase CC Ca pital Prec…" at bounding box center [784, 391] width 1568 height 783
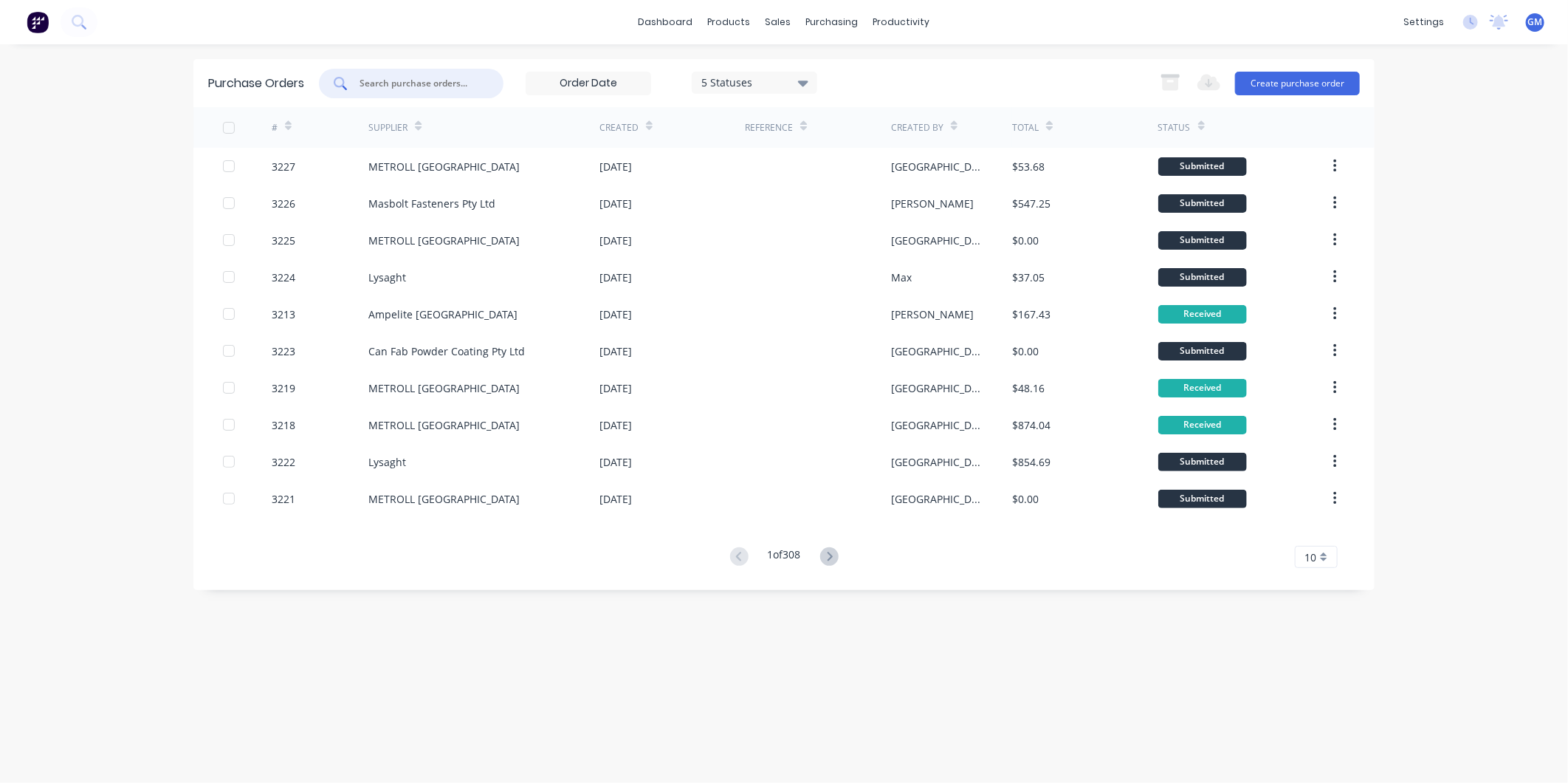
click at [456, 85] on input "text" at bounding box center [420, 83] width 123 height 14
click at [1322, 75] on button "Create purchase order" at bounding box center [1298, 84] width 125 height 24
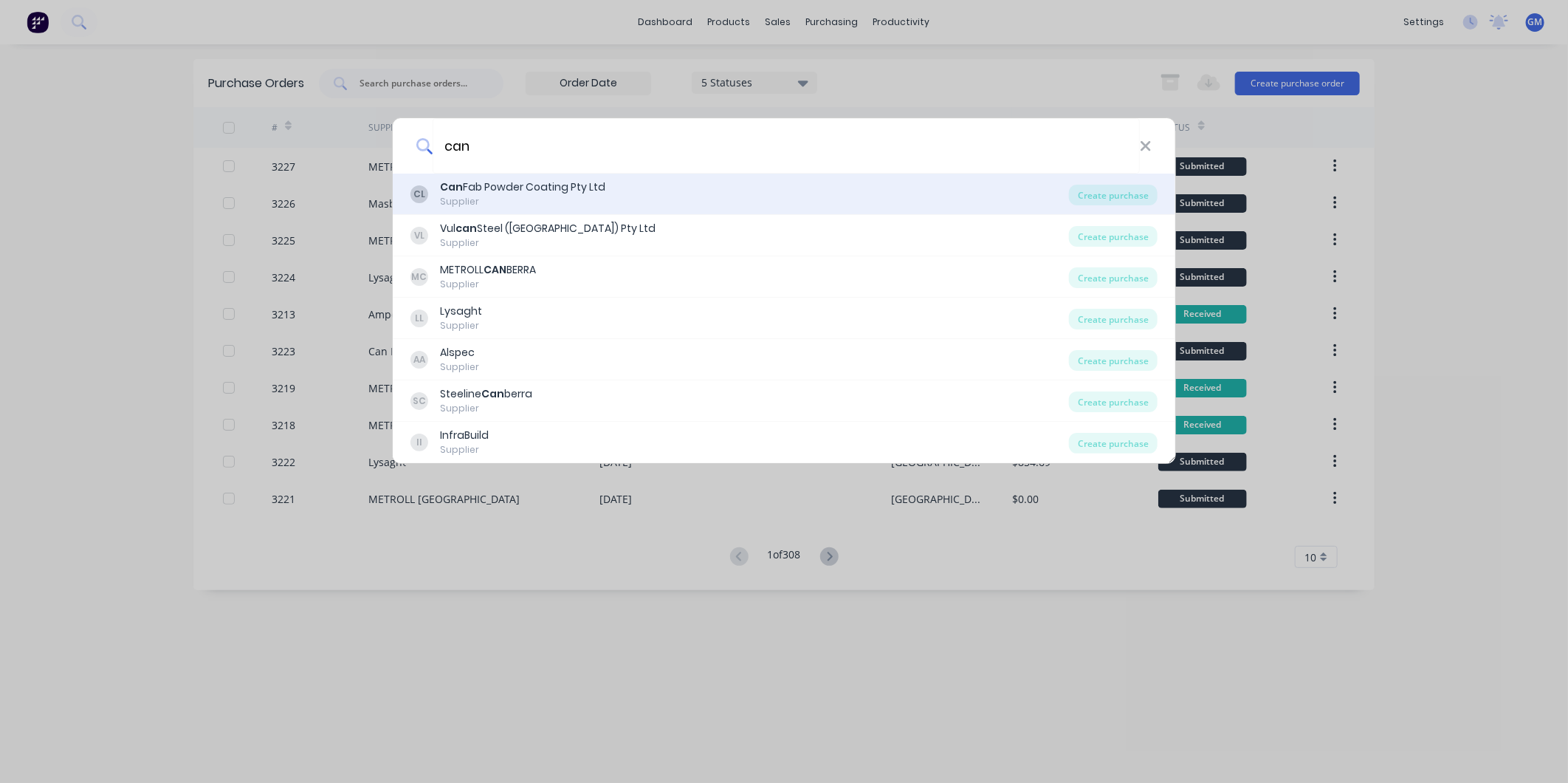
type input "can"
click at [437, 186] on div "CL Can Fab Powder Coating Pty Ltd Supplier" at bounding box center [740, 194] width 659 height 29
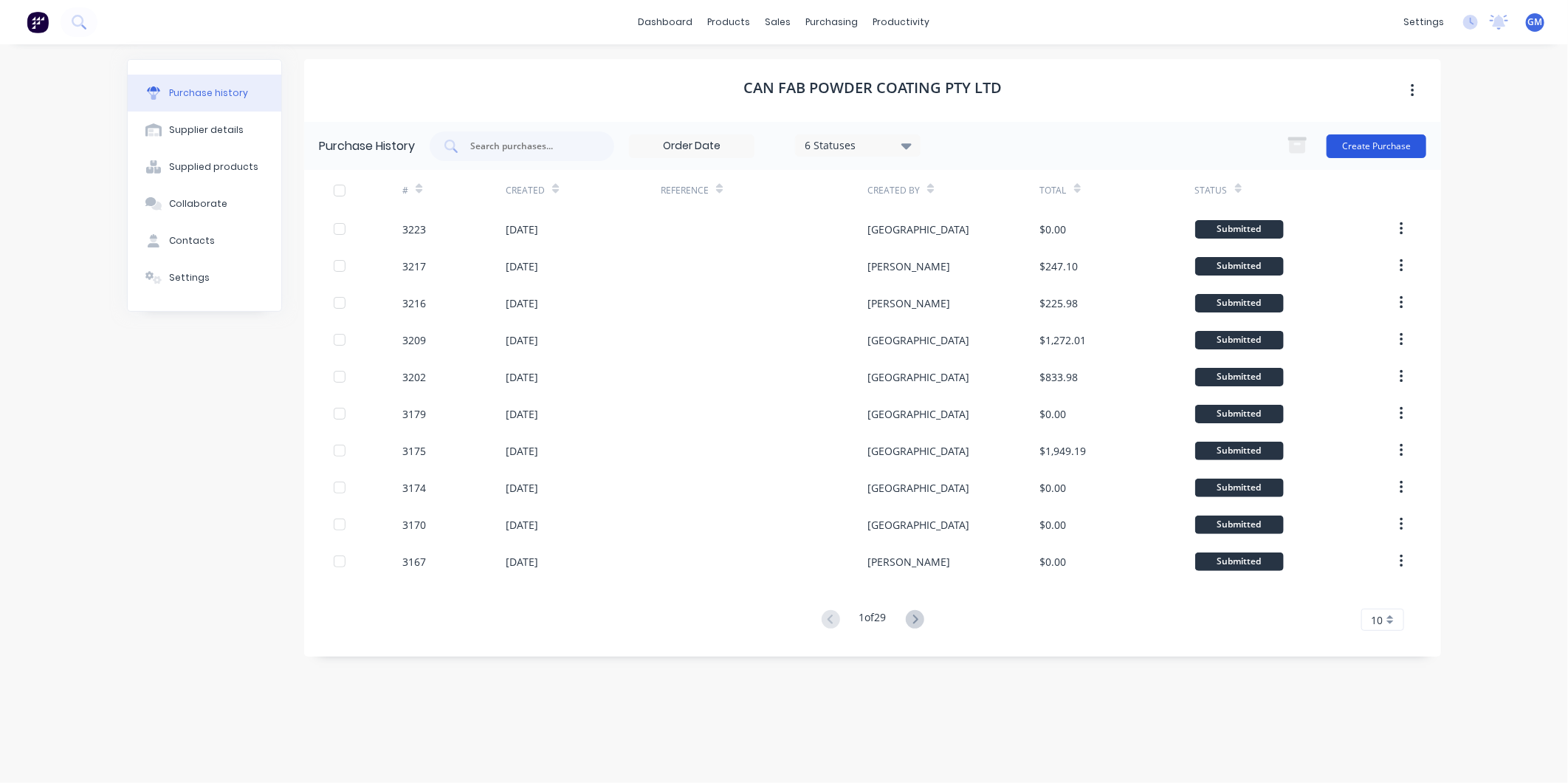
click at [1386, 140] on button "Create Purchase" at bounding box center [1377, 146] width 100 height 24
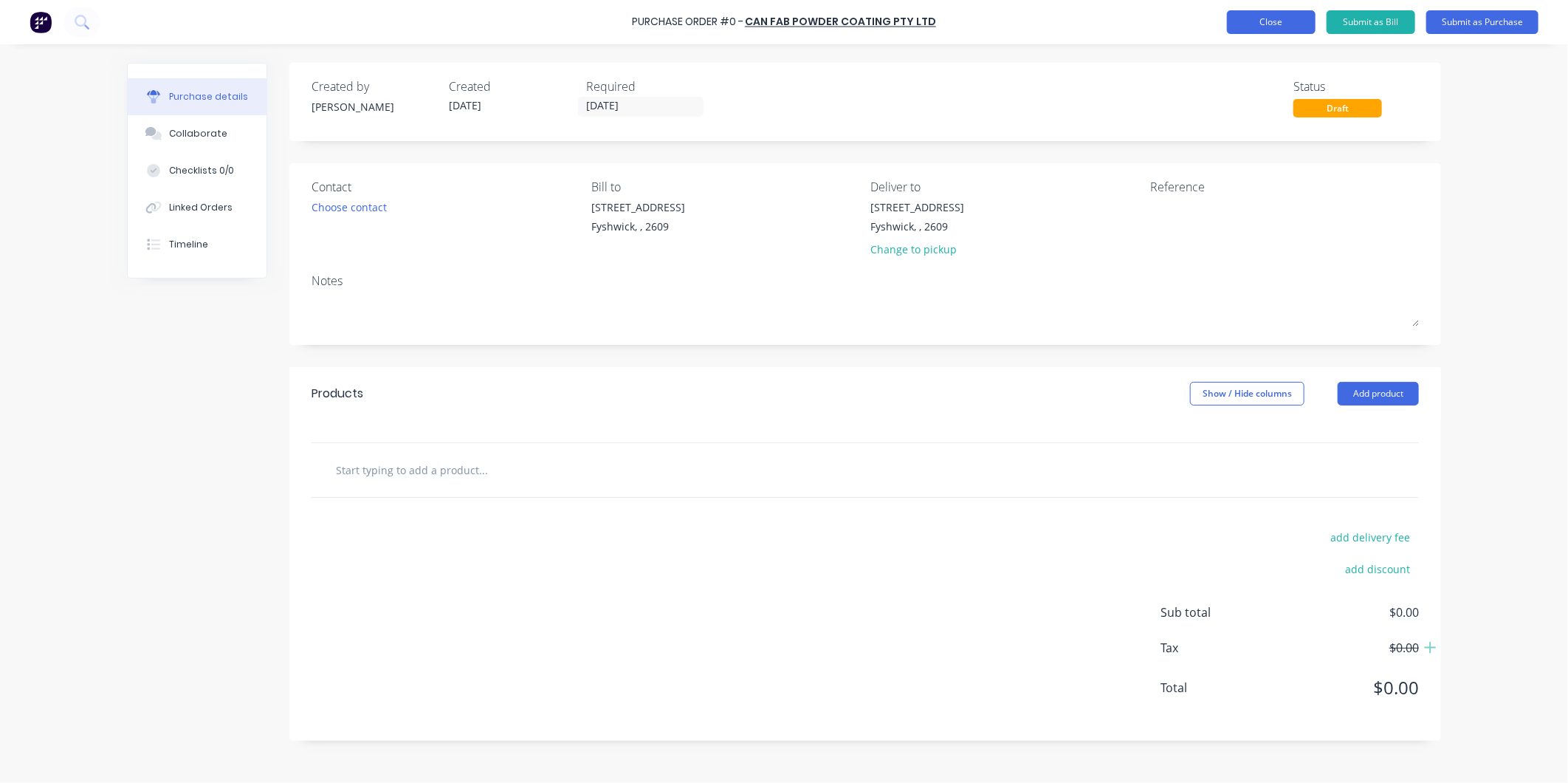
click at [1281, 26] on button "Close" at bounding box center [1271, 22] width 88 height 24
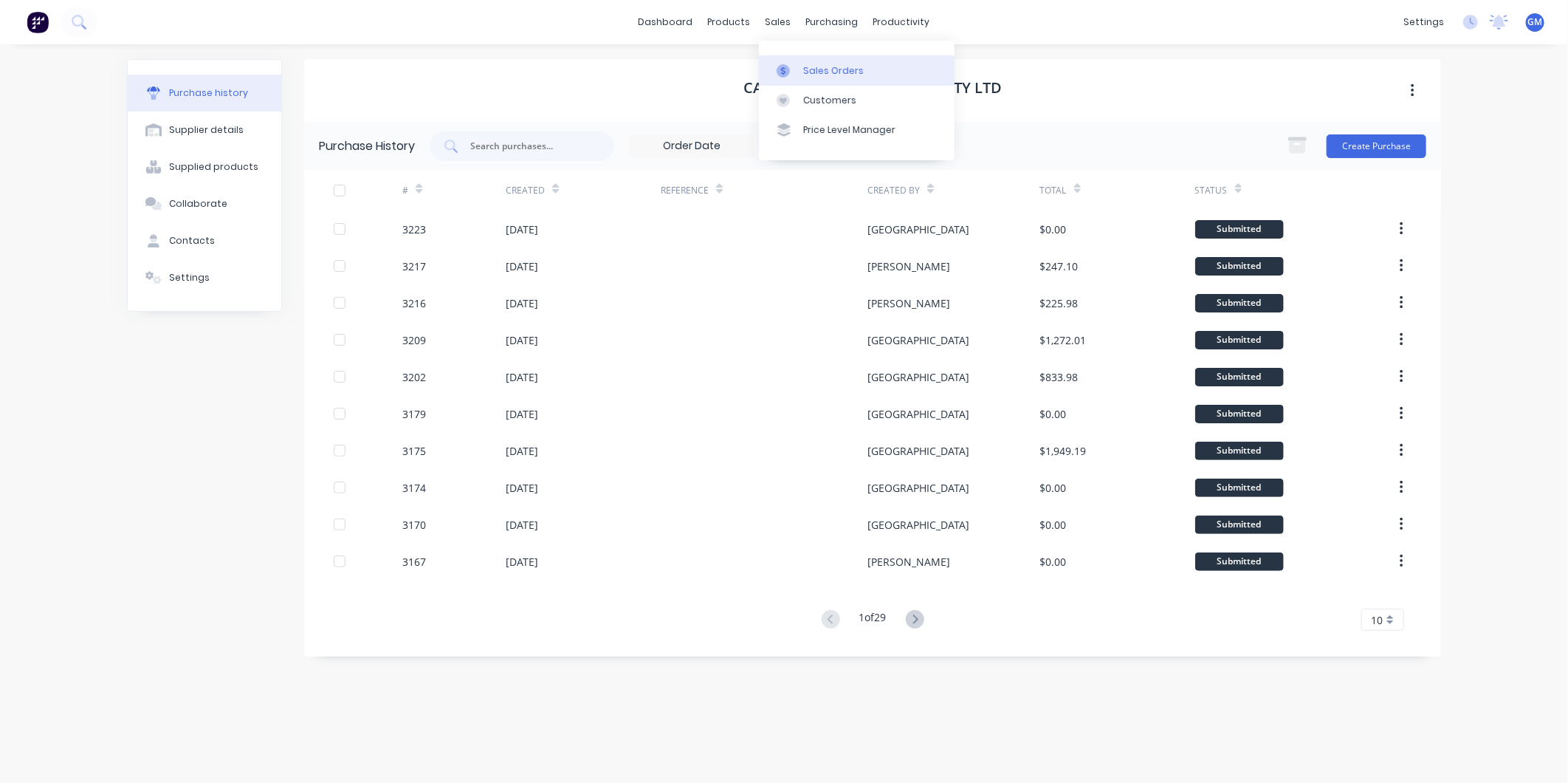
click at [809, 69] on div "Sales Orders" at bounding box center [833, 71] width 61 height 13
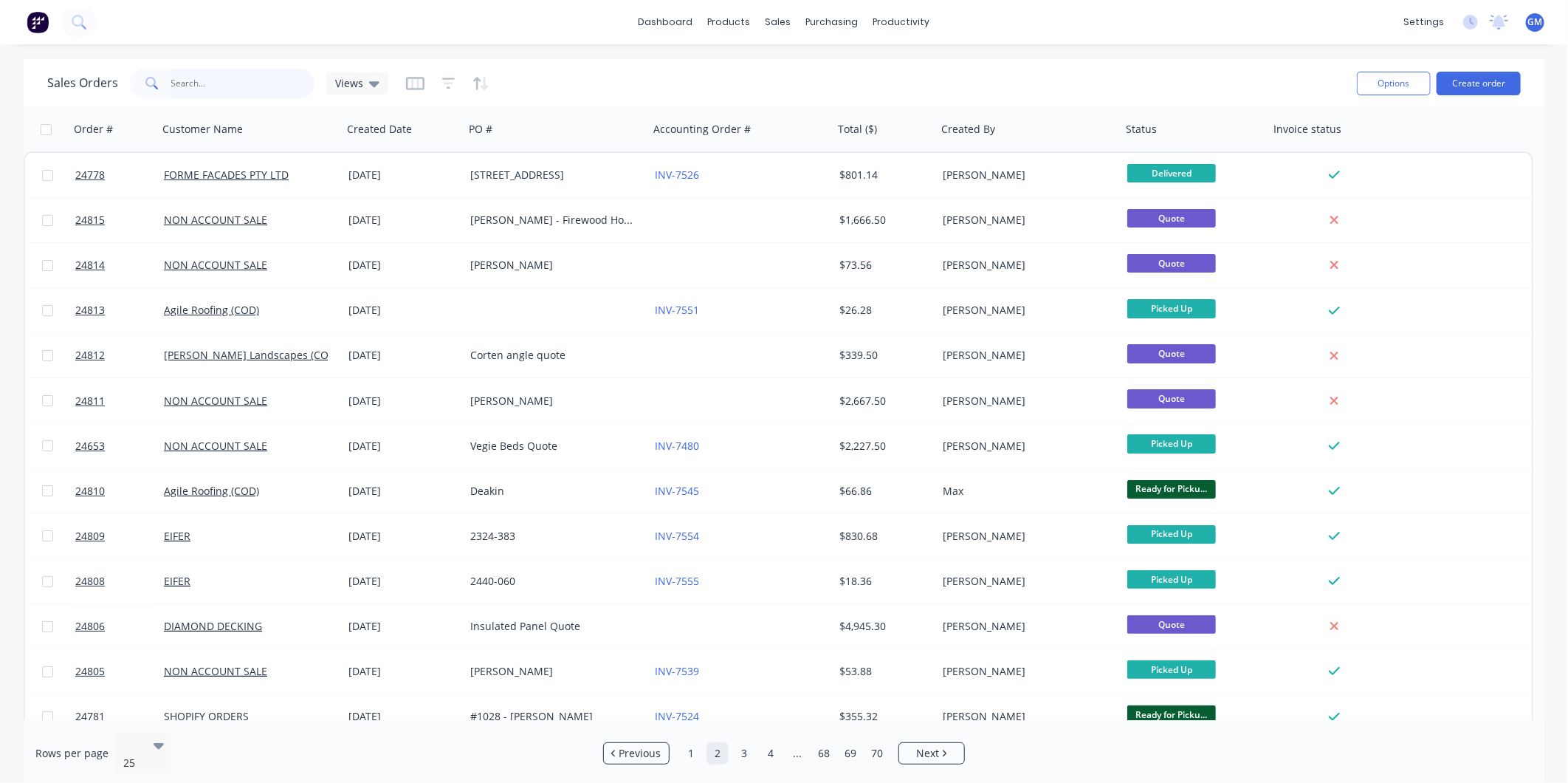
click at [225, 87] on input "text" at bounding box center [243, 83] width 144 height 30
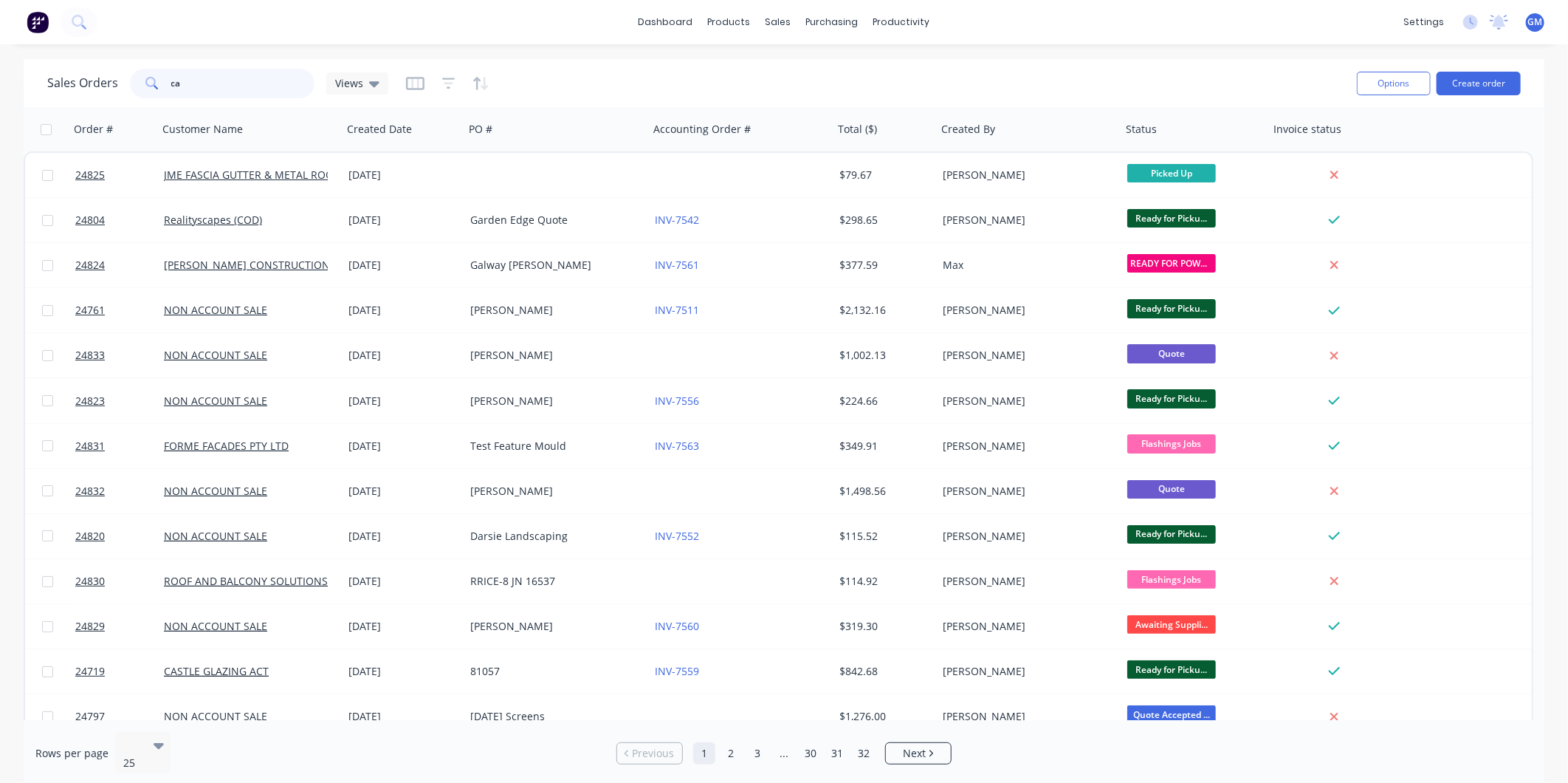
type input "c"
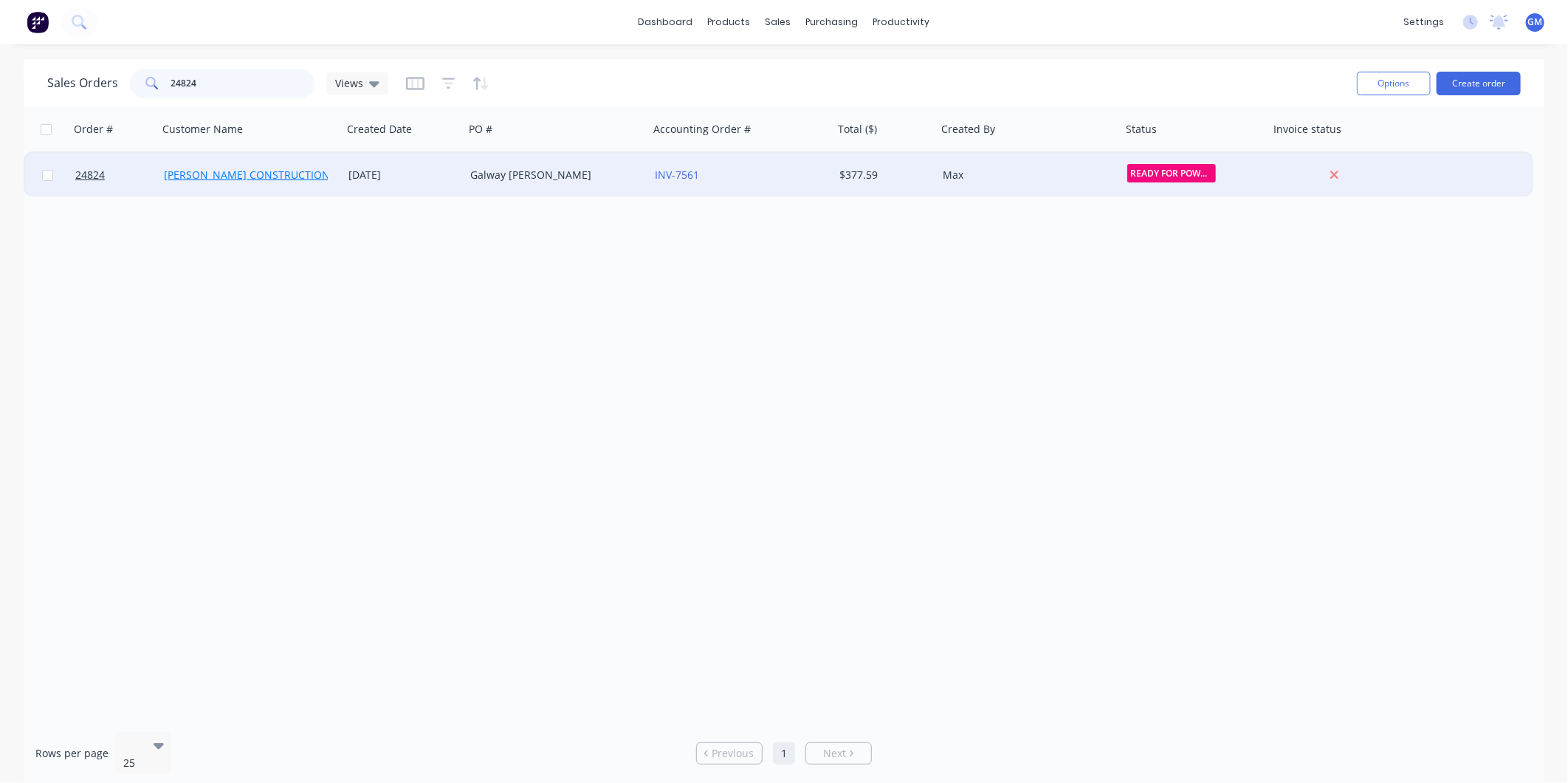
type input "24824"
click at [551, 167] on div "Galway [PERSON_NAME]" at bounding box center [552, 174] width 164 height 14
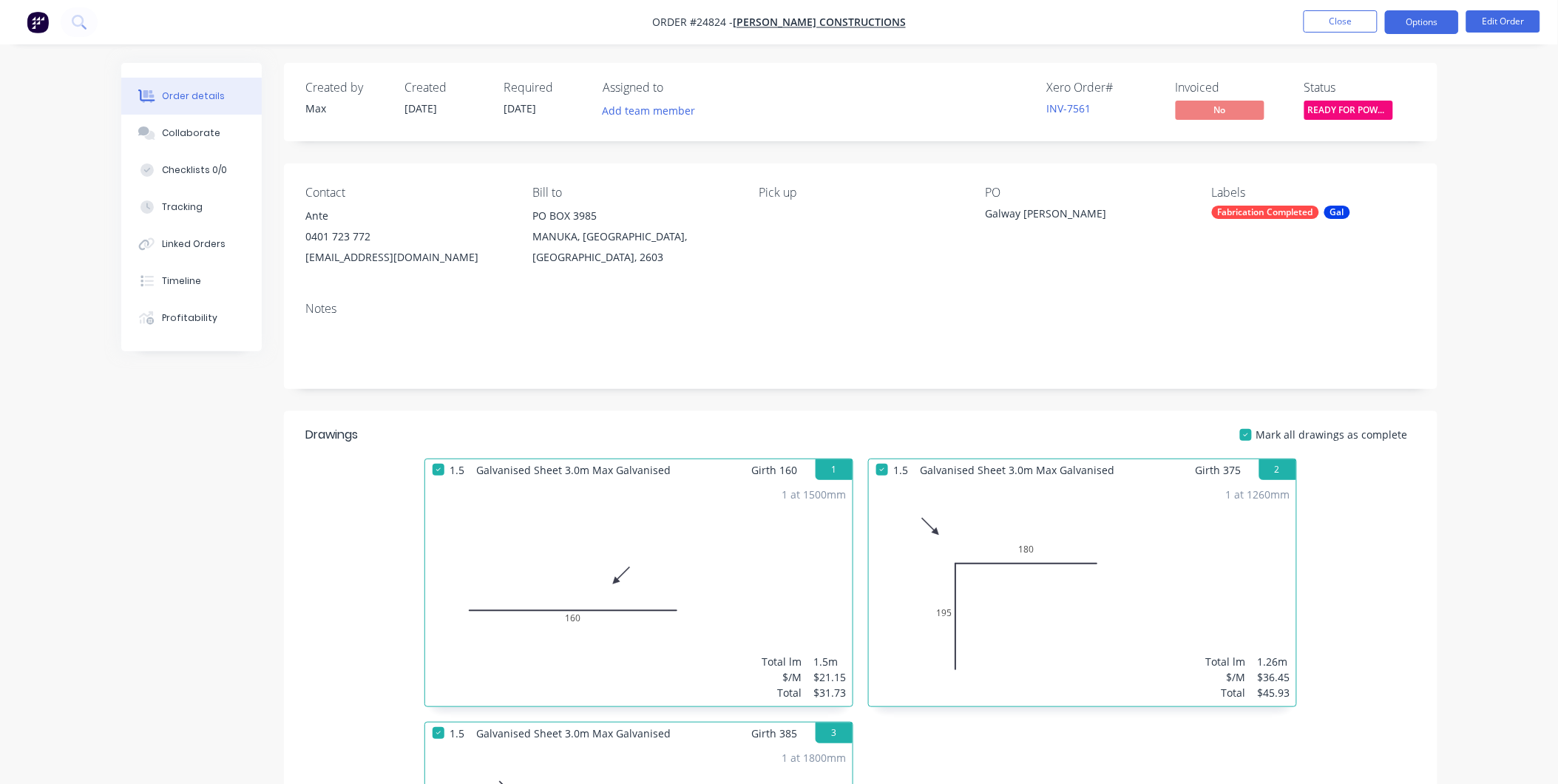
click at [1421, 18] on button "Options" at bounding box center [1422, 22] width 74 height 24
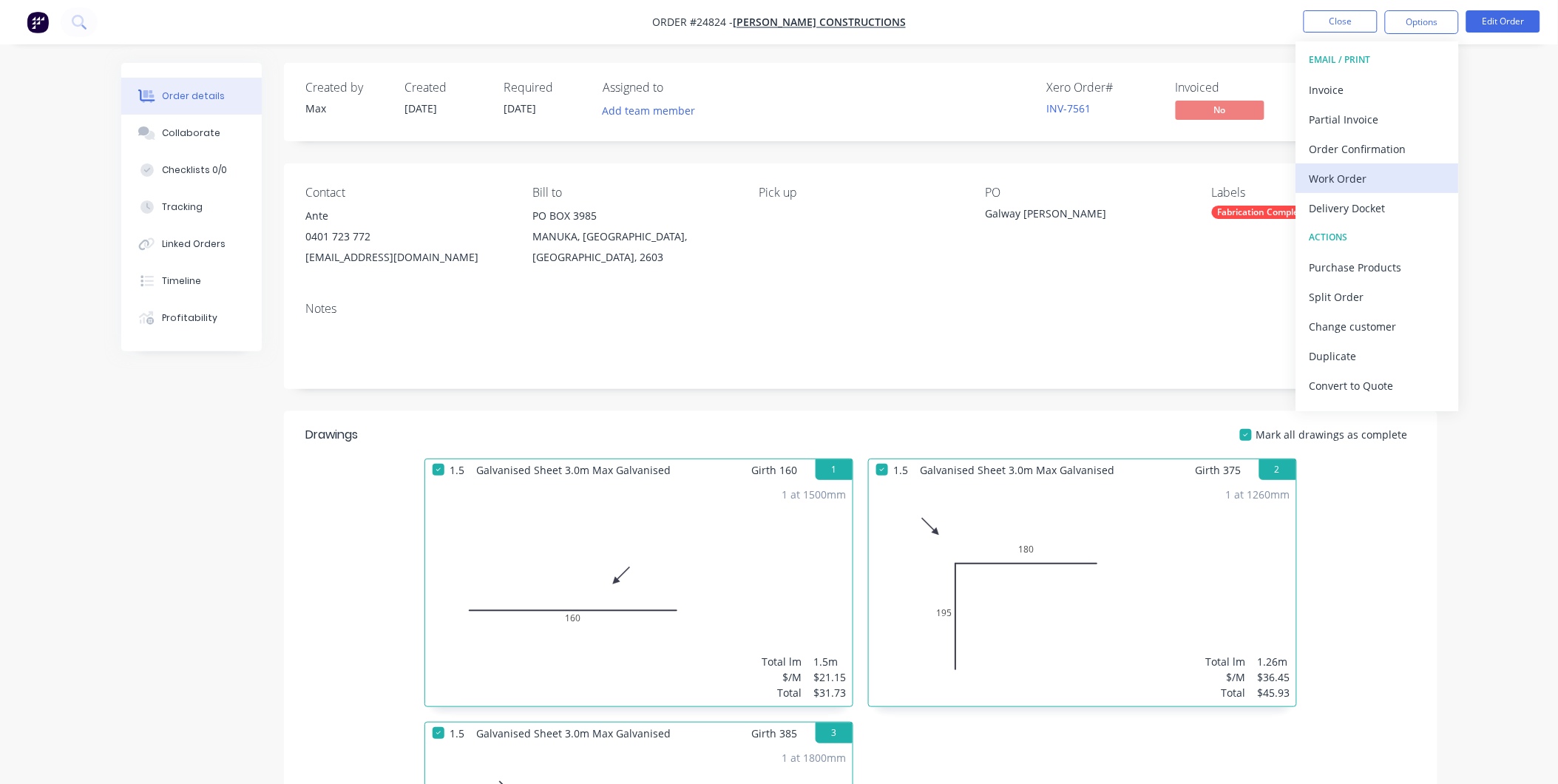
click at [1364, 174] on div "Work Order" at bounding box center [1377, 178] width 136 height 21
click at [1504, 129] on div "Order details Collaborate Checklists 0/0 Tracking Linked Orders Timeline Profit…" at bounding box center [779, 745] width 1558 height 1490
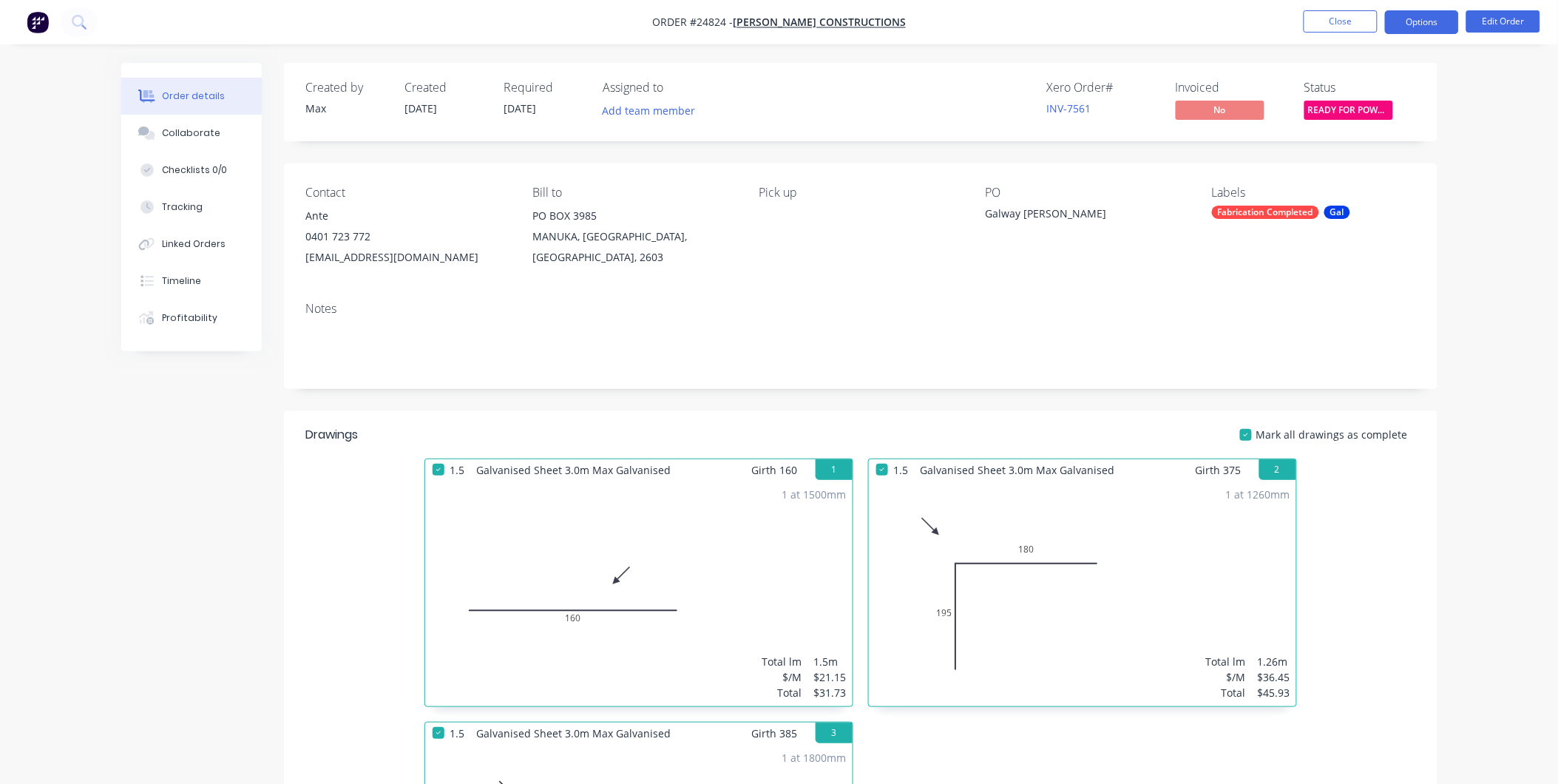
click at [1424, 24] on button "Options" at bounding box center [1422, 22] width 74 height 24
click at [1520, 101] on div "Order details Collaborate Checklists 0/0 Tracking Linked Orders Timeline Profit…" at bounding box center [779, 745] width 1558 height 1490
drag, startPoint x: 1410, startPoint y: 12, endPoint x: 1415, endPoint y: 19, distance: 8.6
click at [1415, 17] on button "Options" at bounding box center [1422, 22] width 74 height 24
click at [1325, 89] on div "Back" at bounding box center [1377, 89] width 136 height 21
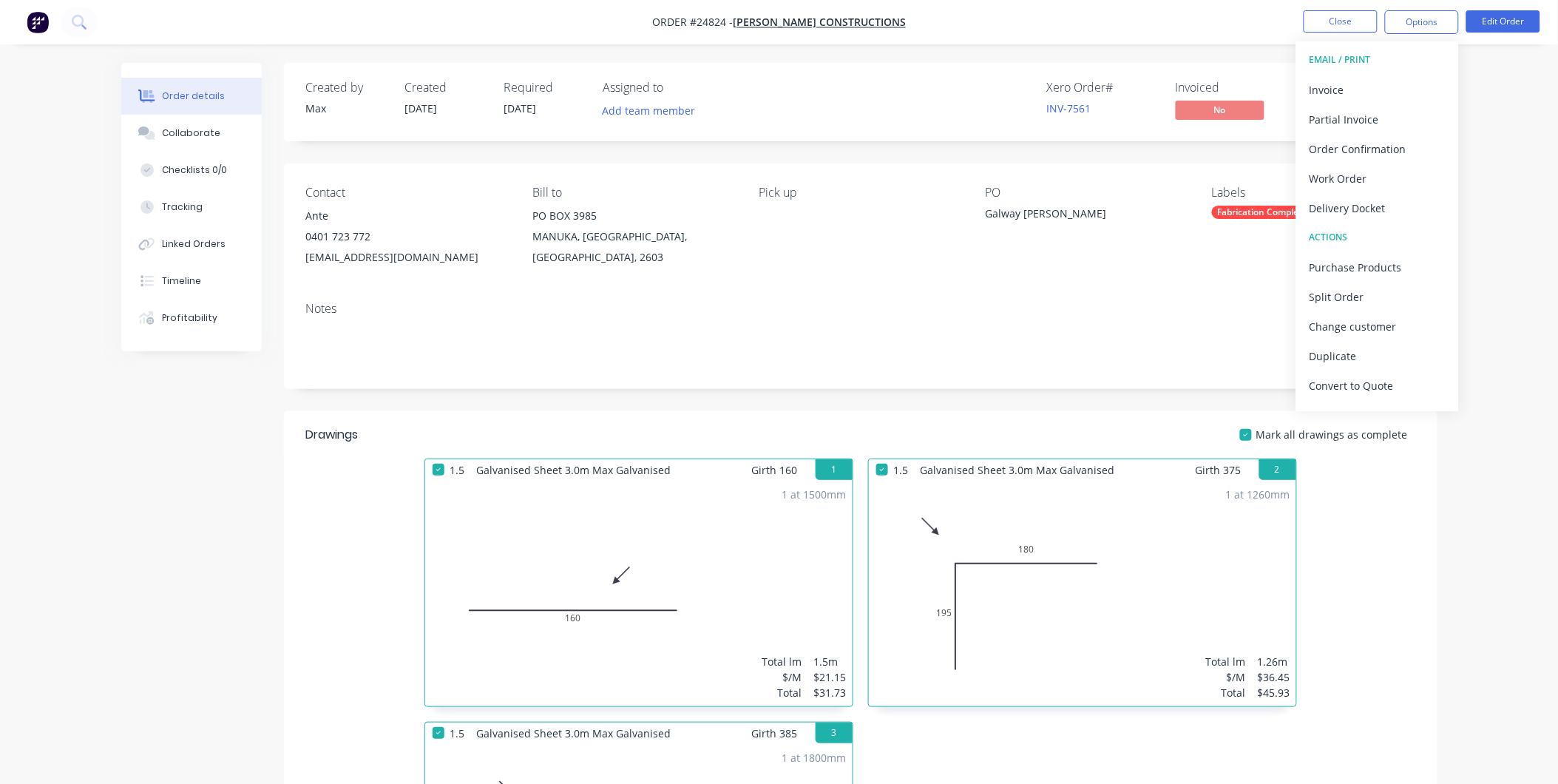
click at [1474, 277] on div "Order details Collaborate Checklists 0/0 Tracking Linked Orders Timeline Profit…" at bounding box center [779, 745] width 1558 height 1490
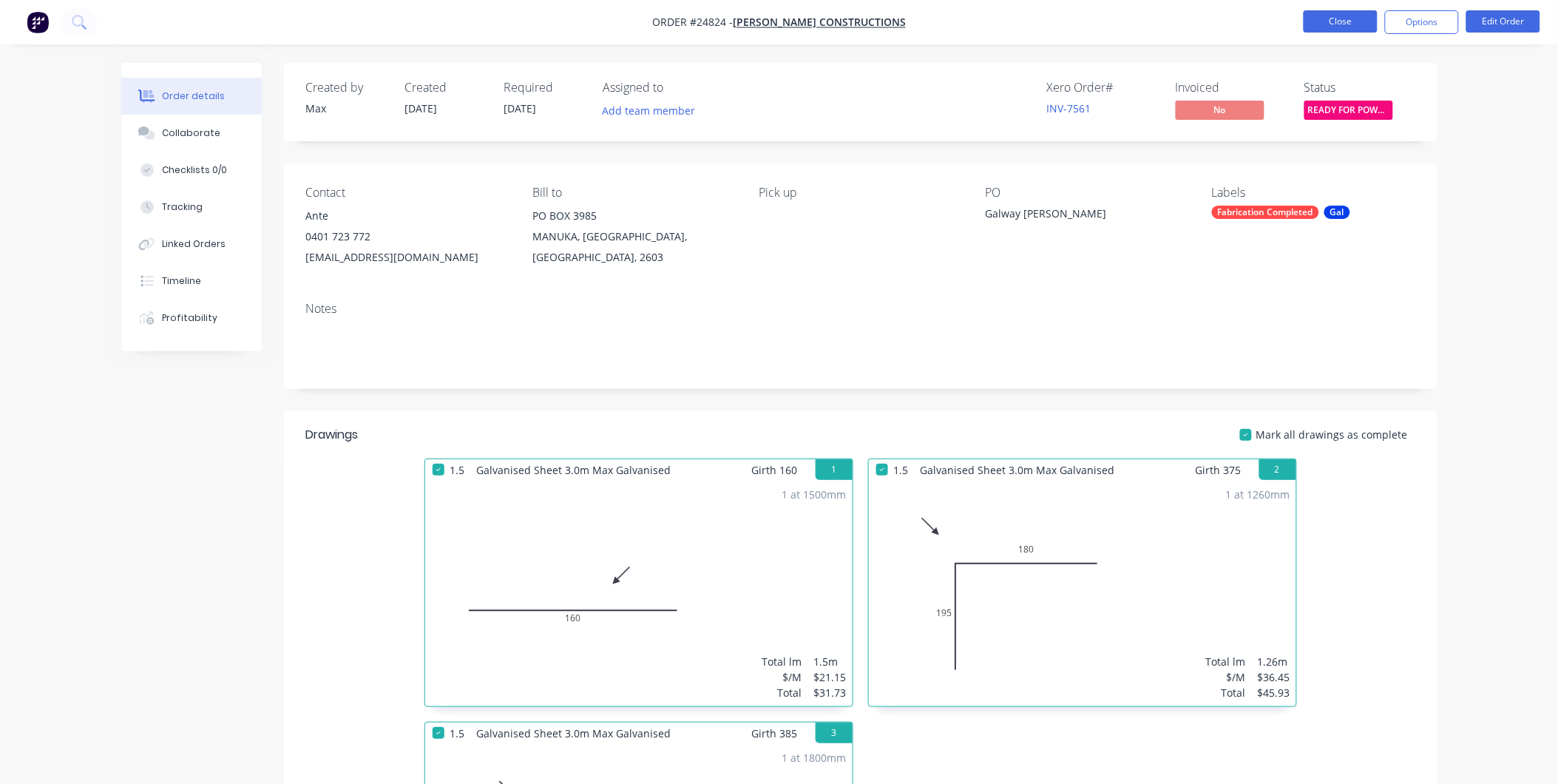
click at [1348, 14] on button "Close" at bounding box center [1341, 21] width 74 height 22
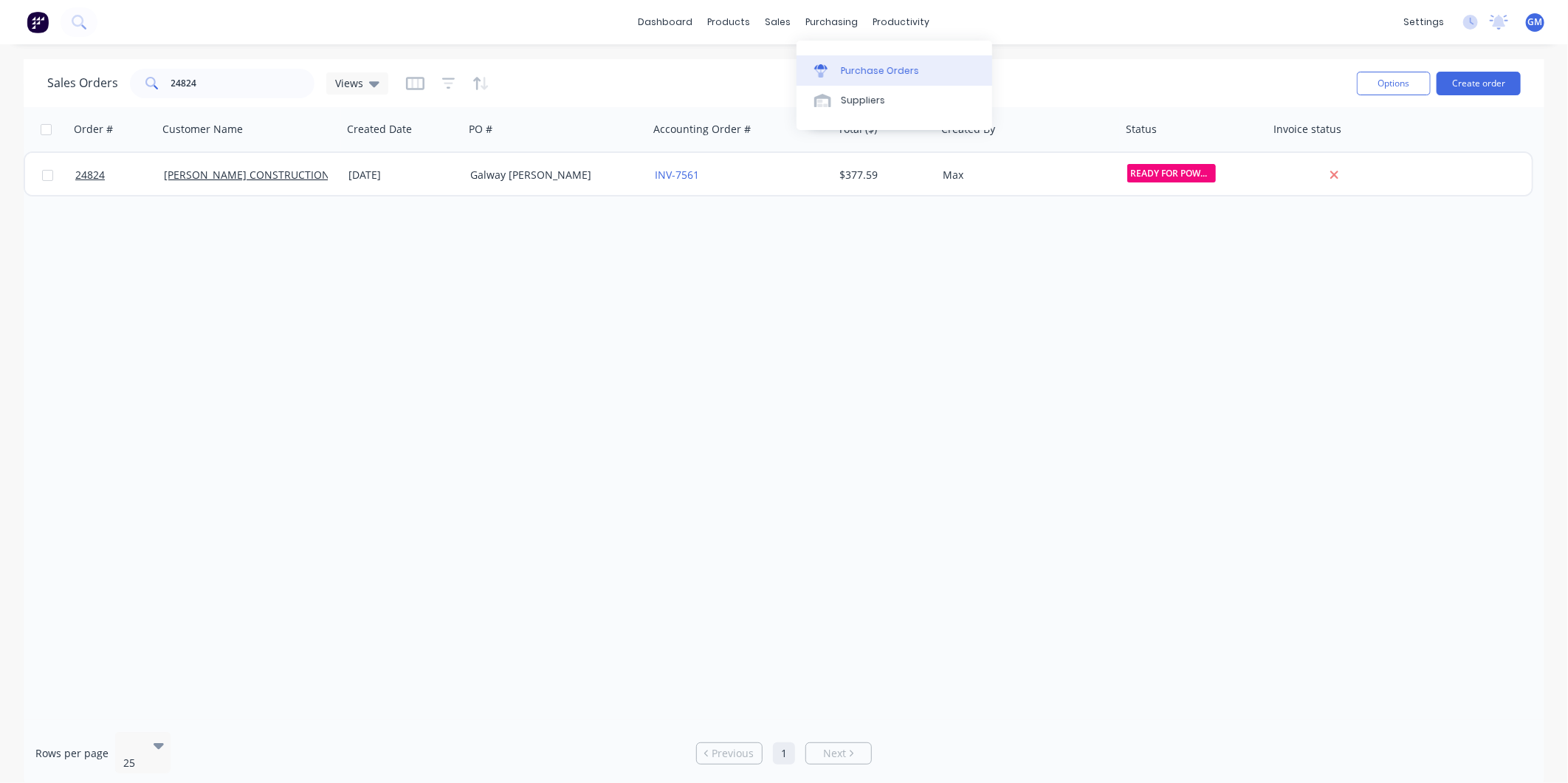
click at [855, 64] on div "Purchase Orders" at bounding box center [879, 71] width 78 height 13
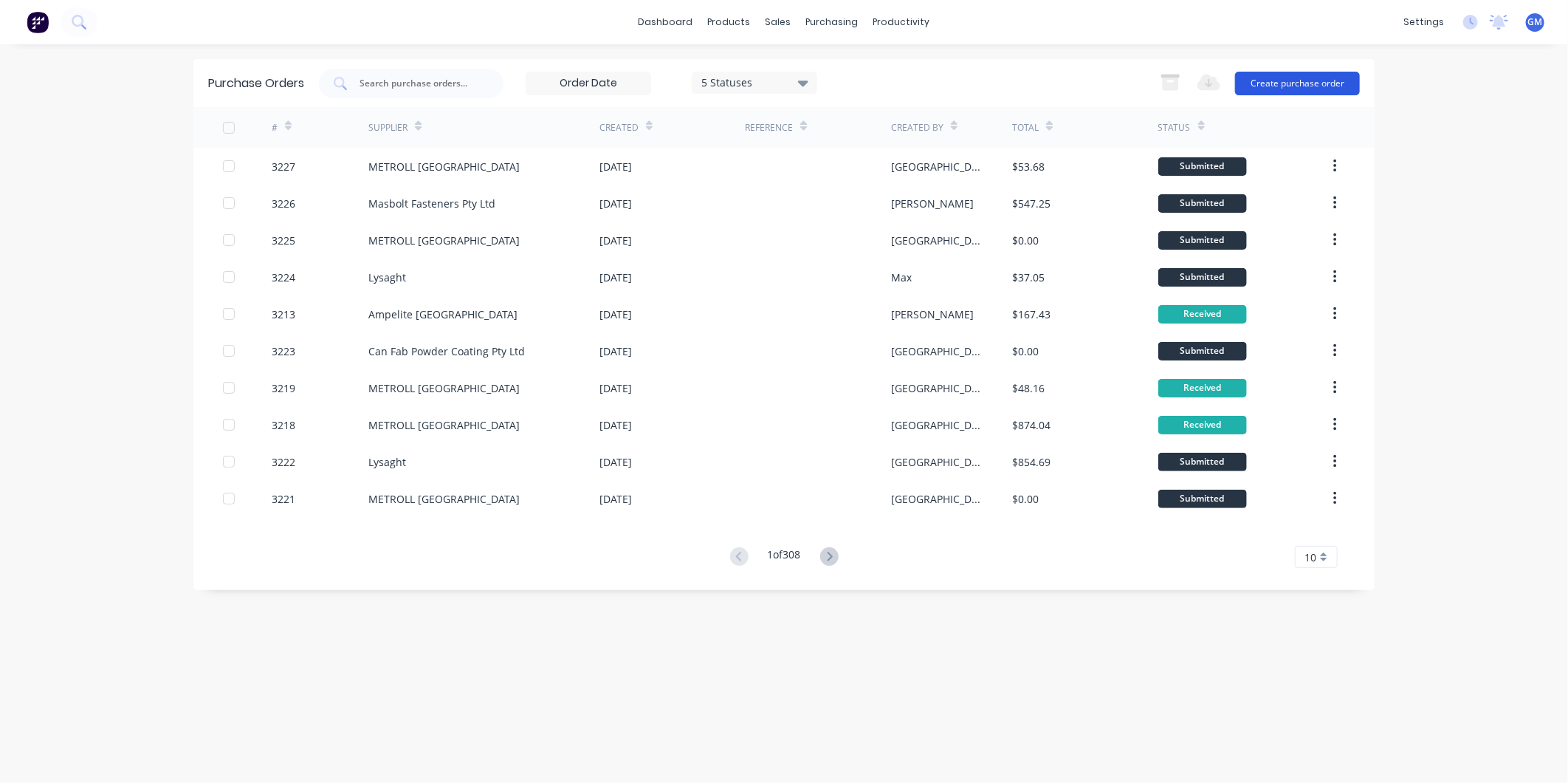
click at [1290, 94] on button "Create purchase order" at bounding box center [1298, 84] width 125 height 24
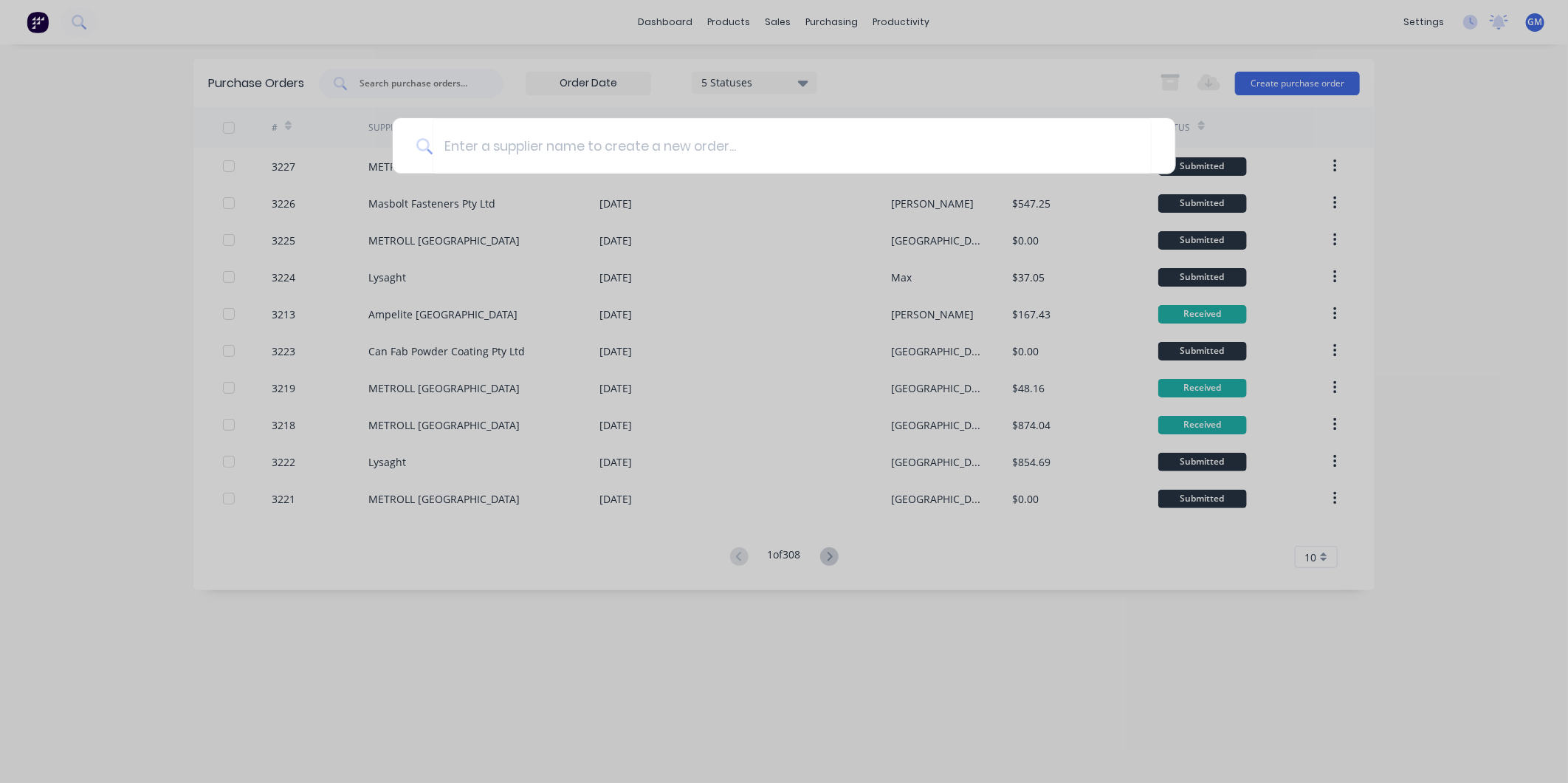
click at [1457, 123] on div at bounding box center [784, 391] width 1568 height 783
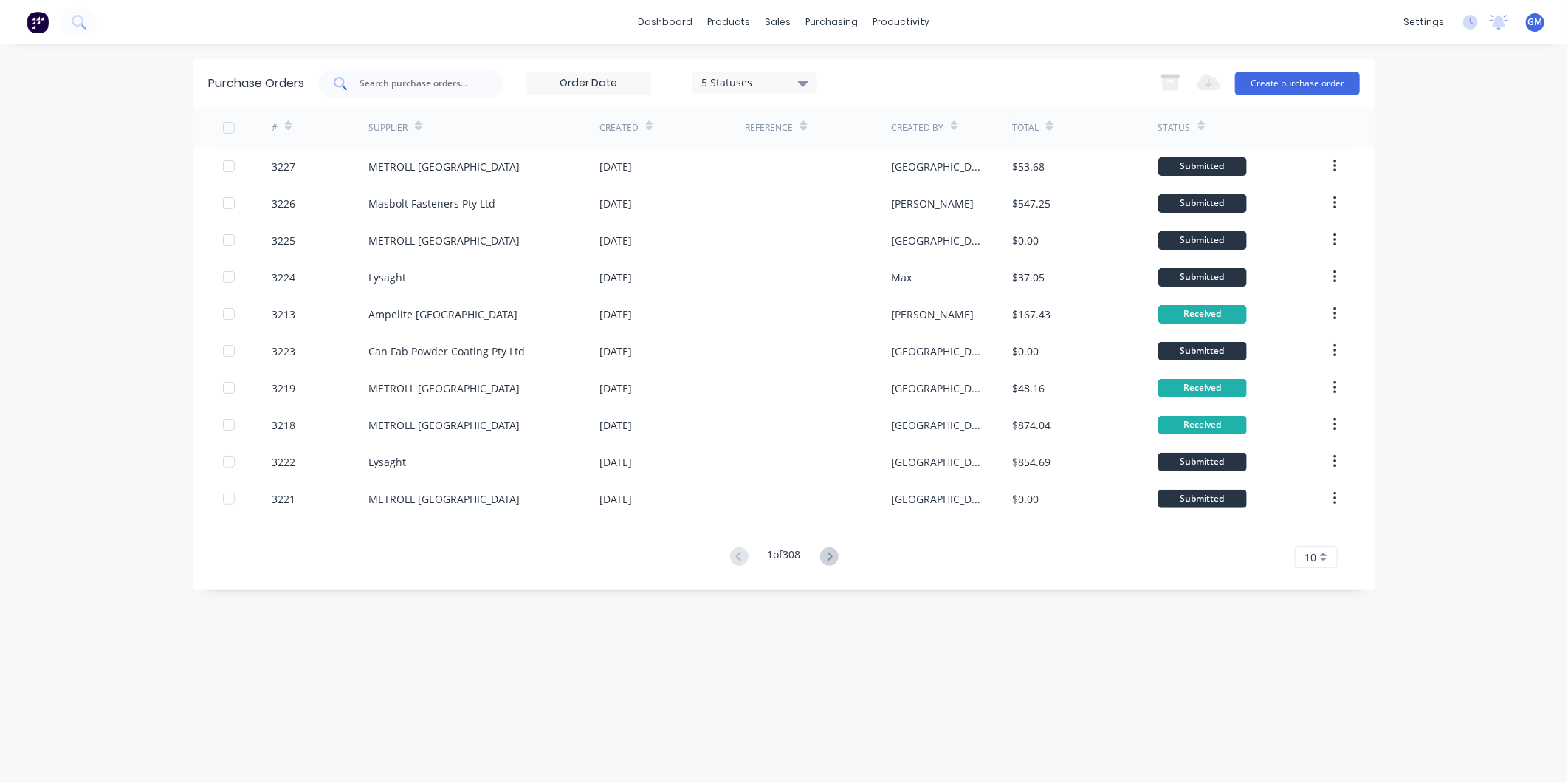
click at [422, 79] on input "text" at bounding box center [420, 83] width 123 height 14
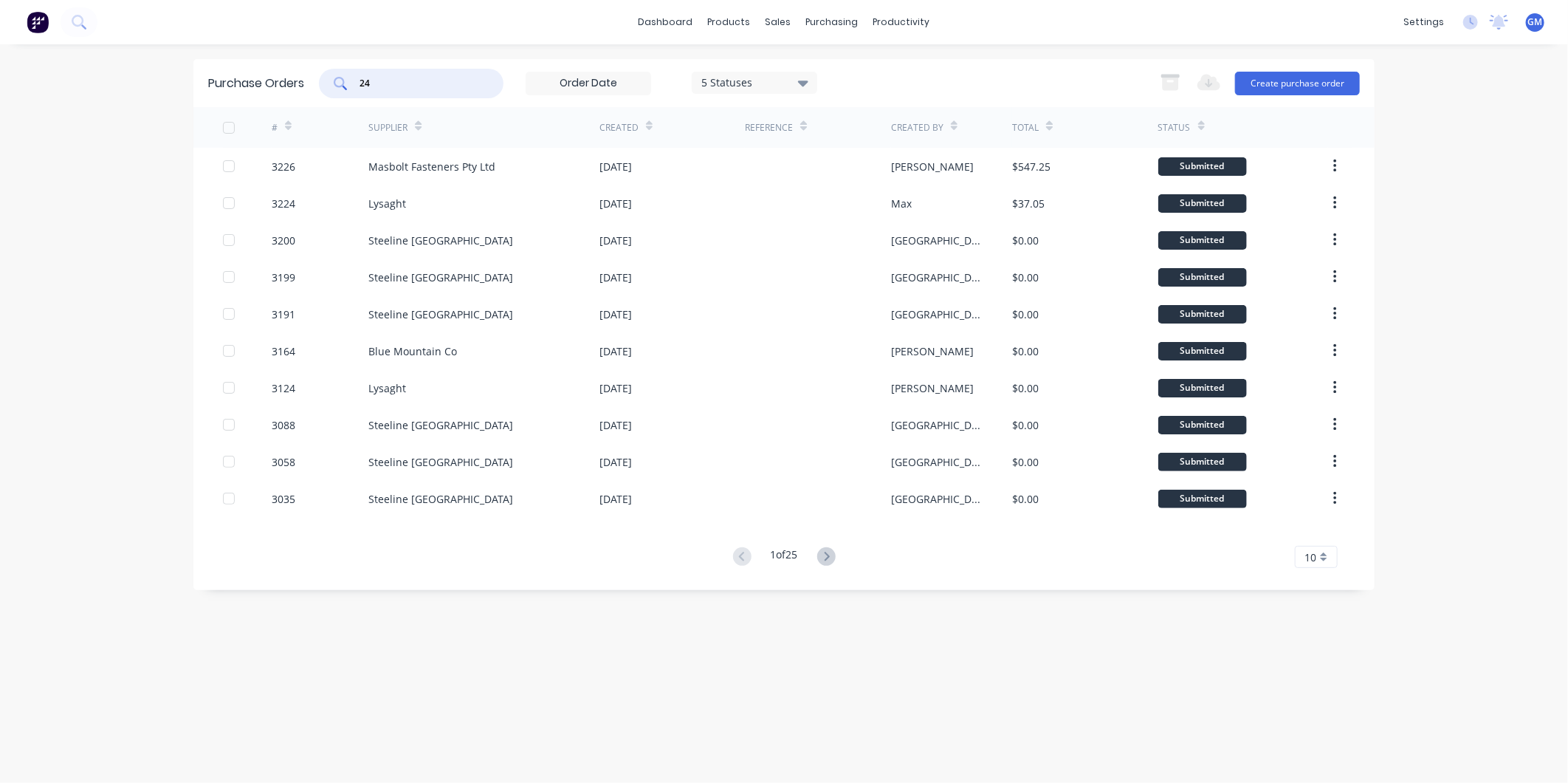
type input "2"
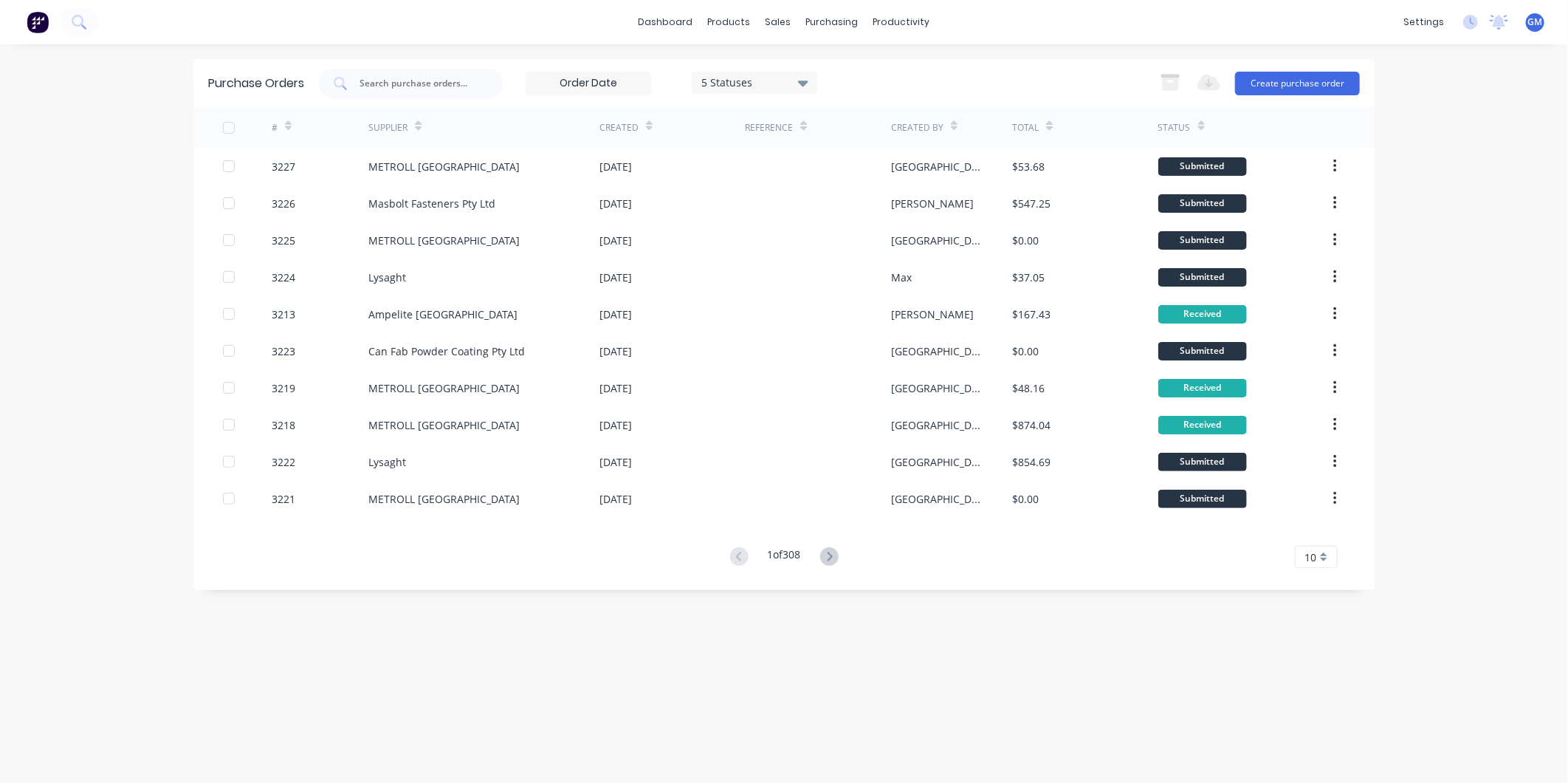
click at [1482, 135] on div "dashboard products sales purchasing productivity dashboard products Product Cat…" at bounding box center [784, 391] width 1568 height 783
click at [1319, 75] on button "Create purchase order" at bounding box center [1298, 84] width 125 height 24
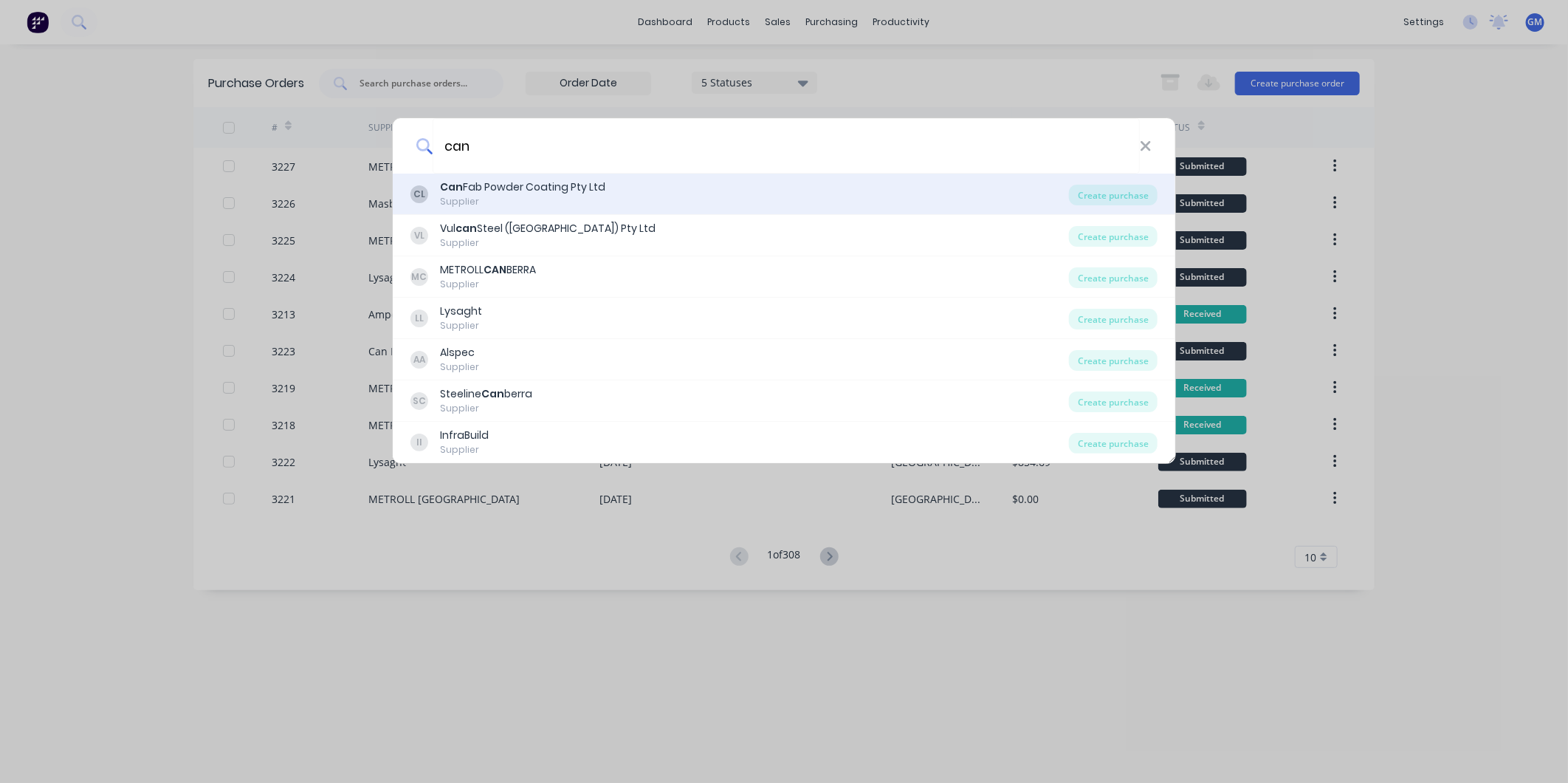
type input "can"
click at [442, 201] on div "Supplier" at bounding box center [523, 202] width 165 height 13
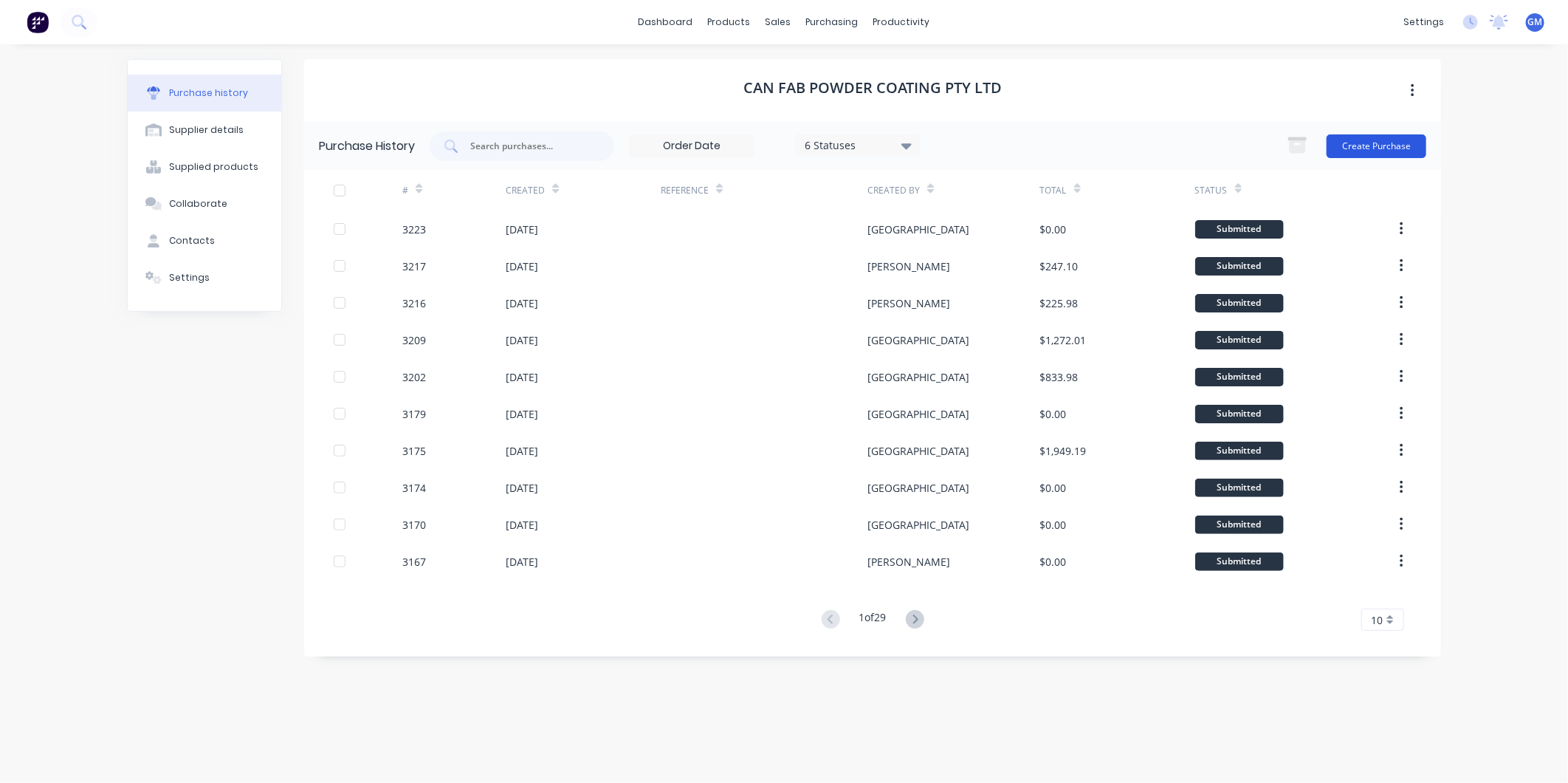
click at [1386, 145] on button "Create Purchase" at bounding box center [1377, 146] width 100 height 24
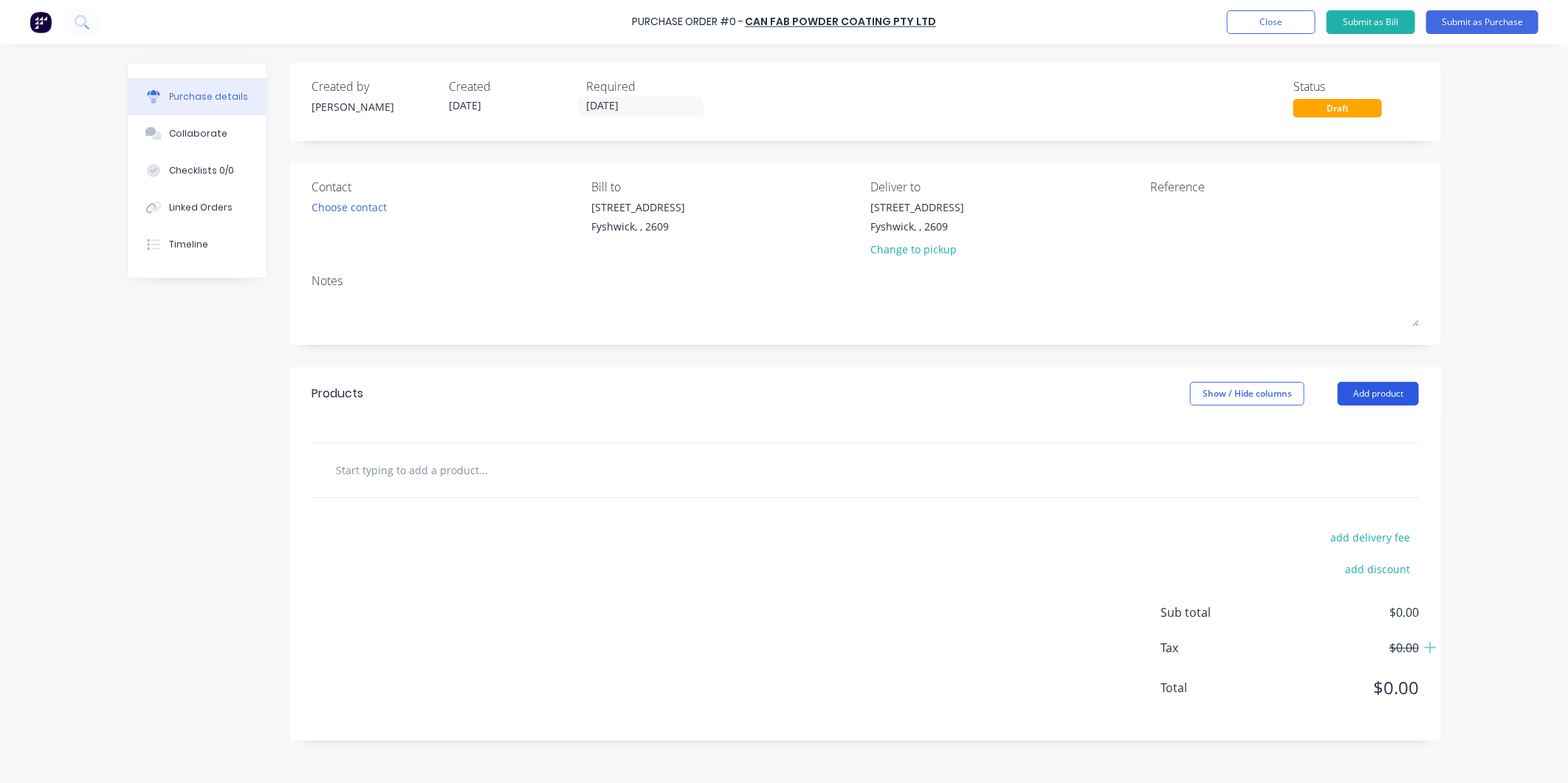
click at [1386, 397] on button "Add product" at bounding box center [1379, 393] width 82 height 24
click at [1433, 279] on div "Contact Choose contact Bill to 15 Wiluna St Fyshwick, , 2609 Deliver to 15 Wilu…" at bounding box center [865, 254] width 1152 height 182
click at [1496, 161] on div "Purchase Order #0 - Can Fab Powder Coating Pty Ltd Add product Close Submit as …" at bounding box center [784, 391] width 1568 height 783
click at [1275, 21] on button "Close" at bounding box center [1271, 22] width 88 height 24
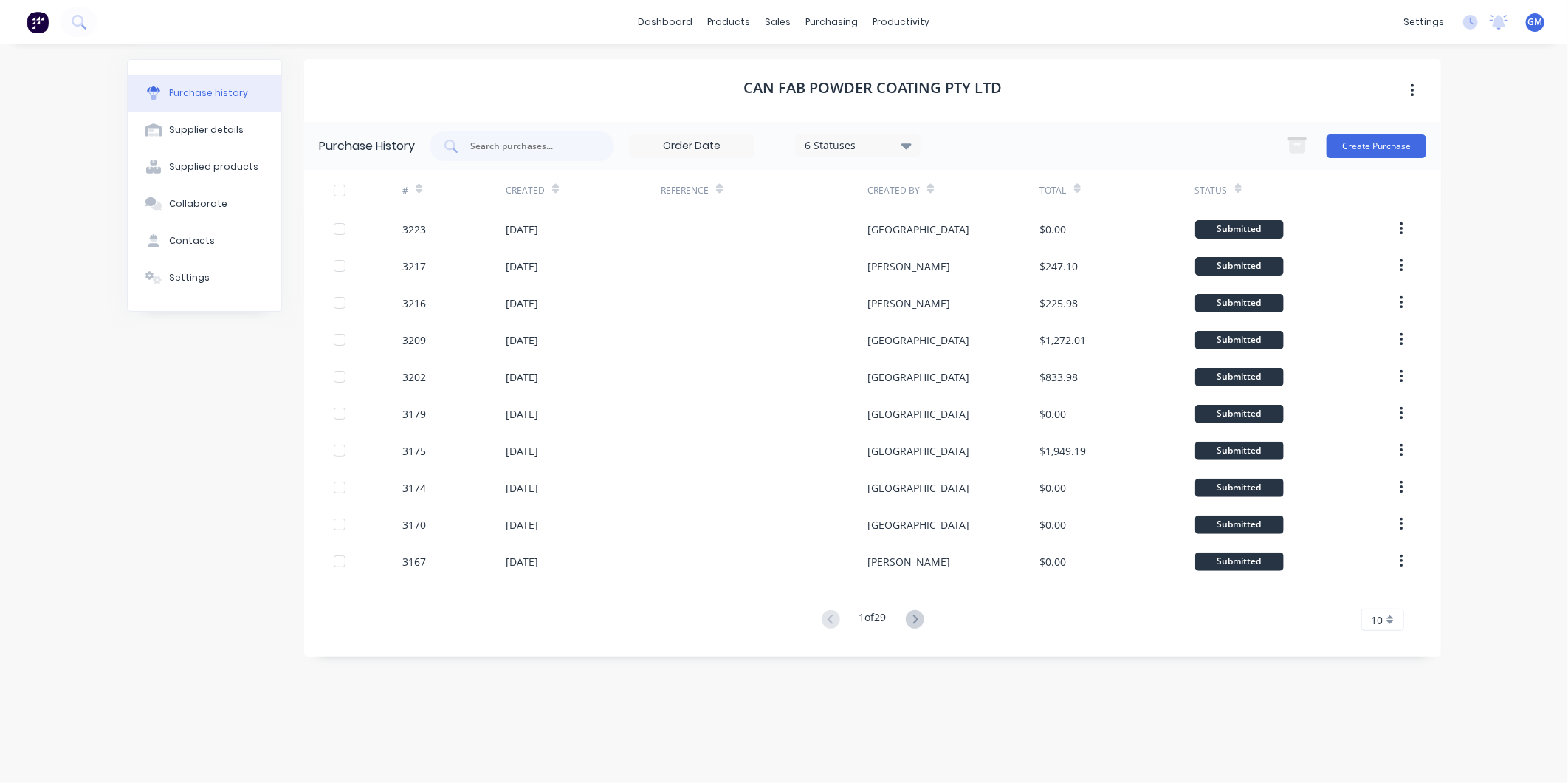
click at [1315, 79] on div "Can Fab Powder Coating Pty Ltd" at bounding box center [873, 89] width 1138 height 62
click at [821, 64] on div "Sales Orders" at bounding box center [833, 71] width 61 height 13
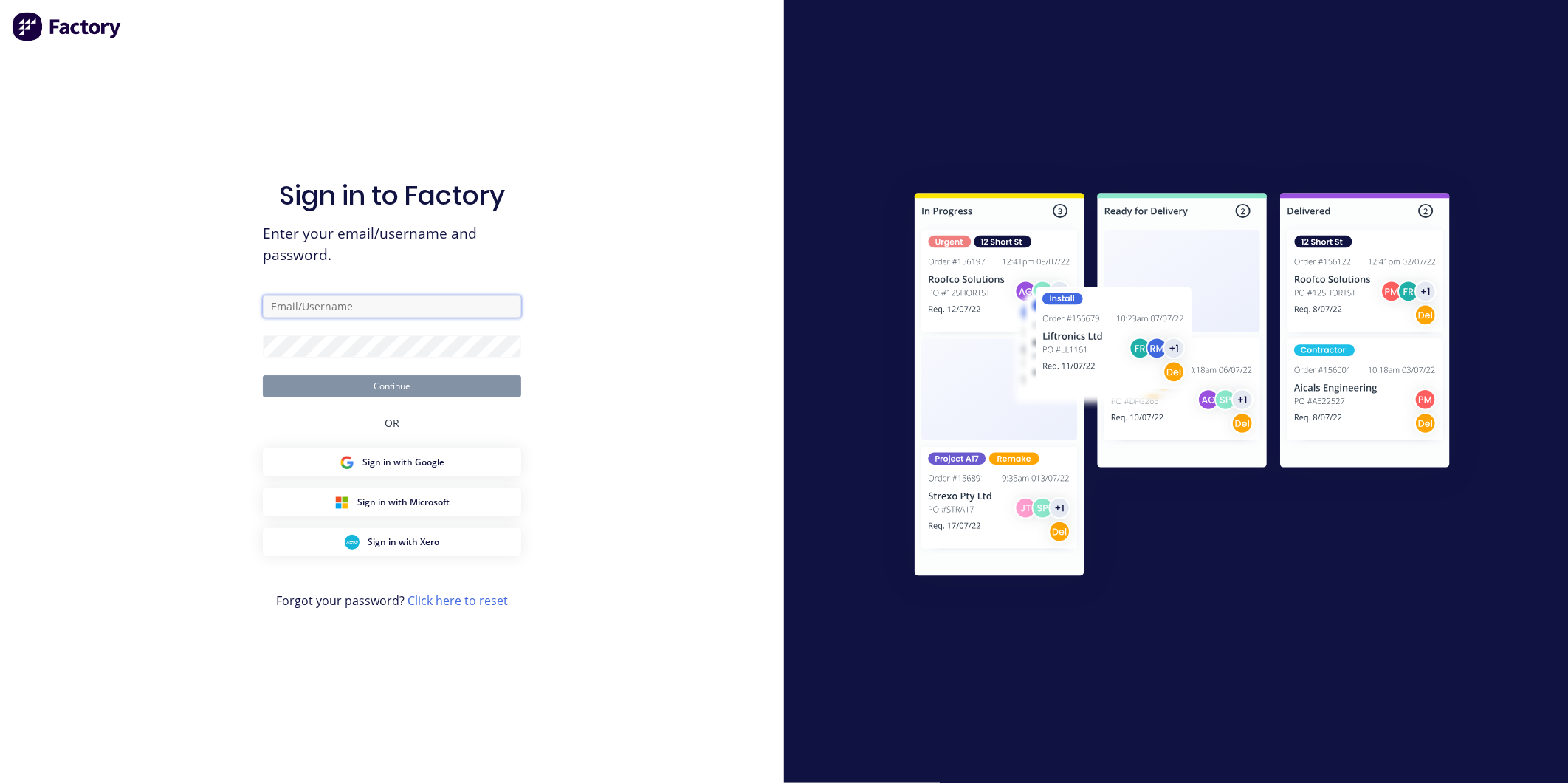
type input "Gary@arkus.com.au"
click at [427, 379] on button "Continue" at bounding box center [392, 385] width 258 height 22
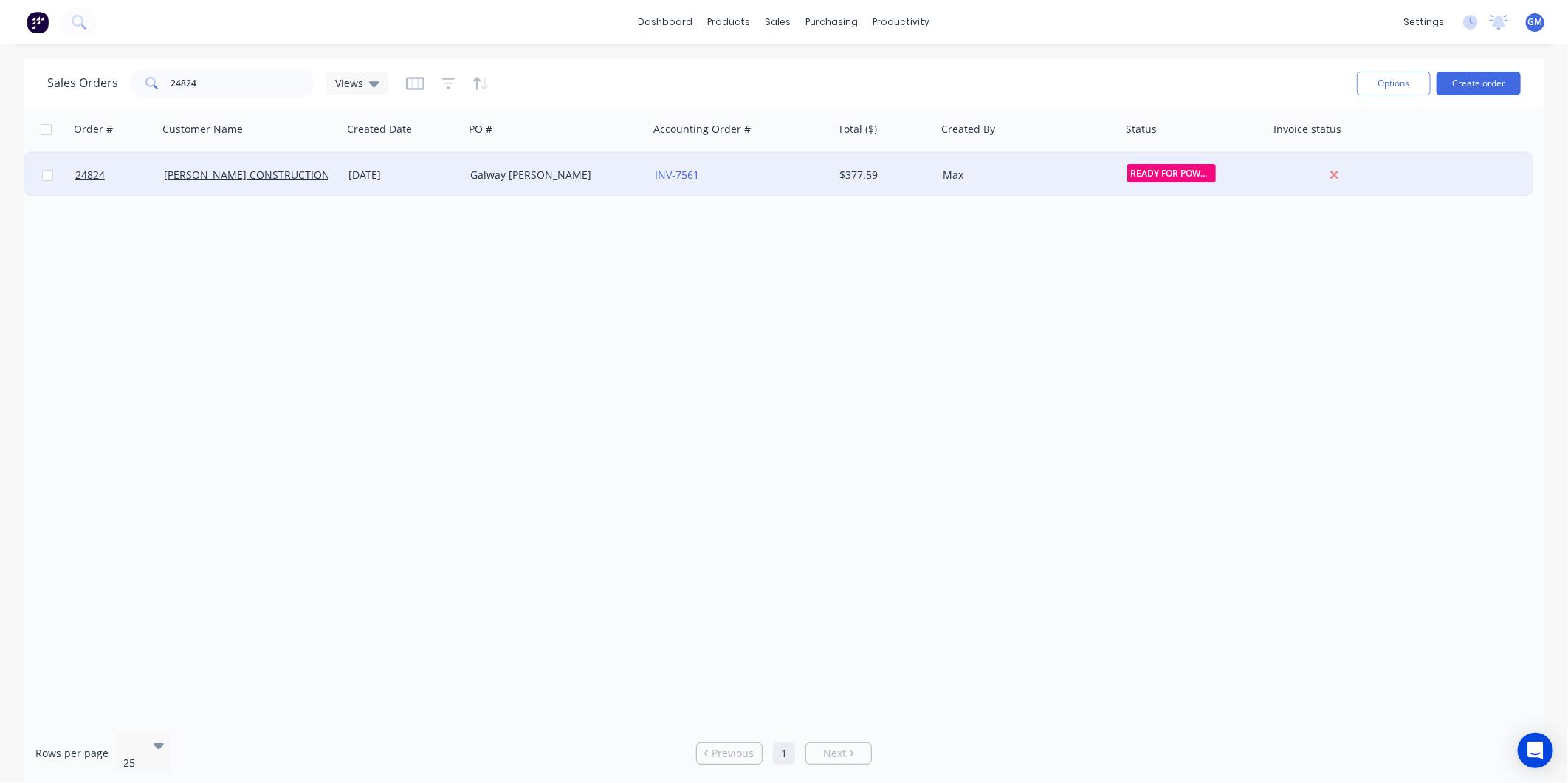
click at [558, 172] on div "Galway [PERSON_NAME]" at bounding box center [552, 174] width 164 height 14
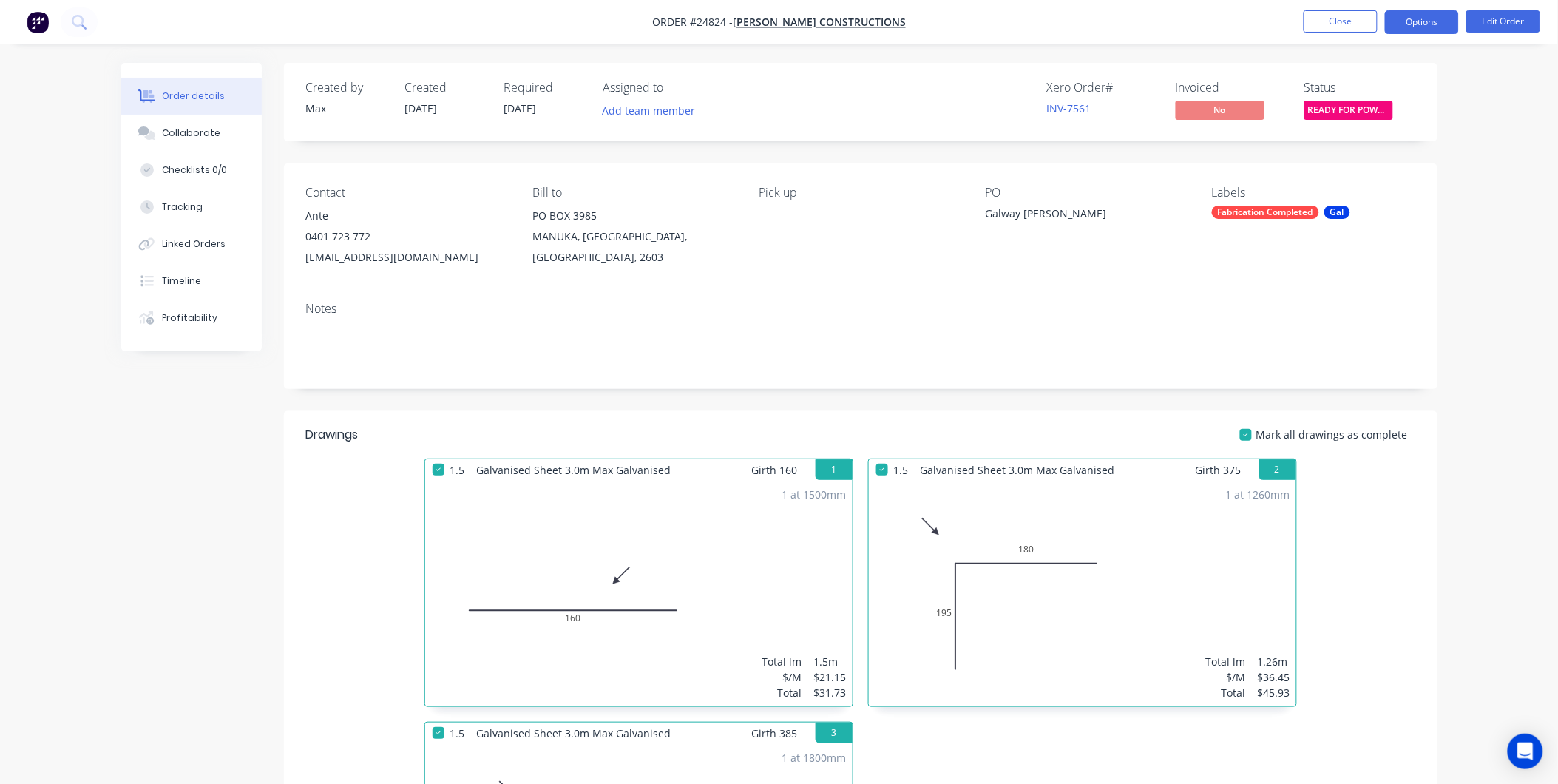
click at [1432, 28] on button "Options" at bounding box center [1422, 22] width 74 height 24
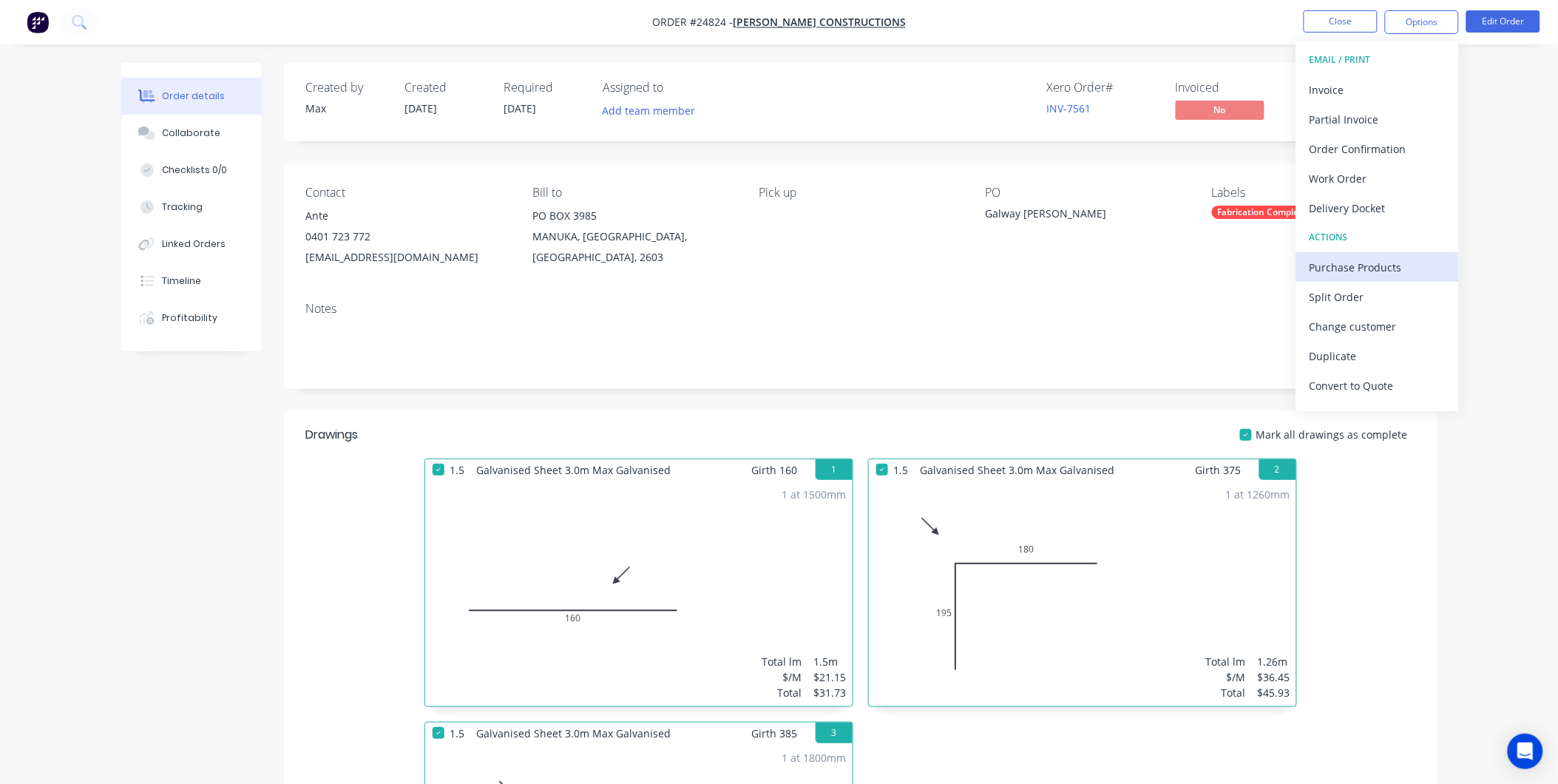
click at [1370, 263] on div "Purchase Products" at bounding box center [1377, 267] width 136 height 21
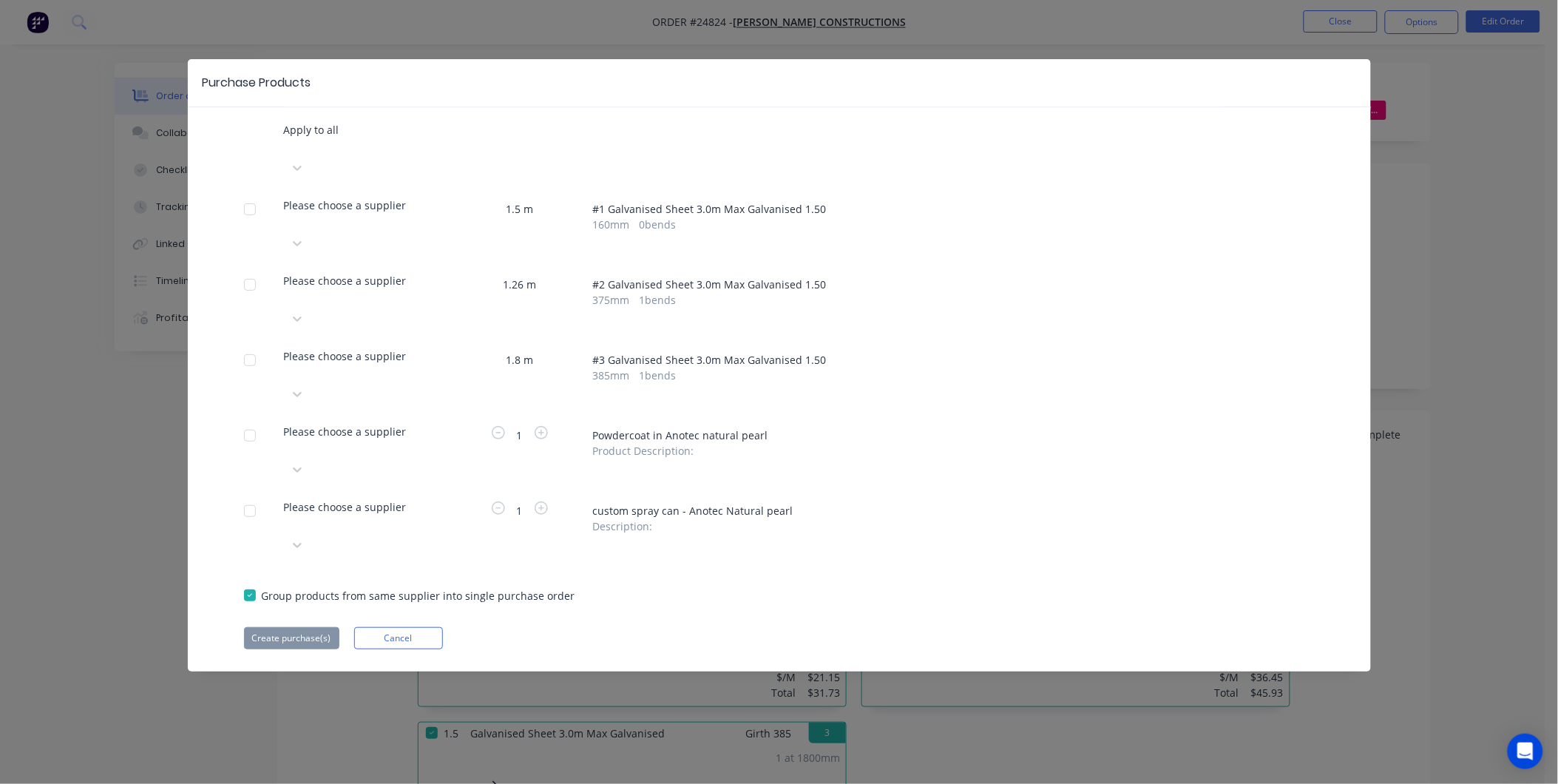
click at [246, 194] on div at bounding box center [249, 209] width 30 height 30
click at [287, 138] on div at bounding box center [285, 146] width 3 height 18
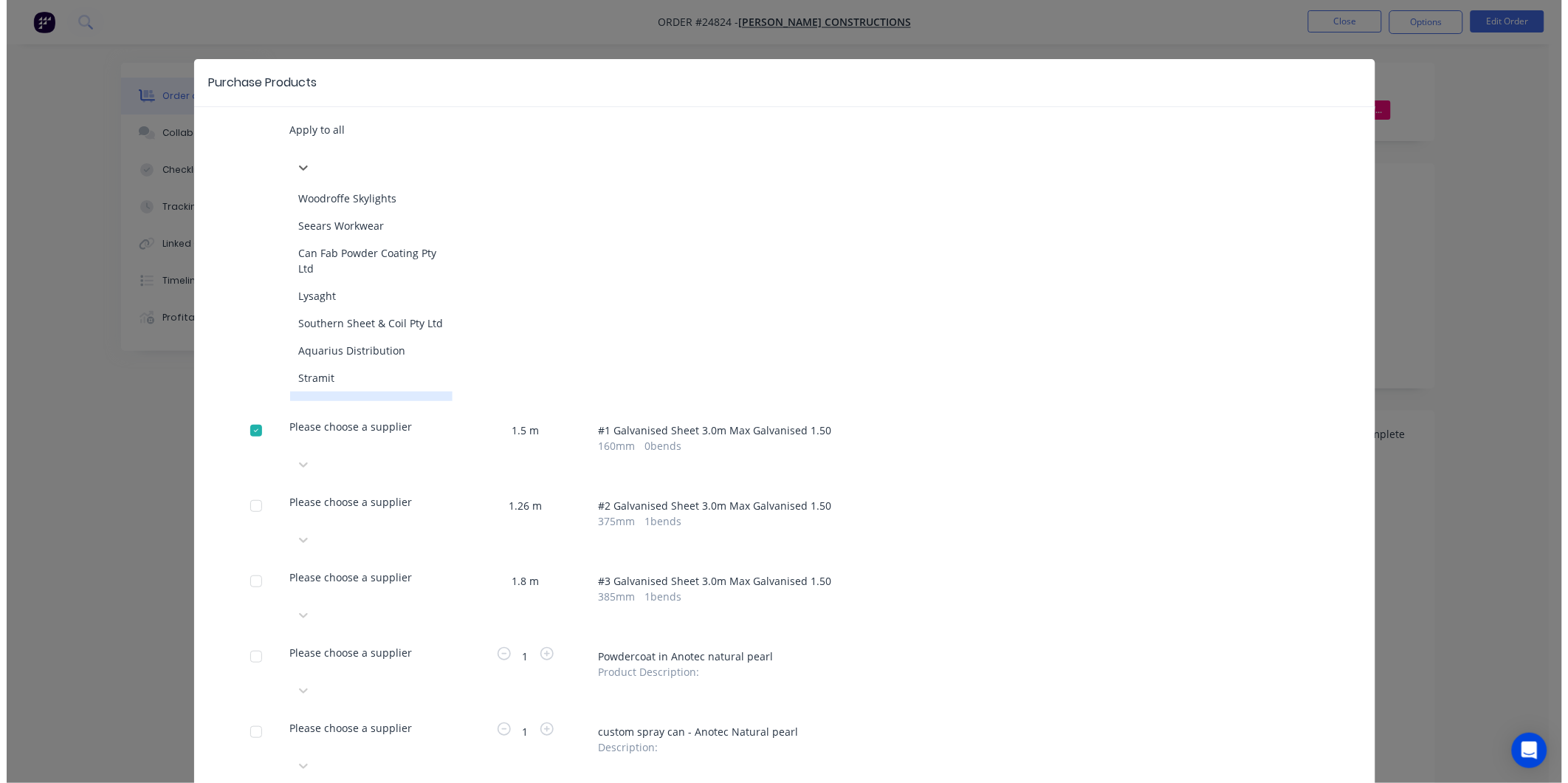
scroll to position [555, 0]
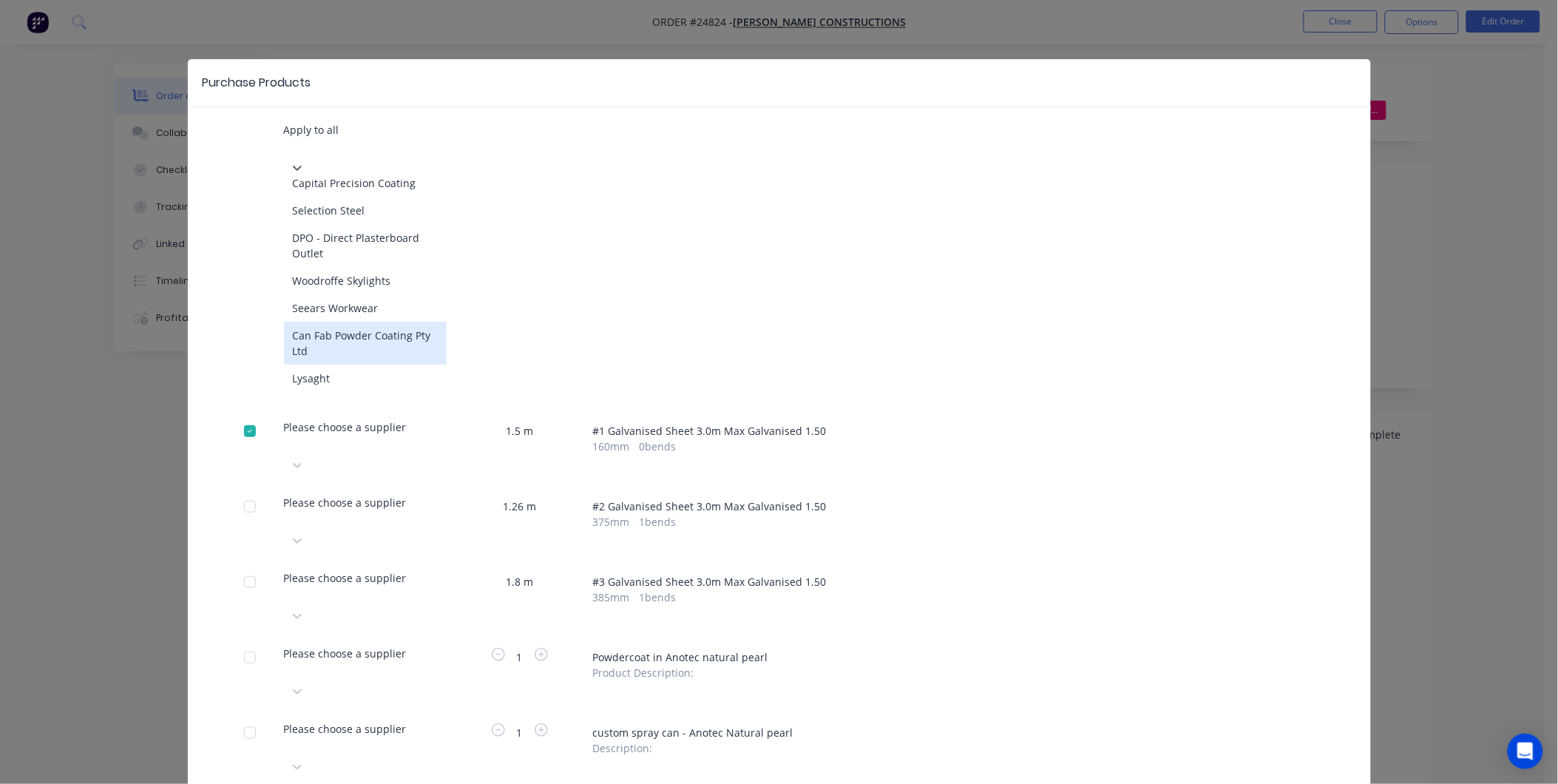
click at [366, 321] on div "Can Fab Powder Coating Pty Ltd" at bounding box center [365, 342] width 163 height 43
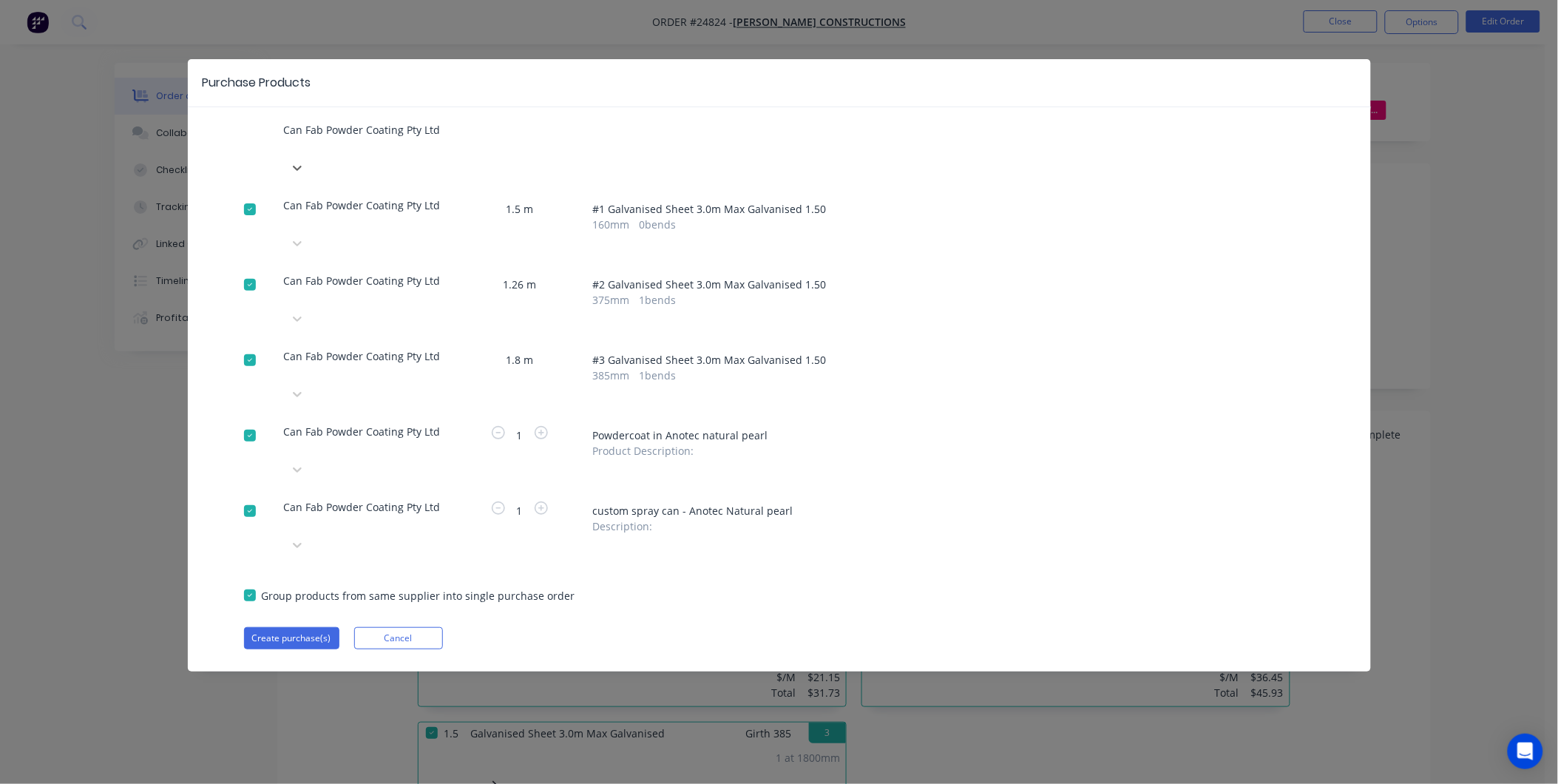
click at [251, 496] on div at bounding box center [249, 511] width 30 height 30
click at [305, 627] on button "Create purchase(s)" at bounding box center [292, 638] width 95 height 22
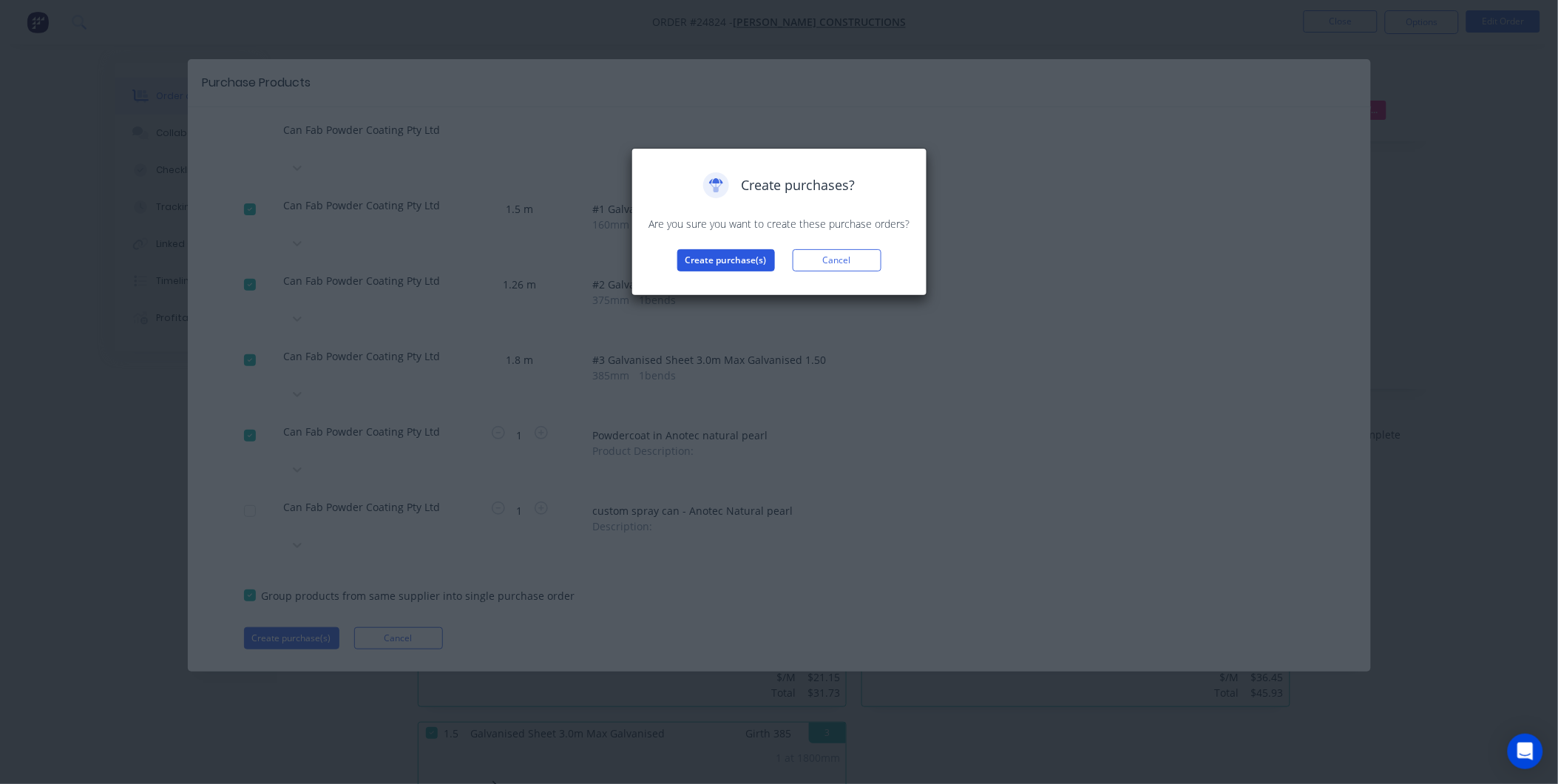
click at [728, 260] on button "Create purchase(s)" at bounding box center [726, 260] width 97 height 22
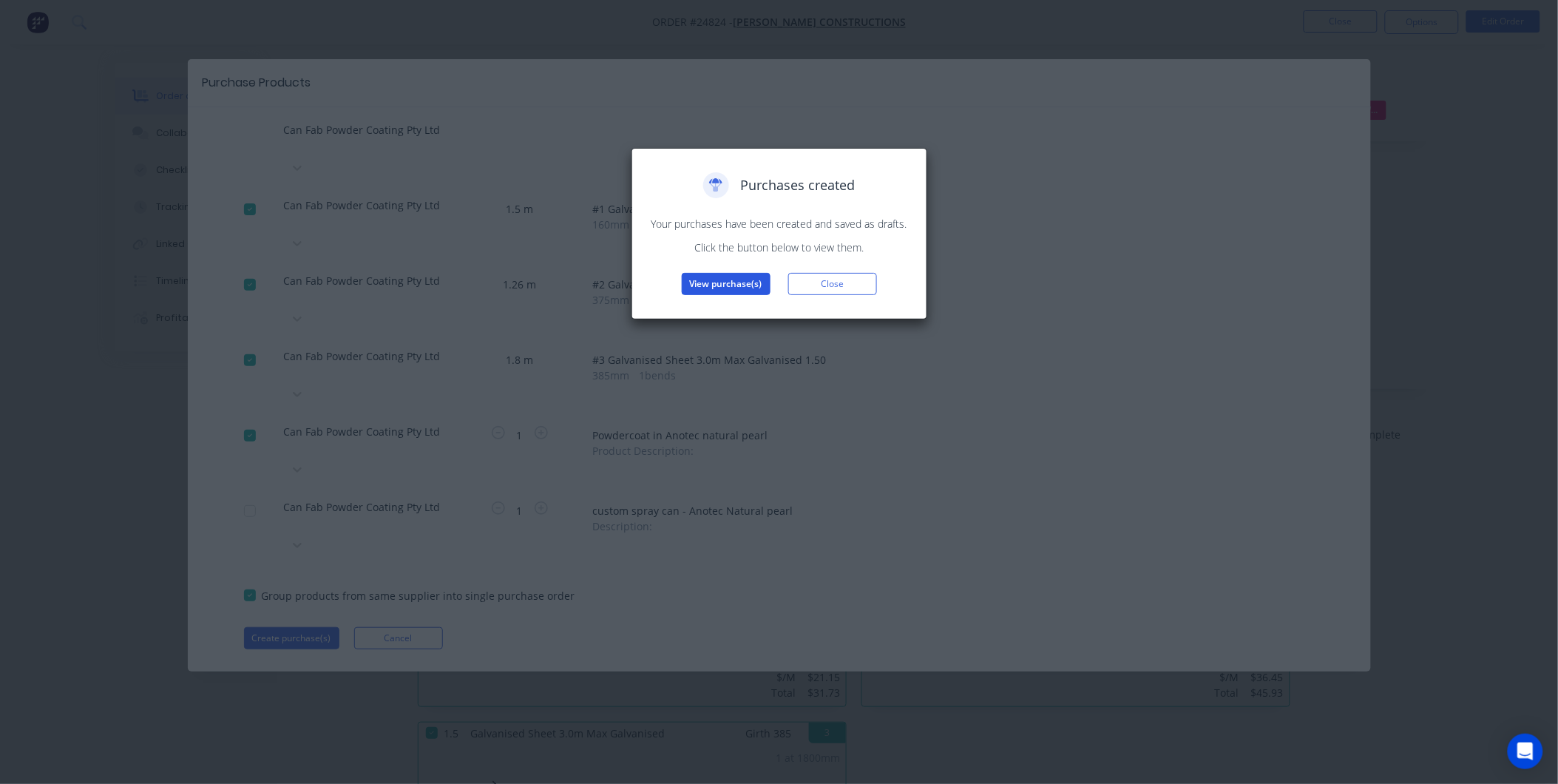
click at [718, 283] on button "View purchase(s)" at bounding box center [727, 284] width 89 height 22
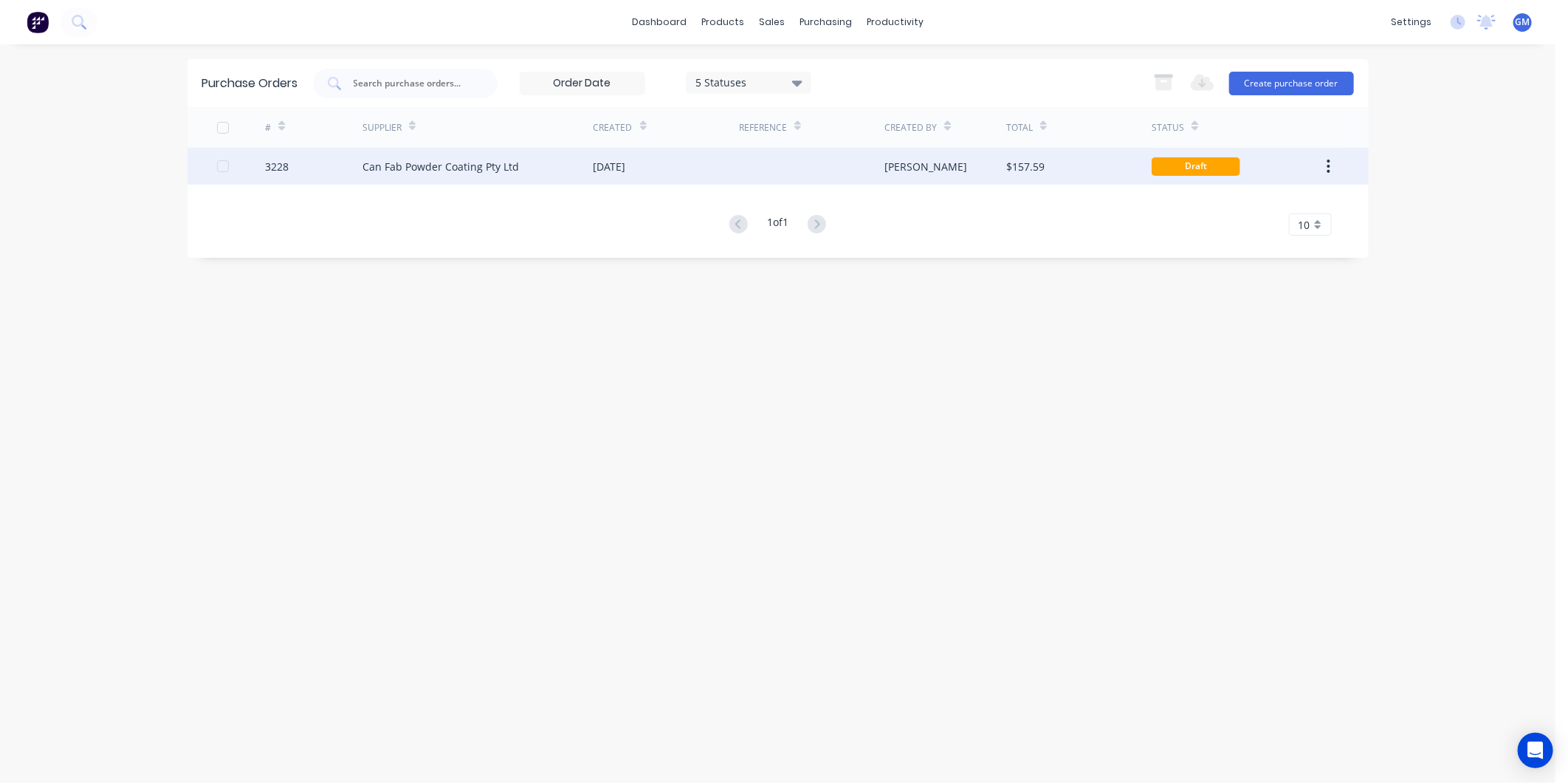
click at [654, 165] on div "[DATE]" at bounding box center [666, 166] width 145 height 37
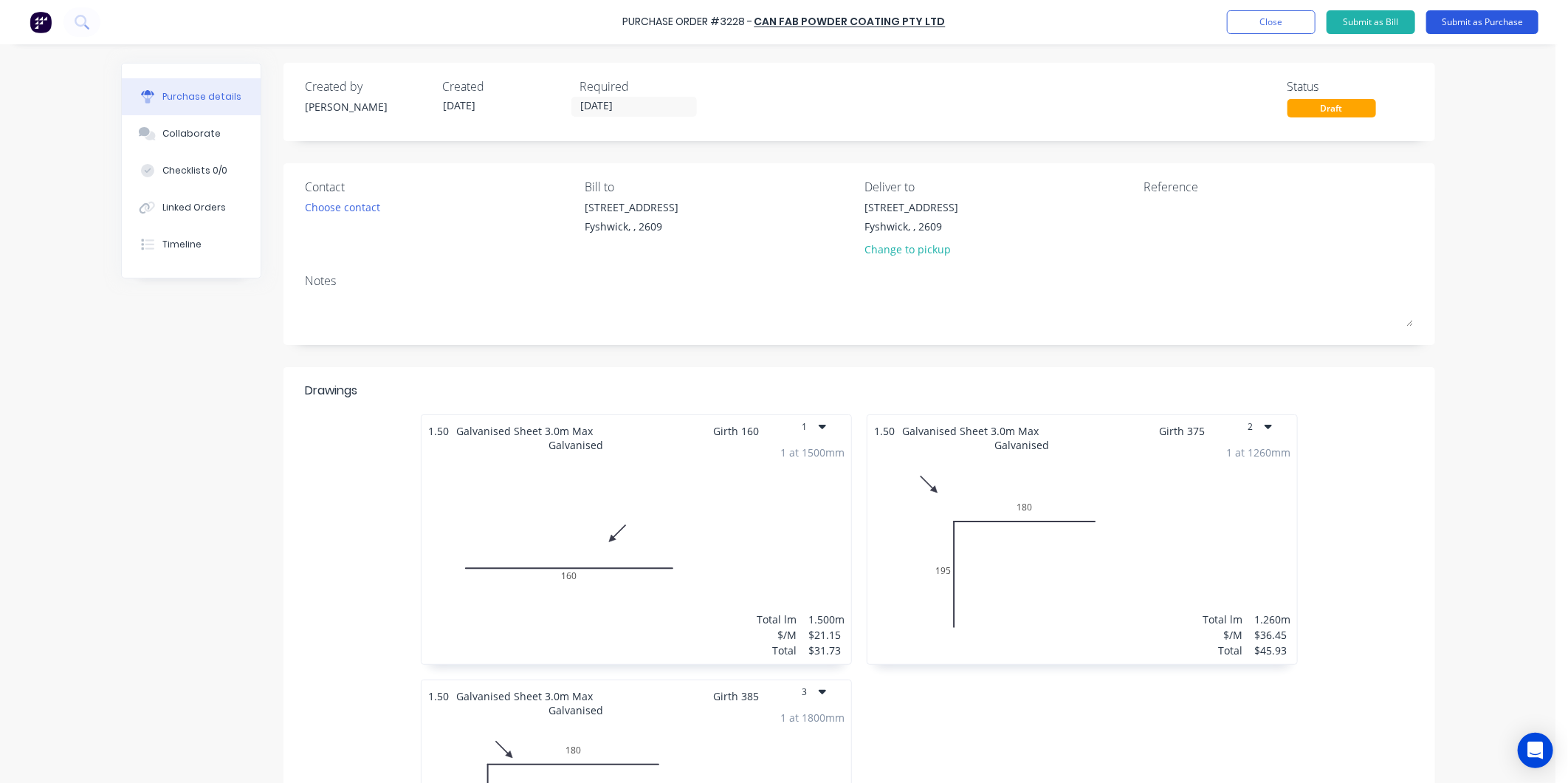
click at [1500, 21] on button "Submit as Purchase" at bounding box center [1482, 22] width 112 height 24
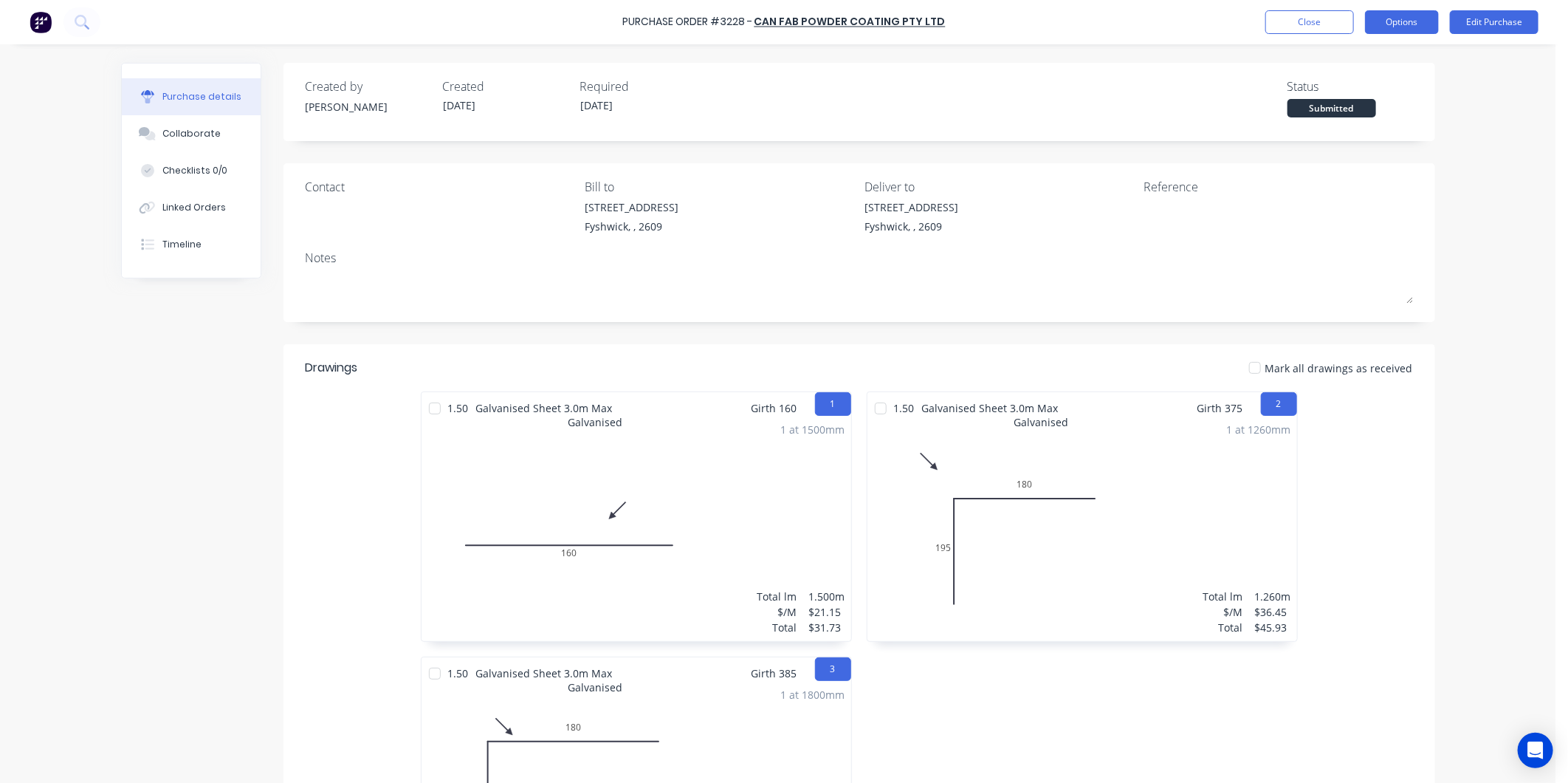
click at [1411, 21] on button "Options" at bounding box center [1402, 22] width 74 height 24
click at [1498, 19] on button "Edit Purchase" at bounding box center [1494, 22] width 88 height 24
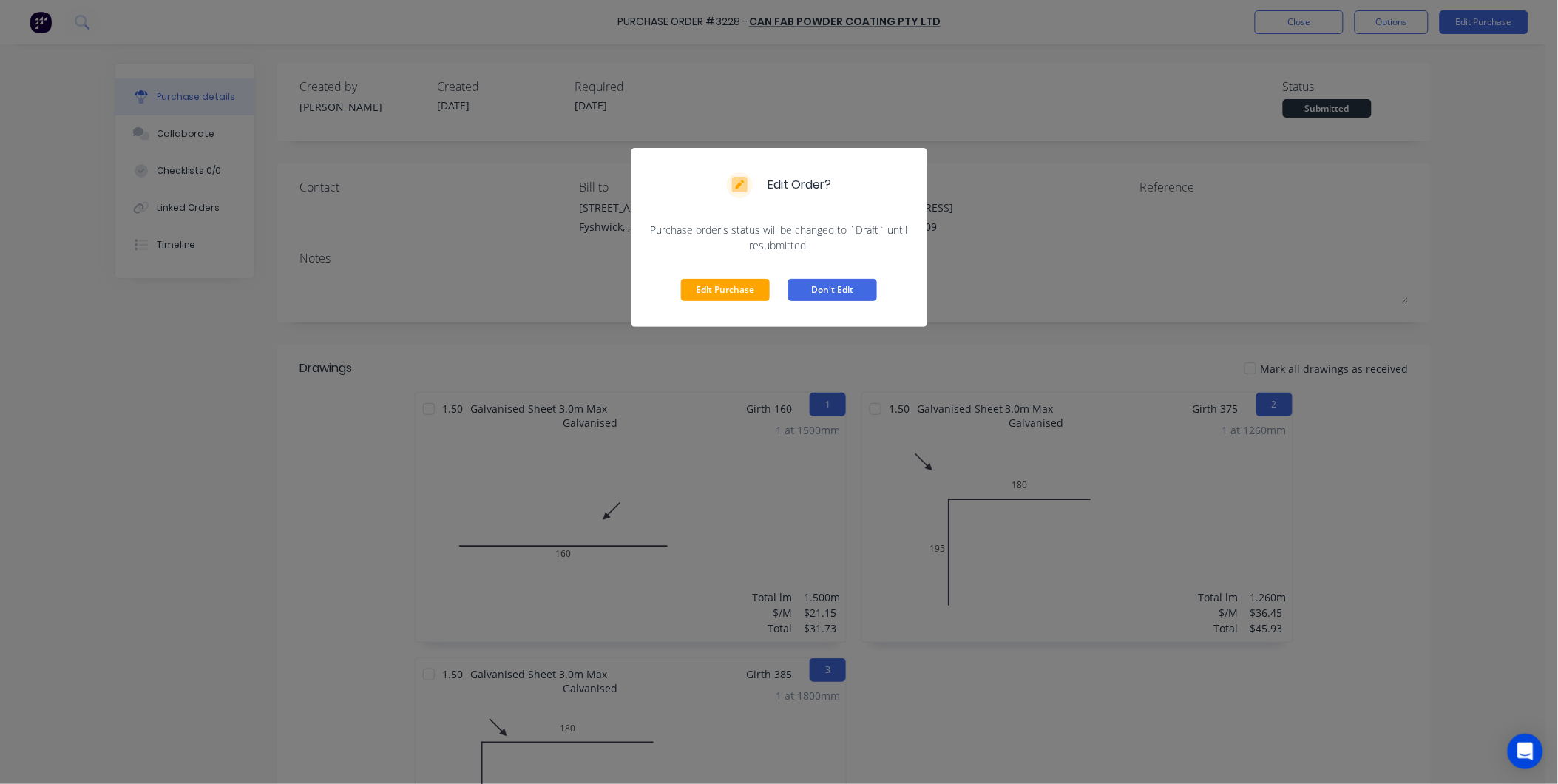
click at [852, 291] on button "Don't Edit" at bounding box center [832, 290] width 89 height 22
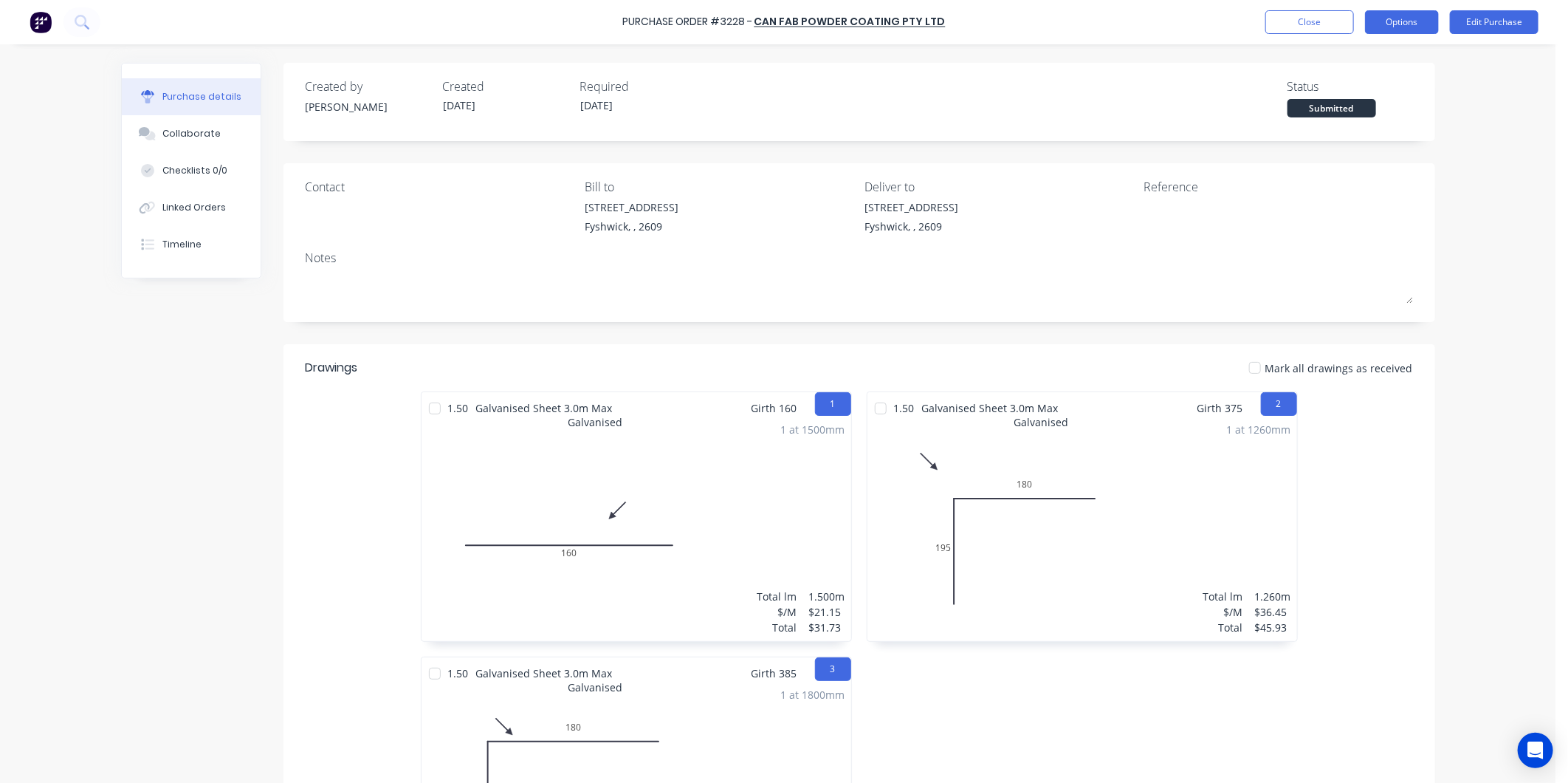
click at [1413, 24] on button "Options" at bounding box center [1402, 22] width 74 height 24
click at [1359, 61] on div "Print / Email" at bounding box center [1369, 60] width 113 height 21
click at [1379, 118] on div "Without pricing" at bounding box center [1369, 119] width 113 height 21
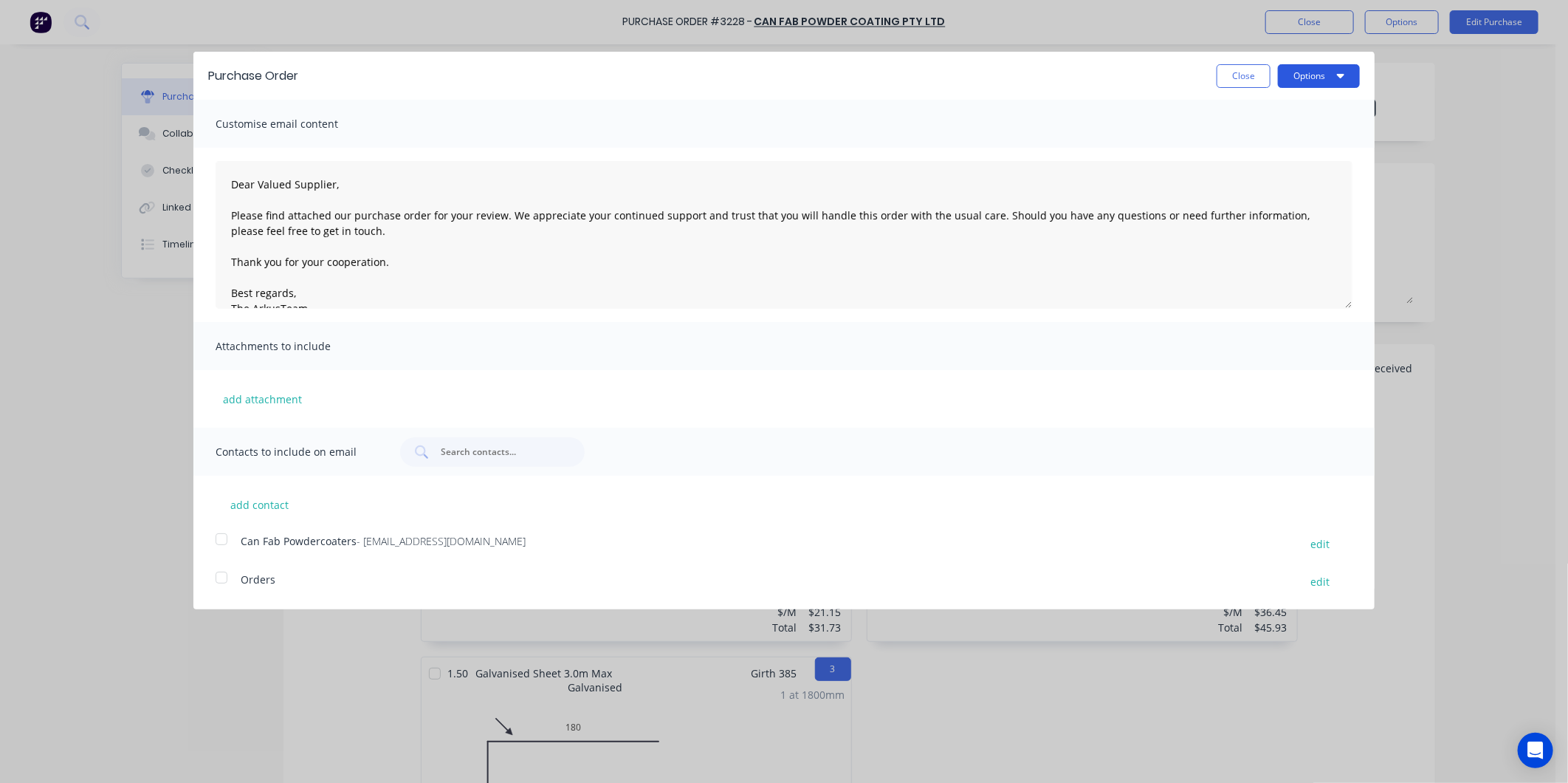
click at [1325, 82] on button "Options" at bounding box center [1318, 76] width 82 height 24
click at [1328, 75] on button "Options" at bounding box center [1318, 76] width 82 height 24
click at [1250, 109] on div "Print" at bounding box center [1290, 113] width 113 height 21
click at [1236, 72] on button "Close" at bounding box center [1244, 76] width 54 height 24
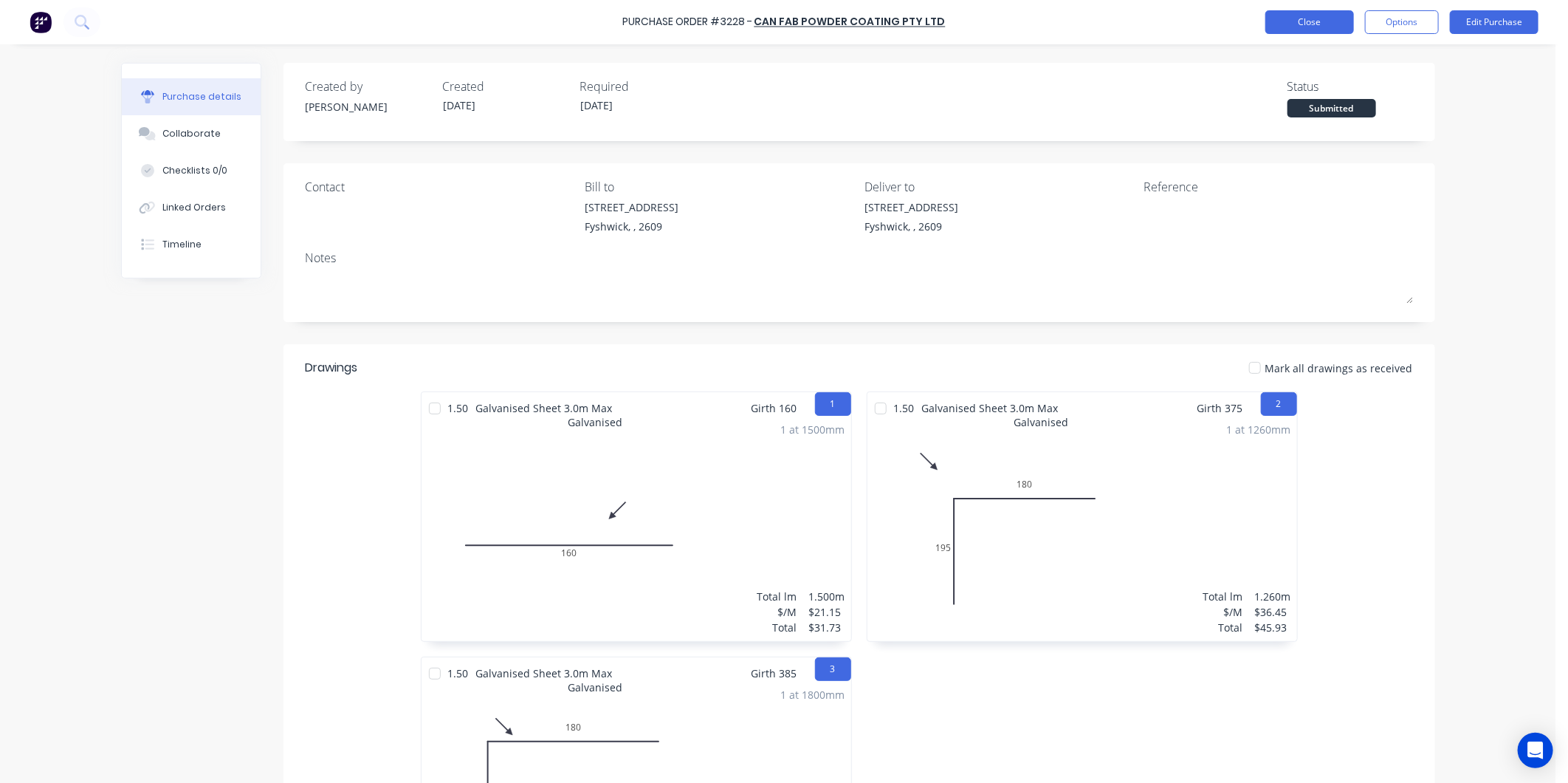
click at [1323, 24] on button "Close" at bounding box center [1310, 22] width 88 height 24
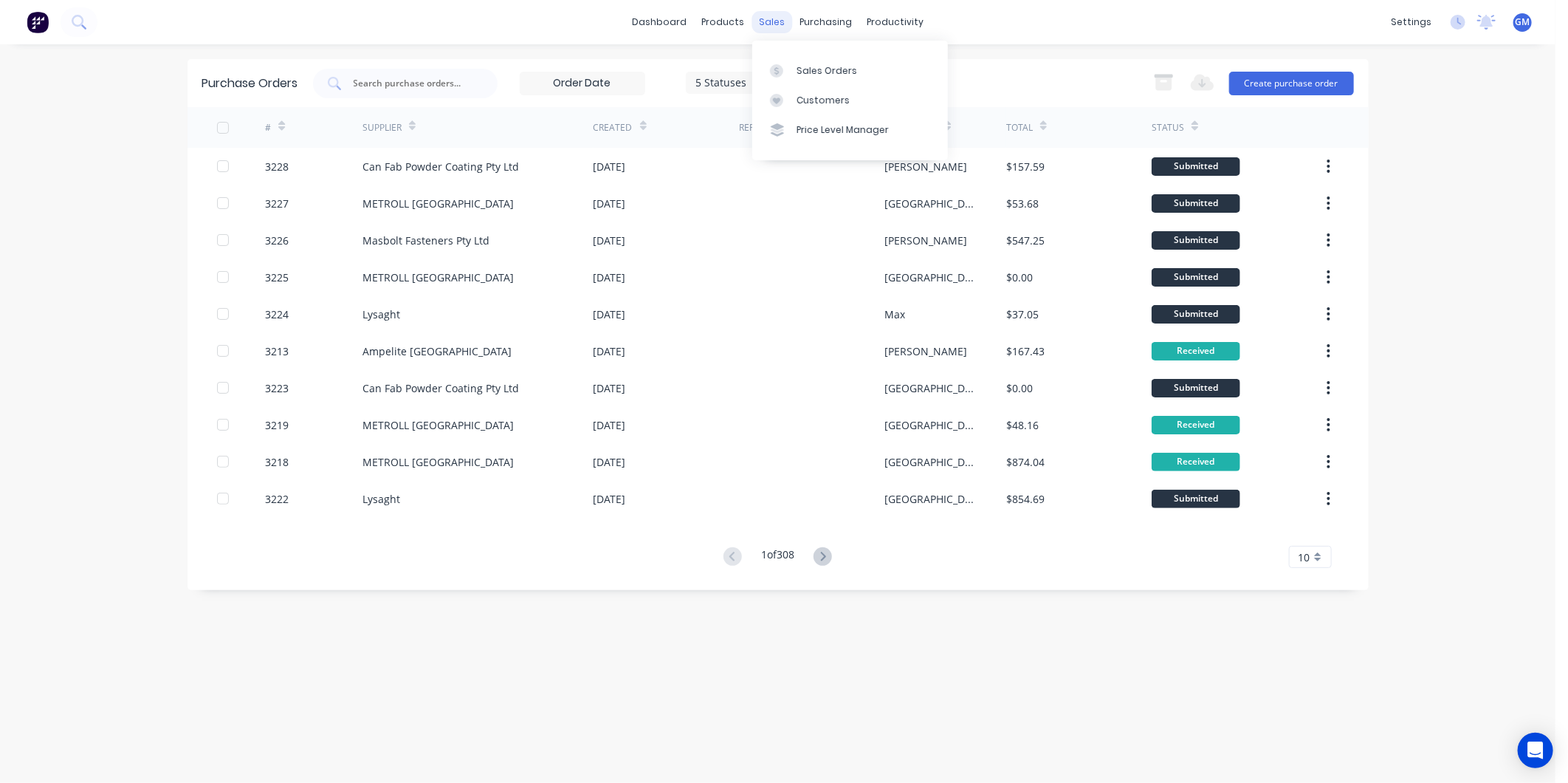
click at [772, 23] on div "sales" at bounding box center [772, 22] width 40 height 22
click at [828, 71] on div "Sales Orders" at bounding box center [826, 71] width 61 height 13
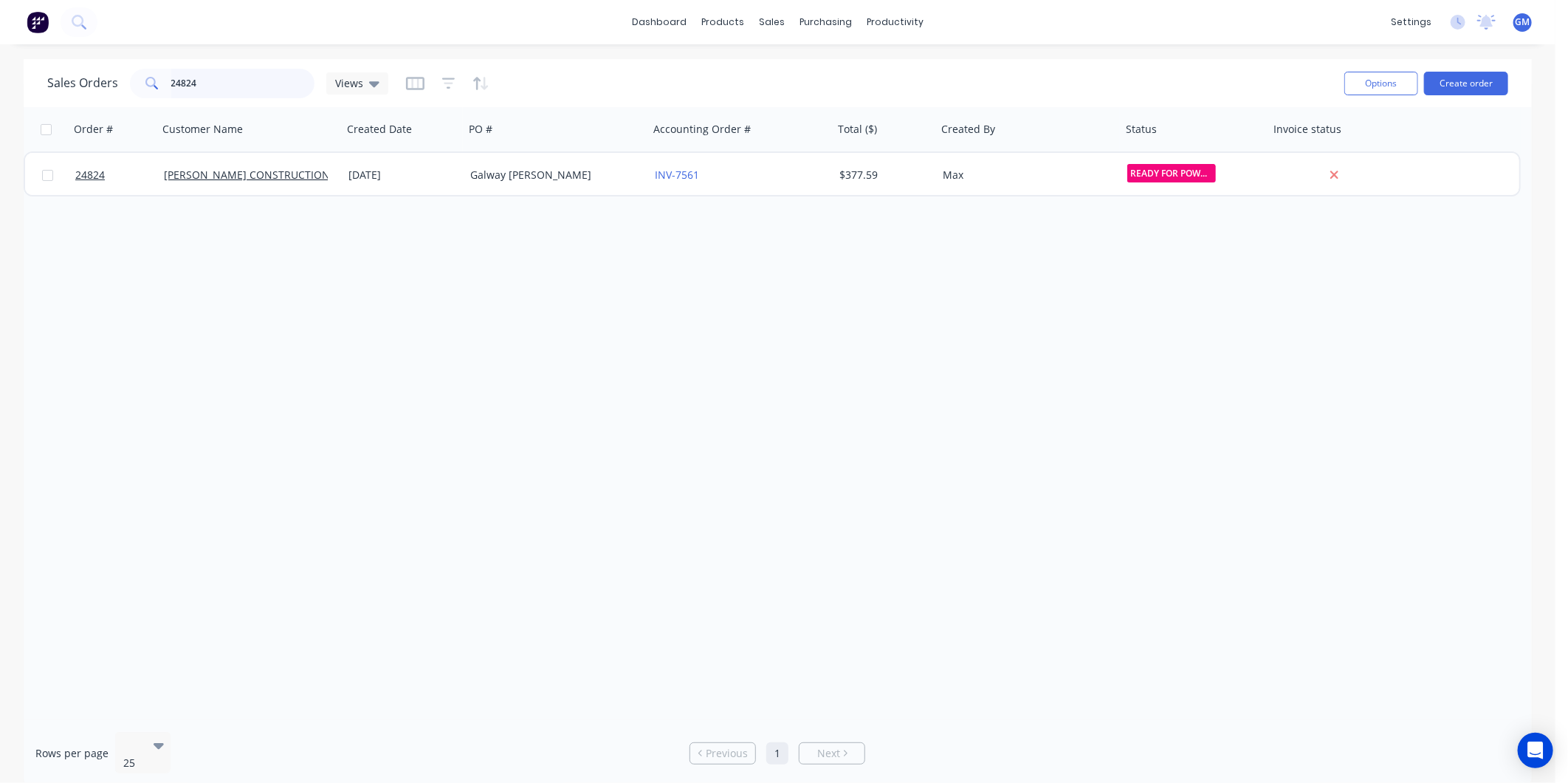
drag, startPoint x: 228, startPoint y: 82, endPoint x: 25, endPoint y: 86, distance: 203.0
click at [4, 97] on div "Sales Orders 24824 Views Options Create order Order # Customer Name Created Dat…" at bounding box center [777, 422] width 1556 height 727
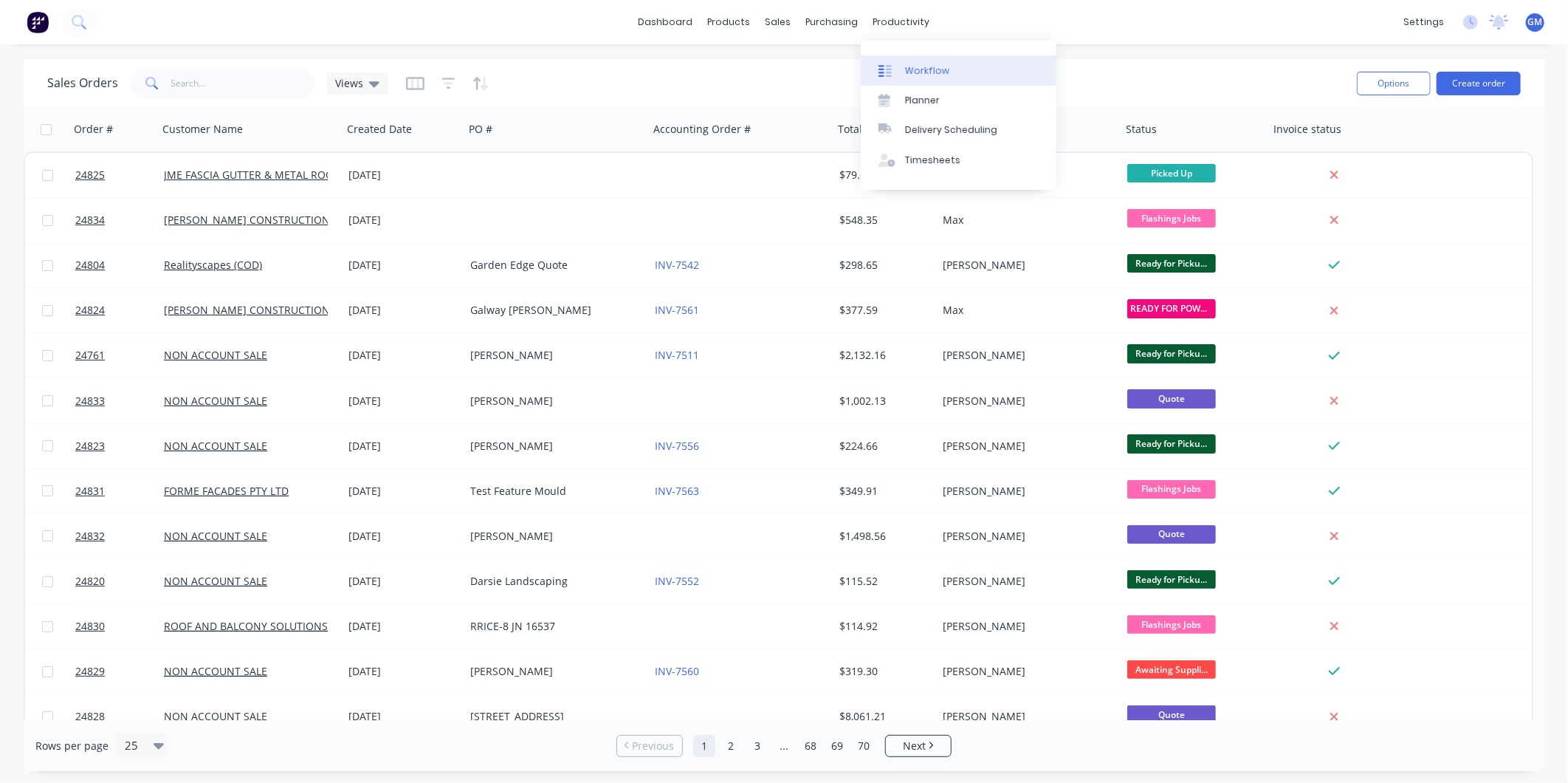
click at [905, 62] on link "Workflow" at bounding box center [959, 70] width 196 height 30
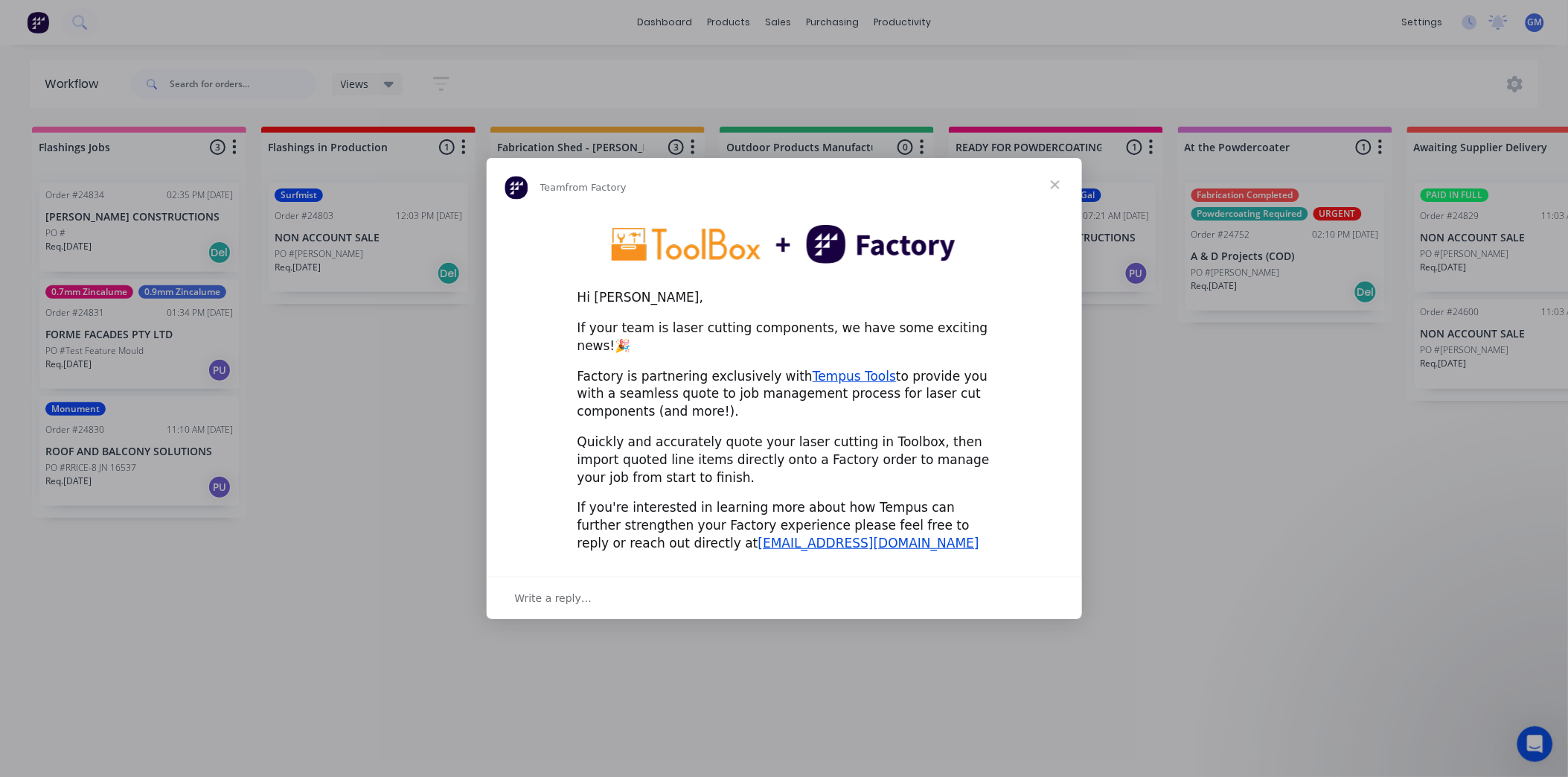
click at [1055, 192] on span "Close" at bounding box center [1055, 184] width 53 height 53
